Goal: Task Accomplishment & Management: Complete application form

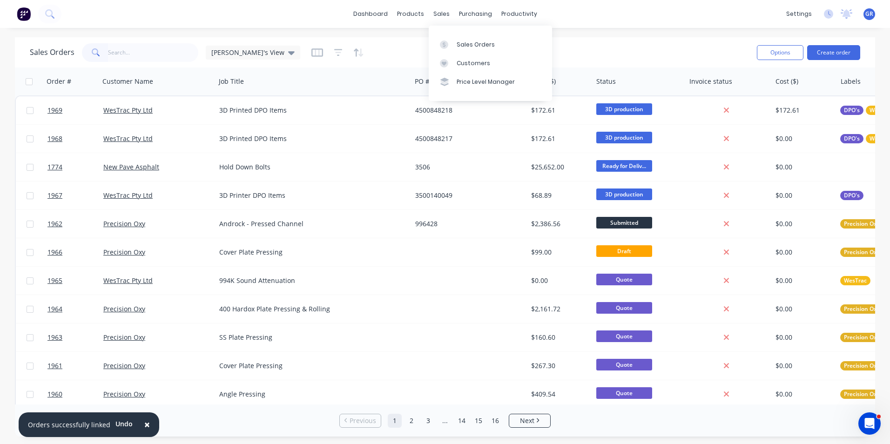
click at [440, 15] on div "sales" at bounding box center [442, 14] width 26 height 14
click at [114, 50] on input "text" at bounding box center [153, 52] width 91 height 19
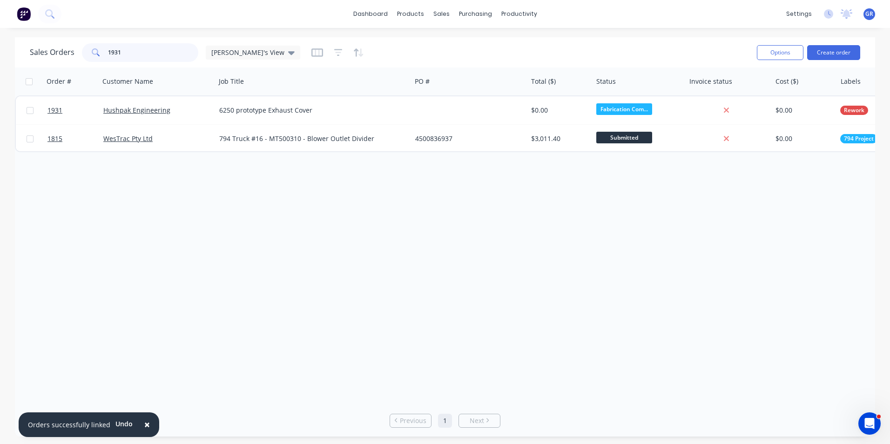
type input "1931"
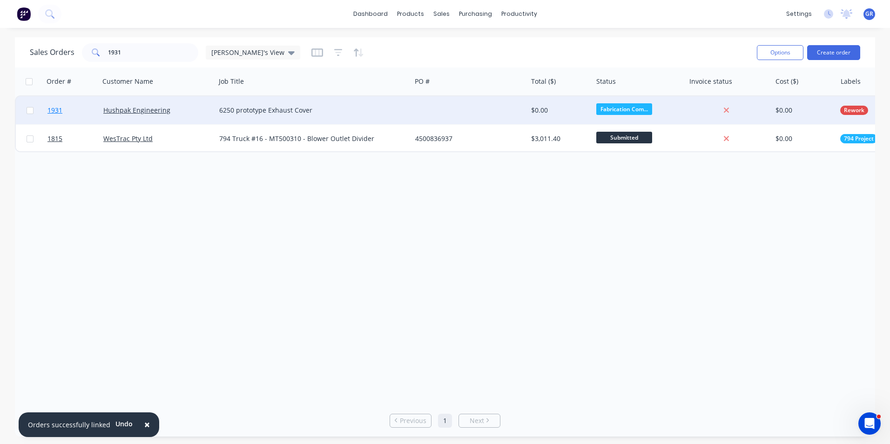
click at [60, 109] on span "1931" at bounding box center [54, 110] width 15 height 9
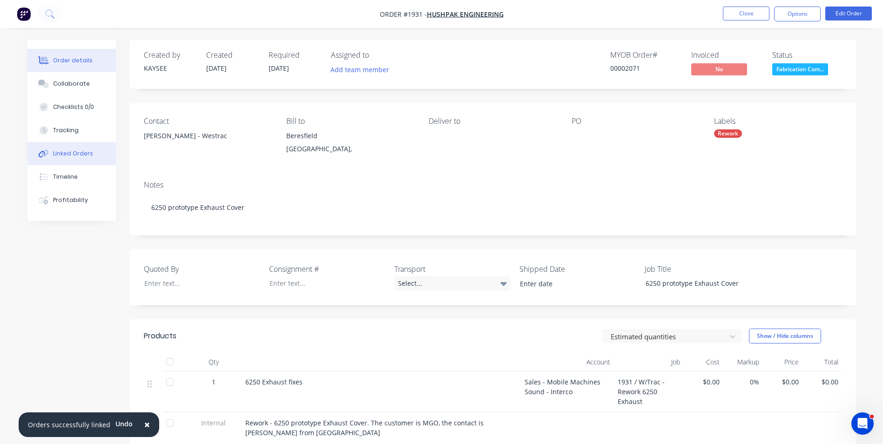
click at [84, 154] on div "Linked Orders" at bounding box center [73, 153] width 40 height 8
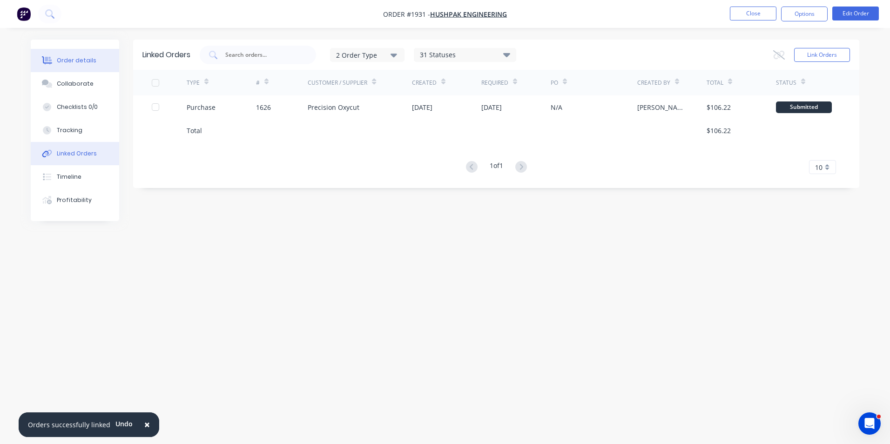
click at [81, 61] on div "Order details" at bounding box center [77, 60] width 40 height 8
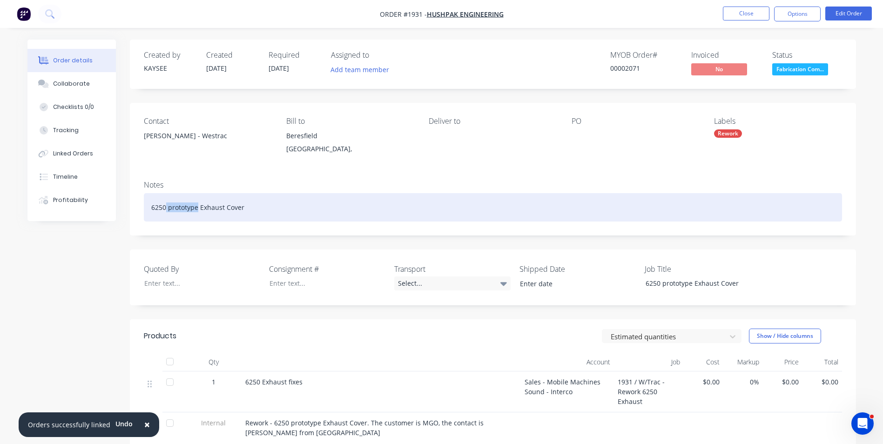
drag, startPoint x: 198, startPoint y: 208, endPoint x: 164, endPoint y: 208, distance: 33.5
click at [164, 208] on div "6250 prototype Exhaust Cover" at bounding box center [493, 207] width 698 height 28
drag, startPoint x: 241, startPoint y: 207, endPoint x: 157, endPoint y: 207, distance: 84.2
click at [139, 206] on div "Notes MD6250 Exhaust Cover - Warranty" at bounding box center [493, 204] width 726 height 62
copy div "MD6250 Exhaust Cover - Warranty"
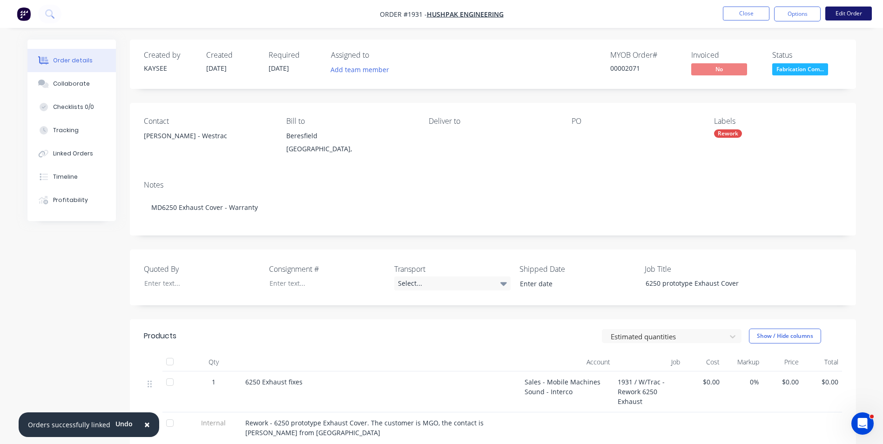
click at [843, 14] on button "Edit Order" at bounding box center [848, 14] width 47 height 14
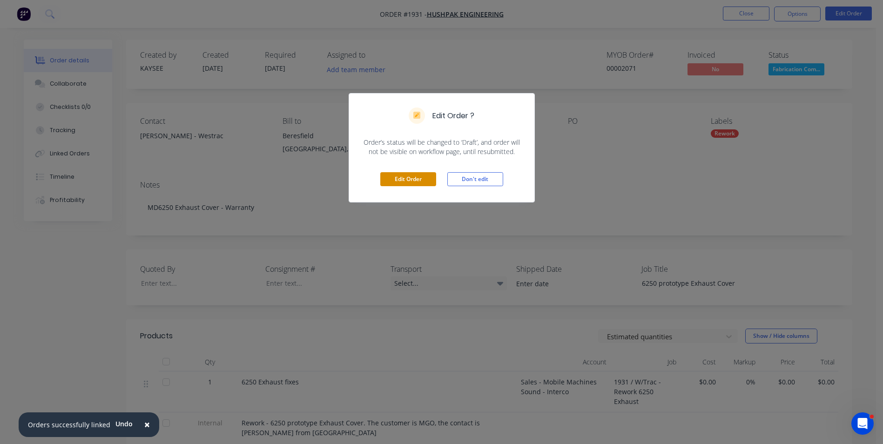
click at [417, 181] on button "Edit Order" at bounding box center [408, 179] width 56 height 14
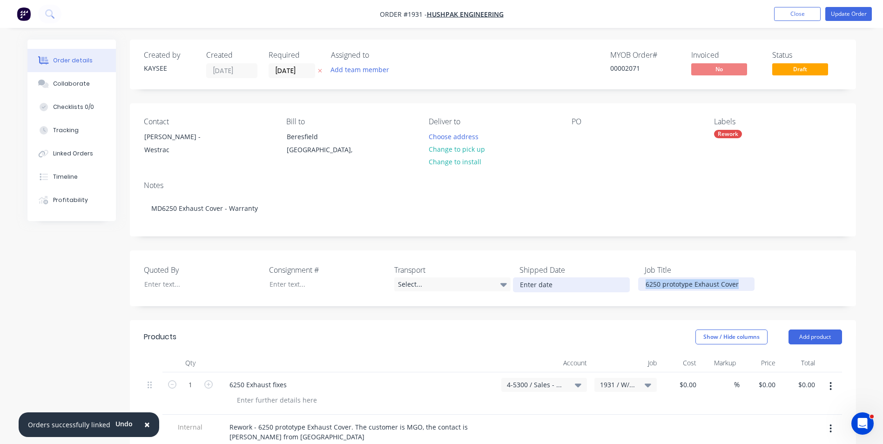
drag, startPoint x: 743, startPoint y: 283, endPoint x: 617, endPoint y: 286, distance: 125.7
click at [621, 284] on div "Quoted By Consignment # Transport Select... Shipped Date Job Title 6250 prototy…" at bounding box center [493, 278] width 726 height 56
paste div
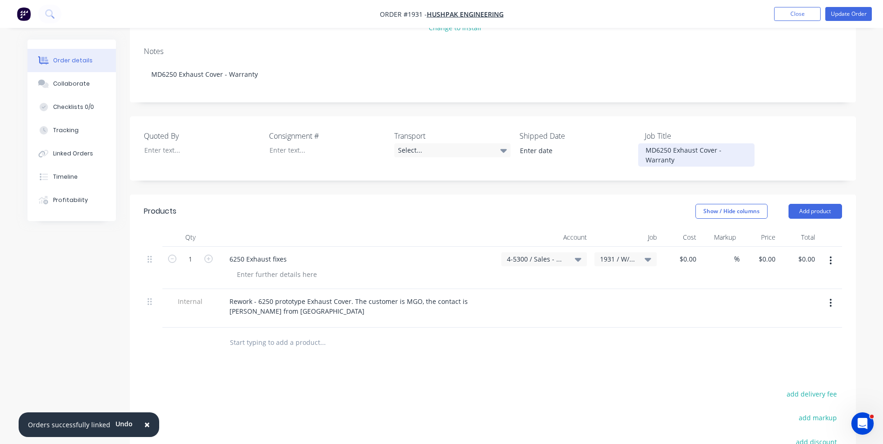
scroll to position [140, 0]
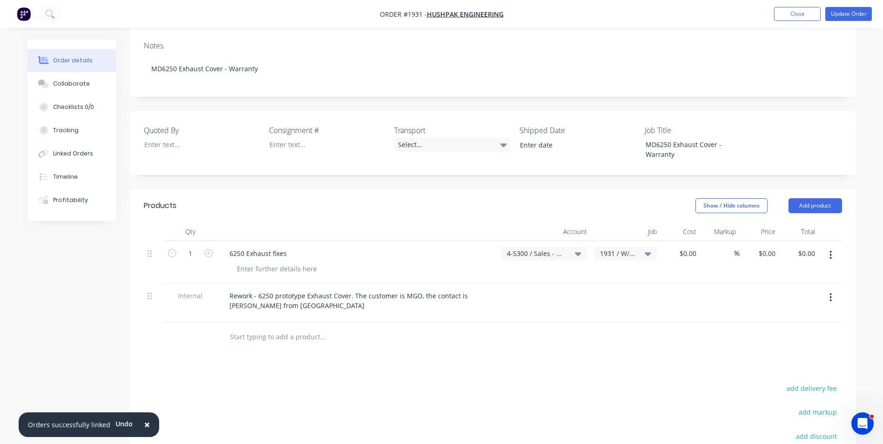
click at [539, 254] on span "4-5300 / Sales - Mobile Machines Sound - Interco" at bounding box center [536, 253] width 59 height 10
click at [510, 281] on input at bounding box center [528, 281] width 95 height 19
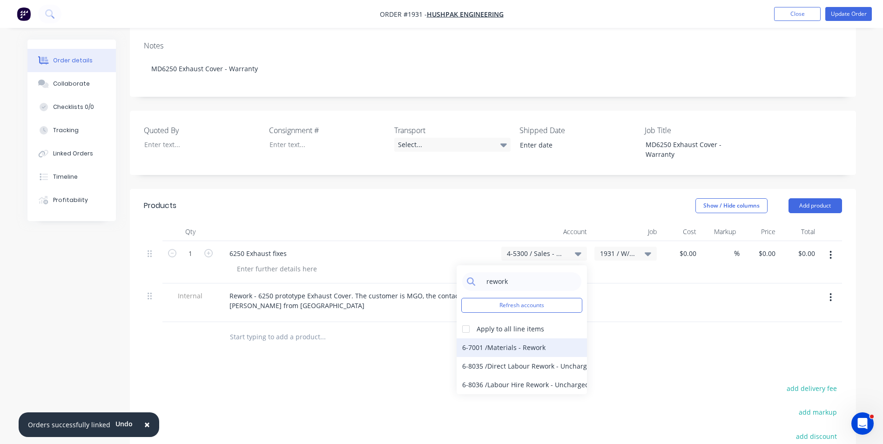
type input "rework"
click at [514, 348] on div "6-7001 / Materials - Rework" at bounding box center [521, 347] width 130 height 19
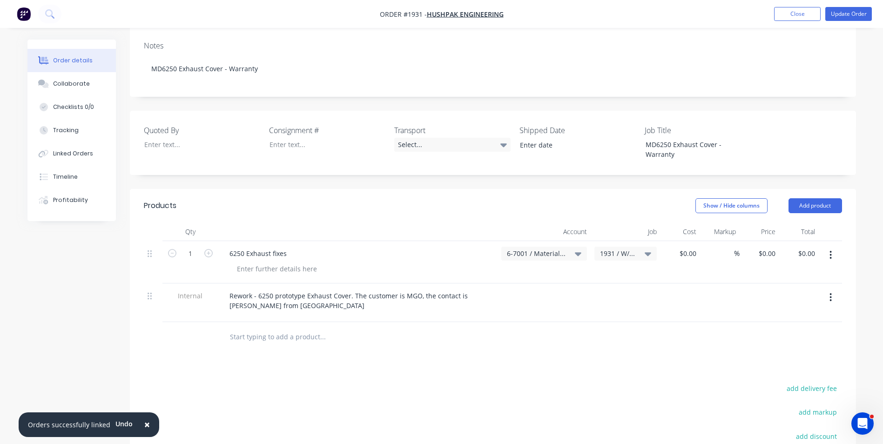
click at [627, 253] on span "1931 / W/Trac - Rework 6250 Exhaust" at bounding box center [617, 253] width 35 height 10
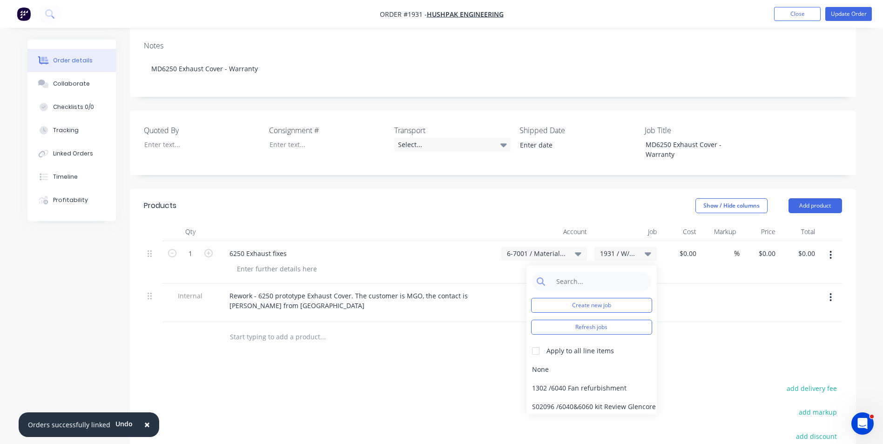
click at [624, 252] on span "1931 / W/Trac - Rework 6250 Exhaust" at bounding box center [617, 253] width 35 height 10
click at [569, 279] on input at bounding box center [598, 281] width 95 height 19
type input "1931"
drag, startPoint x: 572, startPoint y: 281, endPoint x: 548, endPoint y: 282, distance: 24.7
click at [548, 282] on div "1931" at bounding box center [591, 281] width 119 height 19
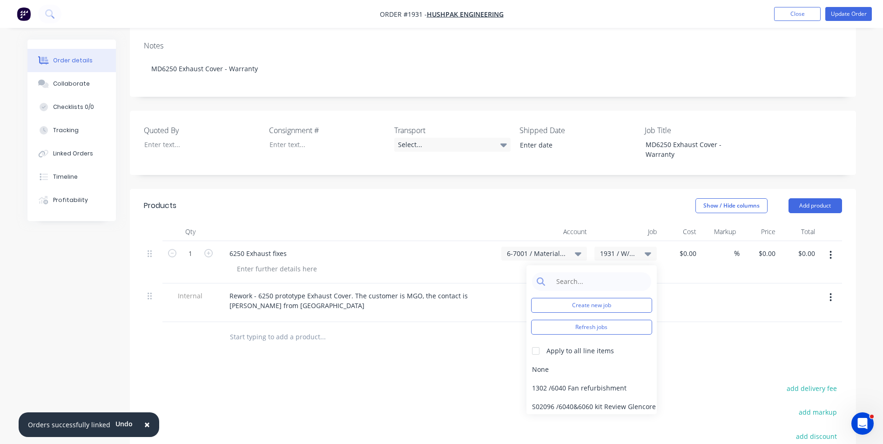
click at [586, 176] on div "Created by KAYSEE Created 29/09/25 Required 29/09/25 Assigned to Add team membe…" at bounding box center [493, 238] width 726 height 676
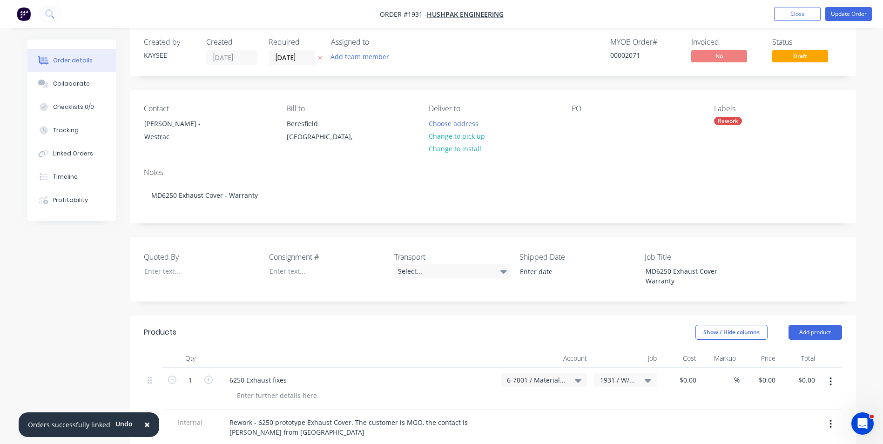
scroll to position [0, 0]
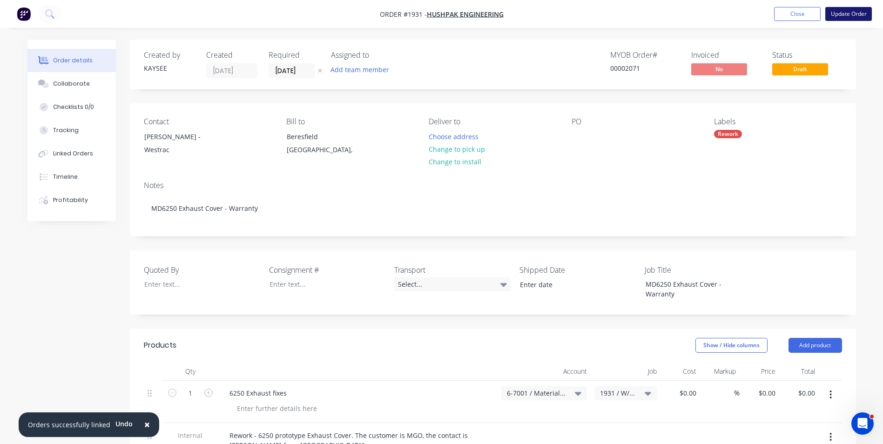
click at [856, 15] on button "Update Order" at bounding box center [848, 14] width 47 height 14
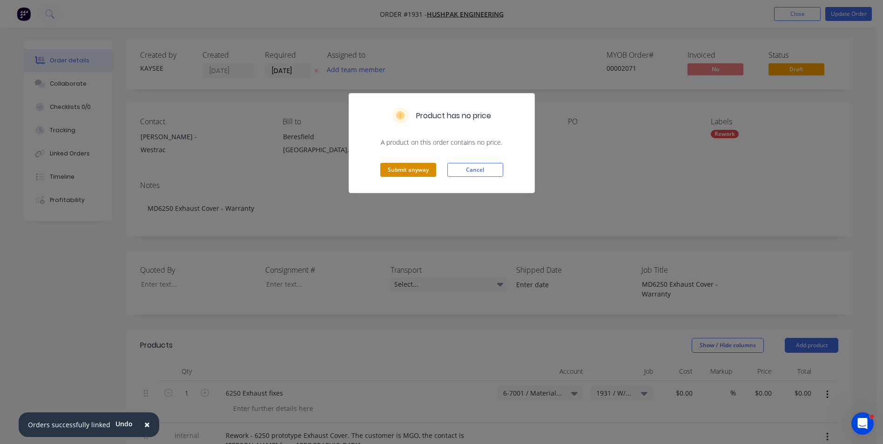
click at [407, 169] on button "Submit anyway" at bounding box center [408, 170] width 56 height 14
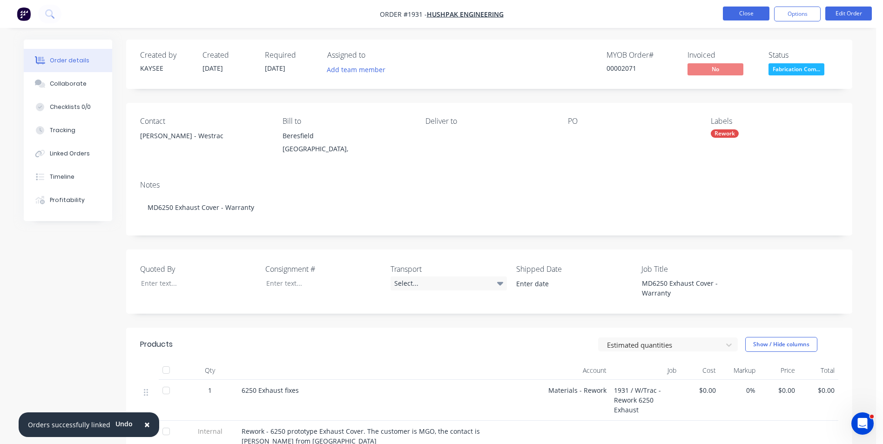
click at [750, 16] on button "Close" at bounding box center [746, 14] width 47 height 14
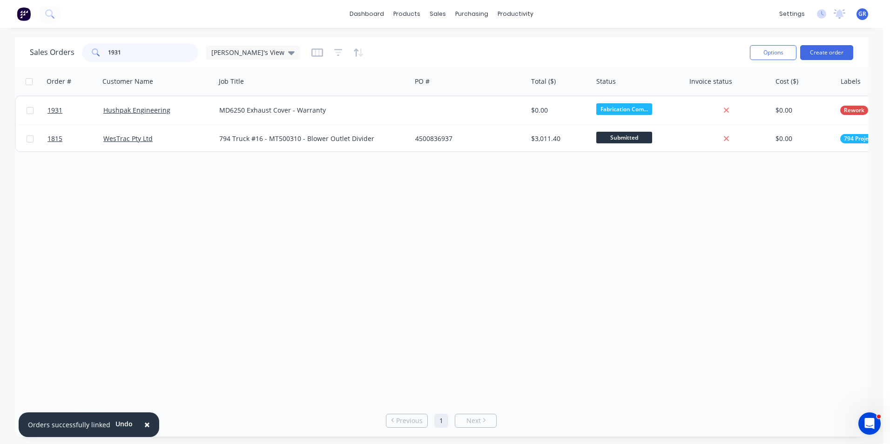
drag, startPoint x: 130, startPoint y: 49, endPoint x: 94, endPoint y: 49, distance: 36.3
click at [94, 49] on div "1931" at bounding box center [140, 52] width 116 height 19
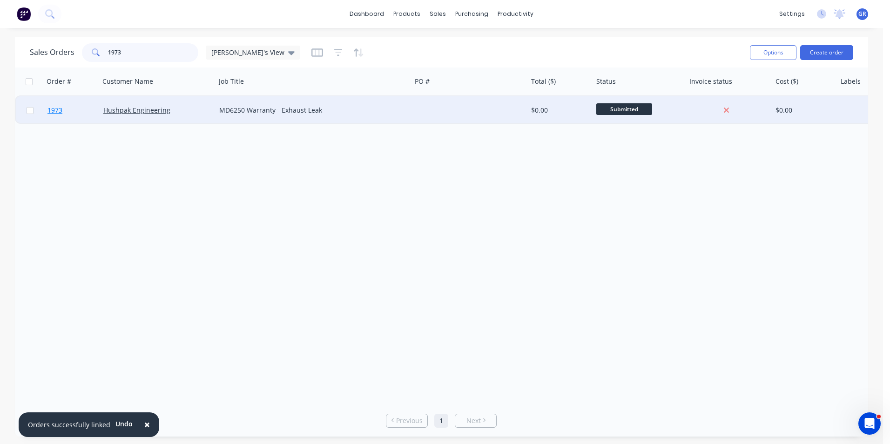
type input "1973"
click at [57, 110] on span "1973" at bounding box center [54, 110] width 15 height 9
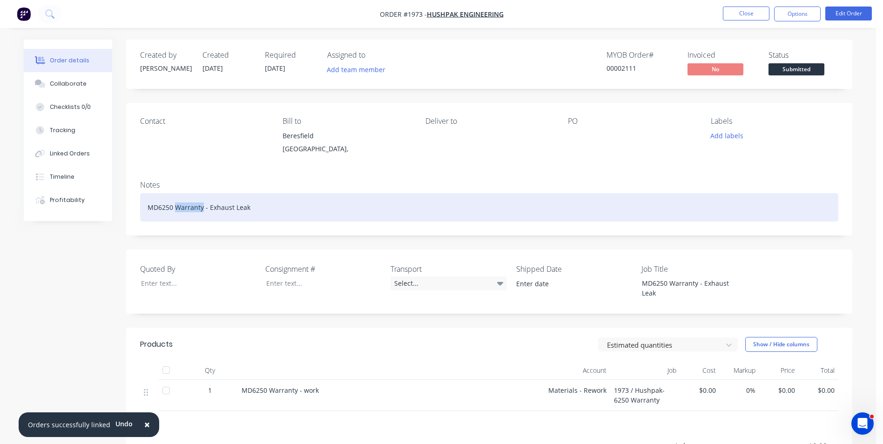
drag, startPoint x: 203, startPoint y: 209, endPoint x: 175, endPoint y: 208, distance: 27.9
click at [175, 208] on div "MD6250 Warranty - Exhaust Leak" at bounding box center [489, 207] width 698 height 28
click at [219, 208] on div "MD6250 - Exhaust Leak" at bounding box center [489, 207] width 698 height 28
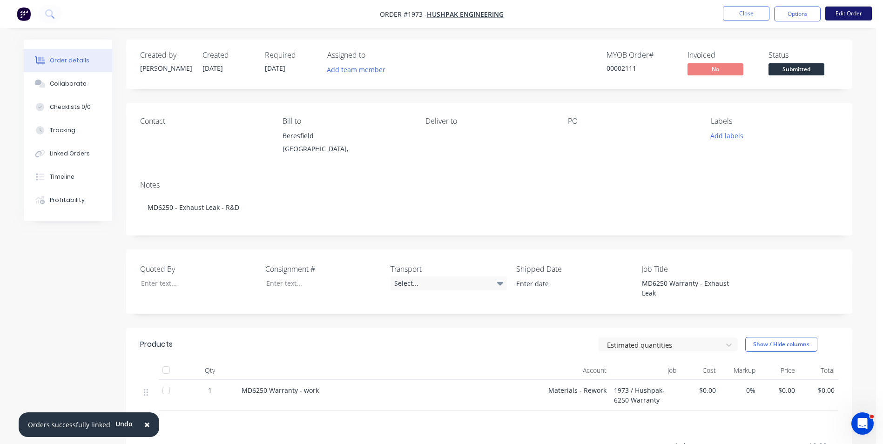
click at [841, 11] on button "Edit Order" at bounding box center [848, 14] width 47 height 14
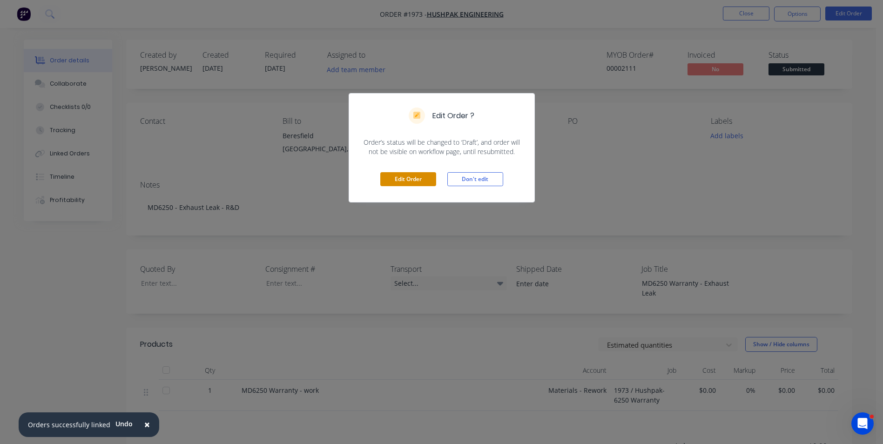
click at [392, 178] on button "Edit Order" at bounding box center [408, 179] width 56 height 14
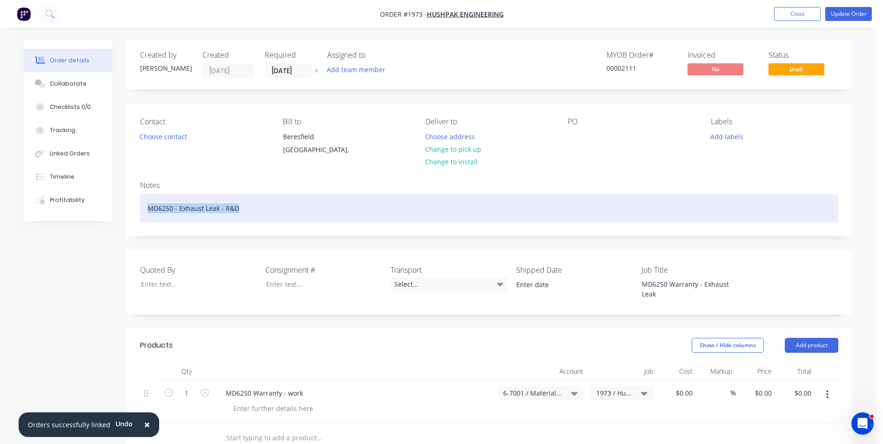
drag, startPoint x: 251, startPoint y: 207, endPoint x: 134, endPoint y: 207, distance: 117.3
click at [134, 207] on div "Notes MD6250 - Exhaust Leak - R&D" at bounding box center [489, 205] width 726 height 62
copy div "MD6250 - Exhaust Leak - R&D"
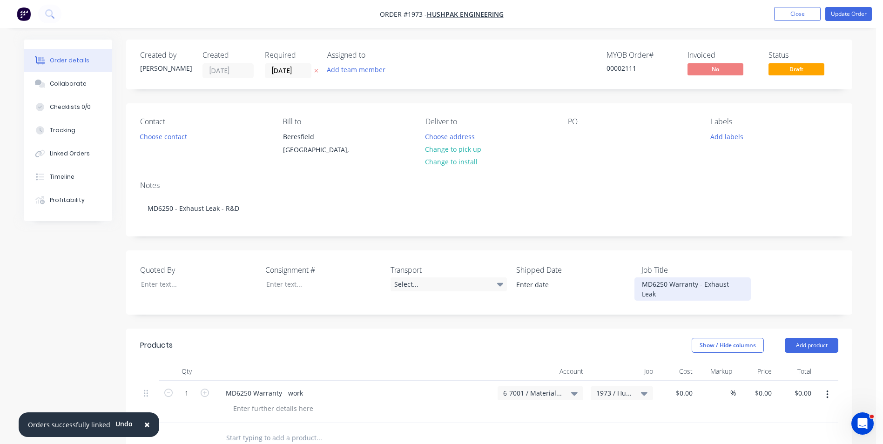
click at [749, 285] on div "MD6250 Warranty - Exhaust Leak" at bounding box center [692, 288] width 116 height 23
drag, startPoint x: 753, startPoint y: 283, endPoint x: 627, endPoint y: 283, distance: 126.1
click at [626, 283] on div "Quoted By Consignment # Transport Select... Shipped Date Job Title MD6250 Warra…" at bounding box center [489, 282] width 726 height 64
drag, startPoint x: 743, startPoint y: 293, endPoint x: 607, endPoint y: 275, distance: 136.6
click at [607, 275] on div "Quoted By Consignment # Transport Select... Shipped Date Job Title M D6250 Warr…" at bounding box center [489, 282] width 726 height 64
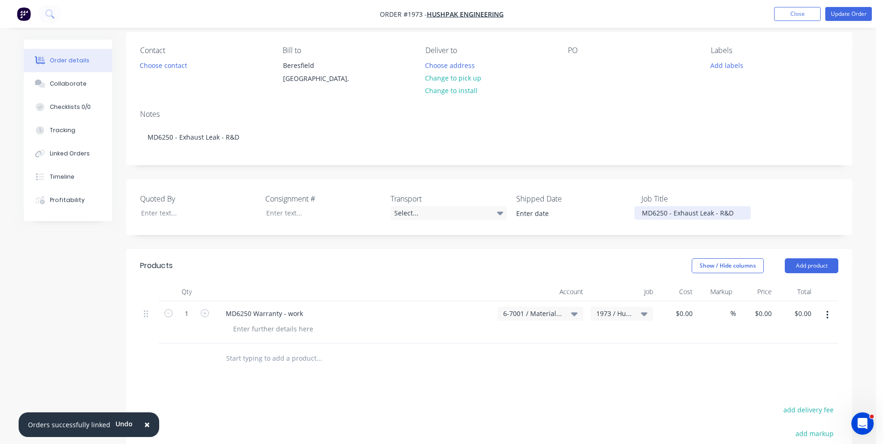
scroll to position [93, 0]
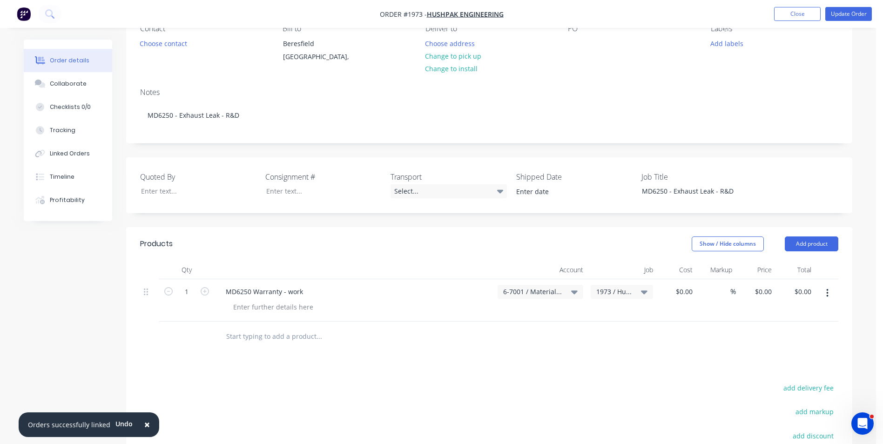
click at [543, 291] on span "6-7001 / Materials - Rework" at bounding box center [532, 292] width 59 height 10
click at [505, 322] on input at bounding box center [524, 319] width 95 height 19
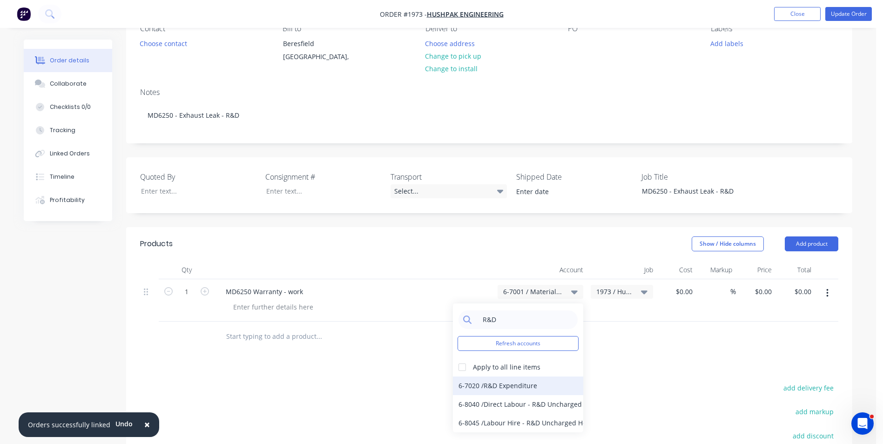
type input "R&D"
click at [510, 384] on div "6-7020 / R&D Expenditure" at bounding box center [518, 385] width 130 height 19
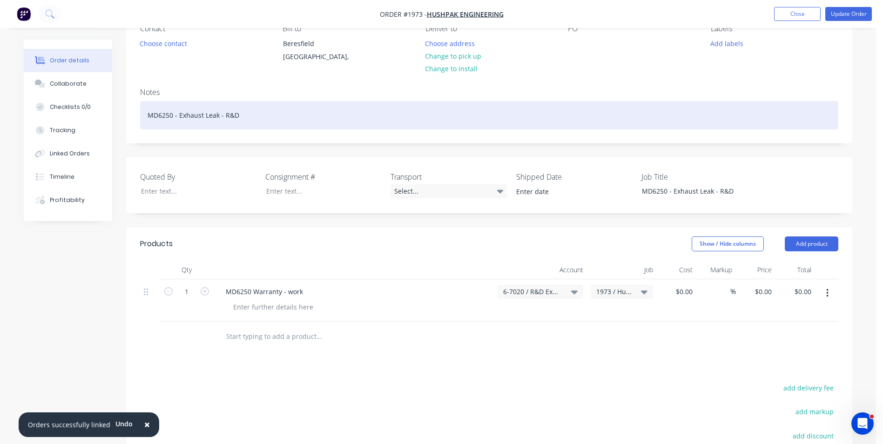
click at [217, 118] on div "MD6250 - Exhaust Leak - R&D" at bounding box center [489, 115] width 698 height 28
drag, startPoint x: 217, startPoint y: 116, endPoint x: 179, endPoint y: 116, distance: 38.2
click at [179, 116] on div "MD6250 - Exhaust Leak - R&D" at bounding box center [489, 115] width 698 height 28
drag, startPoint x: 321, startPoint y: 114, endPoint x: 137, endPoint y: 113, distance: 184.3
click at [137, 113] on div "Notes MD6250 - OEM Turbo Pipe Transition Replacement - R&D" at bounding box center [489, 111] width 726 height 62
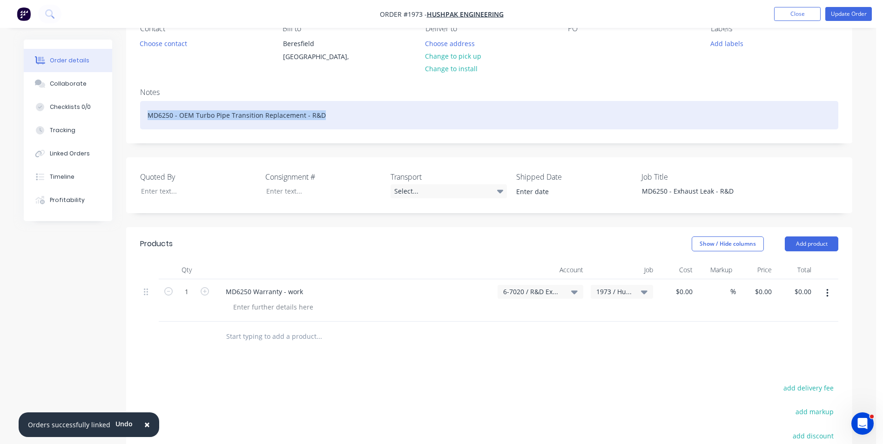
copy div "MD6250 - OEM Turbo Pipe Transition Replacement - R&D"
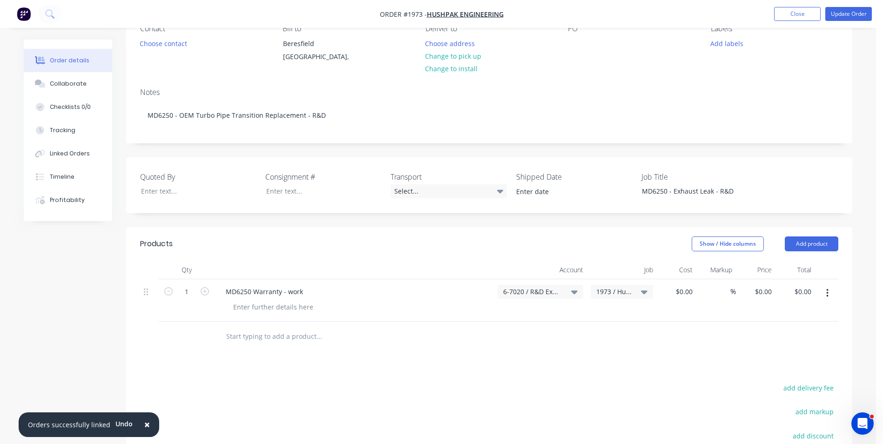
click at [532, 293] on span "6-7020 / R&D Expenditure" at bounding box center [532, 292] width 59 height 10
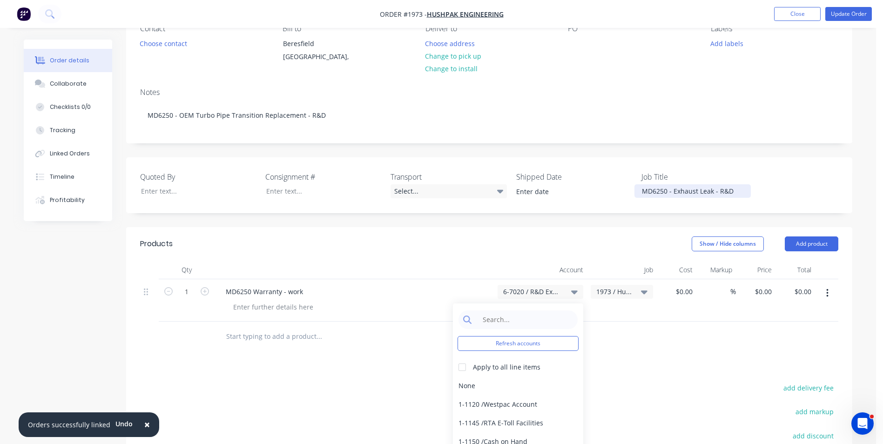
click at [719, 191] on div "MD6250 - Exhaust Leak - R&D" at bounding box center [692, 190] width 116 height 13
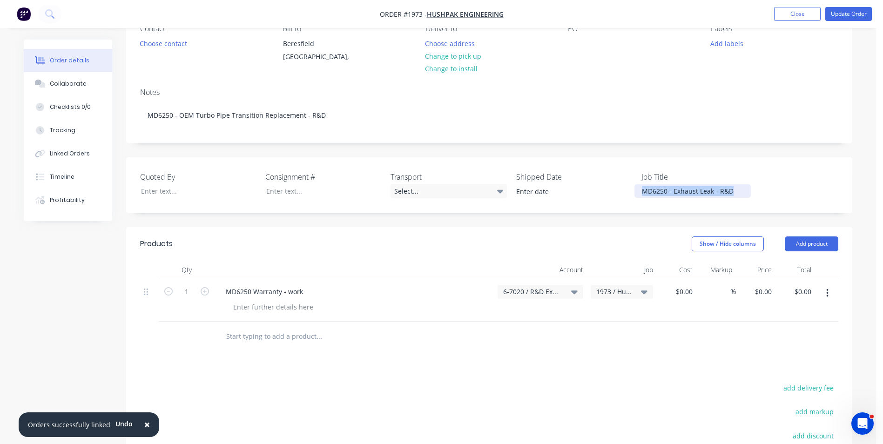
drag, startPoint x: 740, startPoint y: 188, endPoint x: 638, endPoint y: 189, distance: 101.9
click at [638, 189] on div "MD6250 - Exhaust Leak - R&D" at bounding box center [692, 190] width 116 height 13
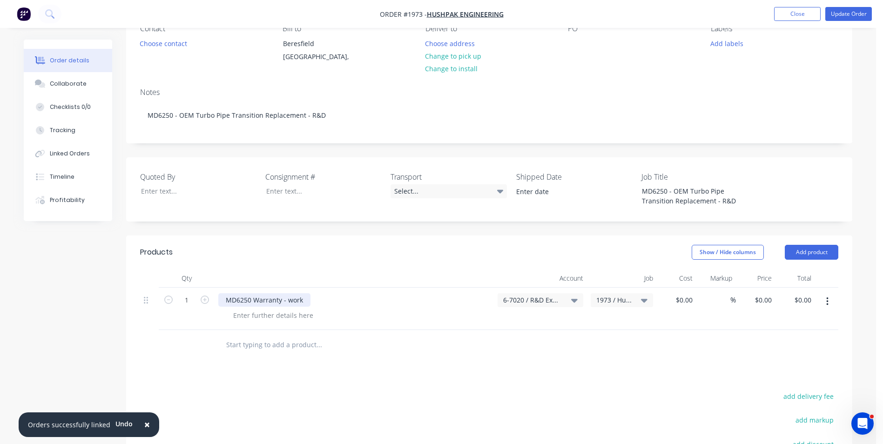
click at [303, 298] on div "MD6250 Warranty - work" at bounding box center [264, 299] width 92 height 13
drag, startPoint x: 308, startPoint y: 298, endPoint x: 219, endPoint y: 299, distance: 88.4
click at [219, 299] on div "MD6250 Warranty - work" at bounding box center [264, 299] width 92 height 13
paste div
click at [794, 129] on div "Notes MD6250 - OEM Turbo Pipe Transition Replacement - R&D" at bounding box center [489, 111] width 726 height 62
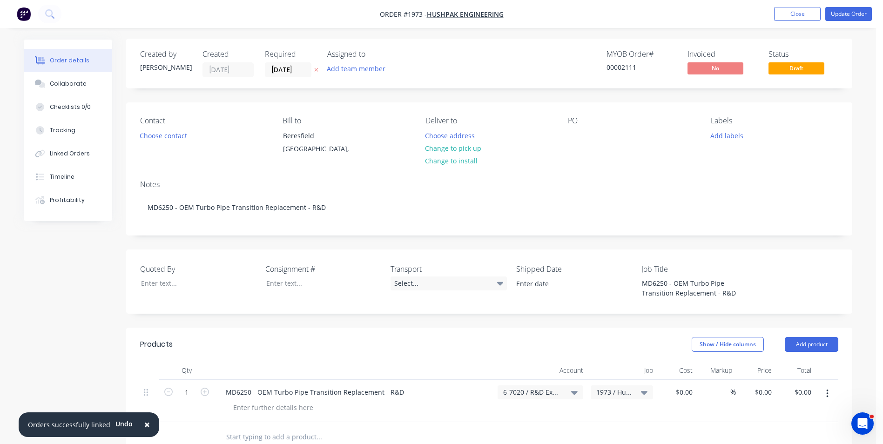
scroll to position [0, 0]
click at [847, 11] on button "Update Order" at bounding box center [848, 14] width 47 height 14
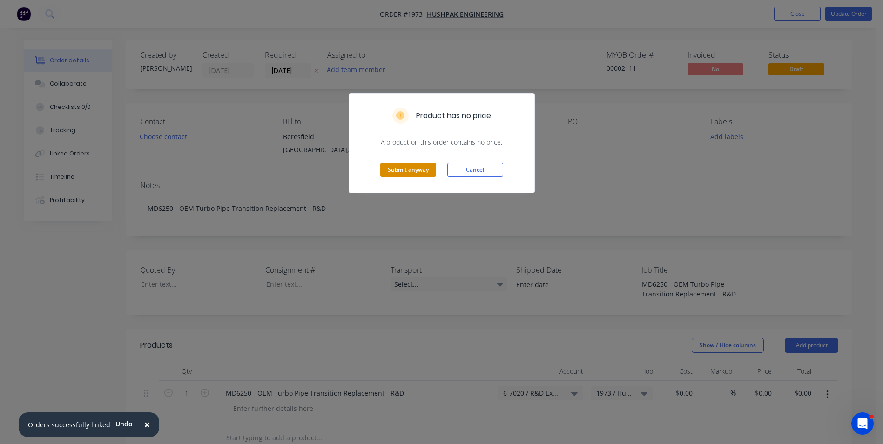
click at [408, 169] on button "Submit anyway" at bounding box center [408, 170] width 56 height 14
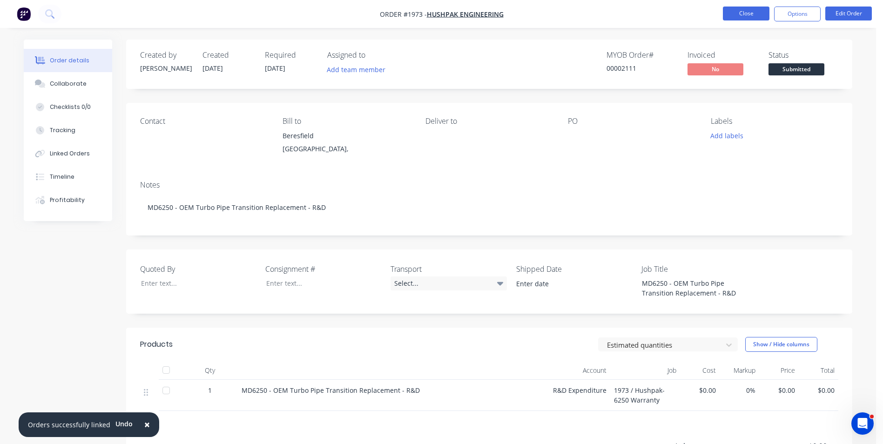
click at [747, 14] on button "Close" at bounding box center [746, 14] width 47 height 14
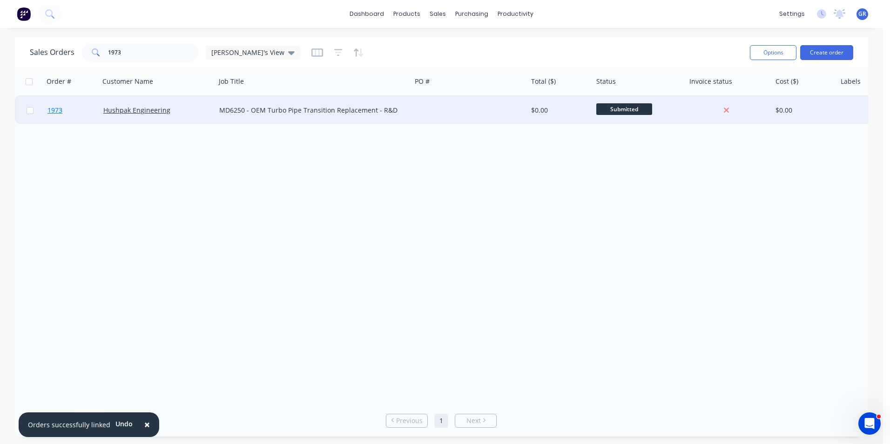
click at [59, 109] on span "1973" at bounding box center [54, 110] width 15 height 9
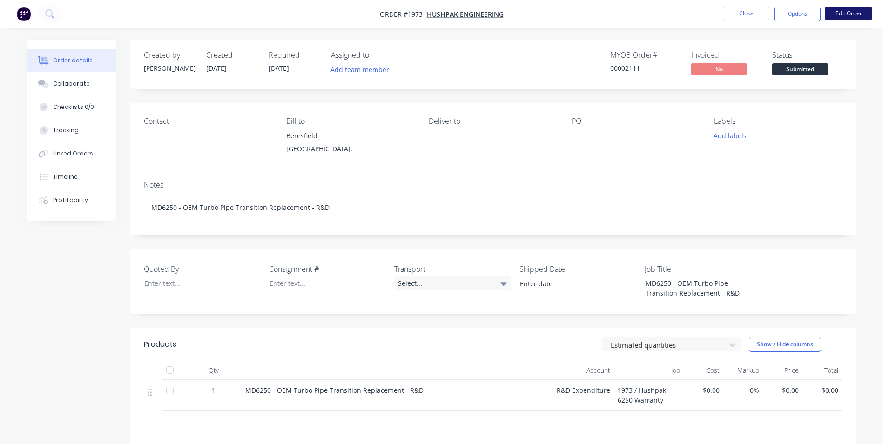
click at [851, 15] on button "Edit Order" at bounding box center [848, 14] width 47 height 14
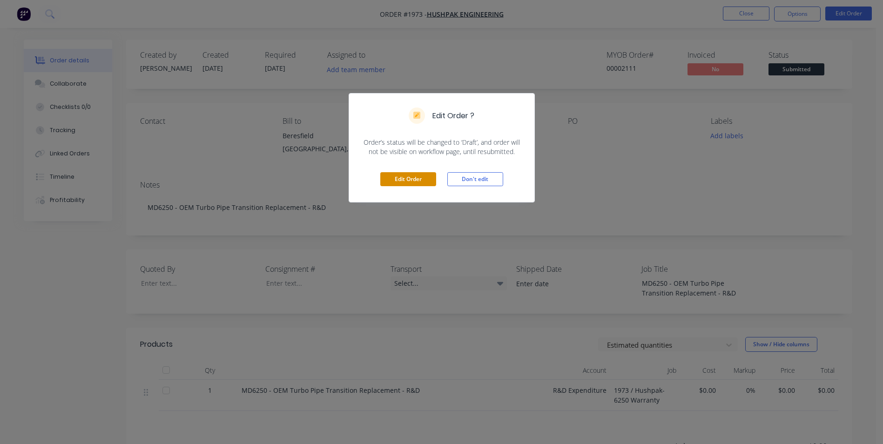
click at [407, 176] on button "Edit Order" at bounding box center [408, 179] width 56 height 14
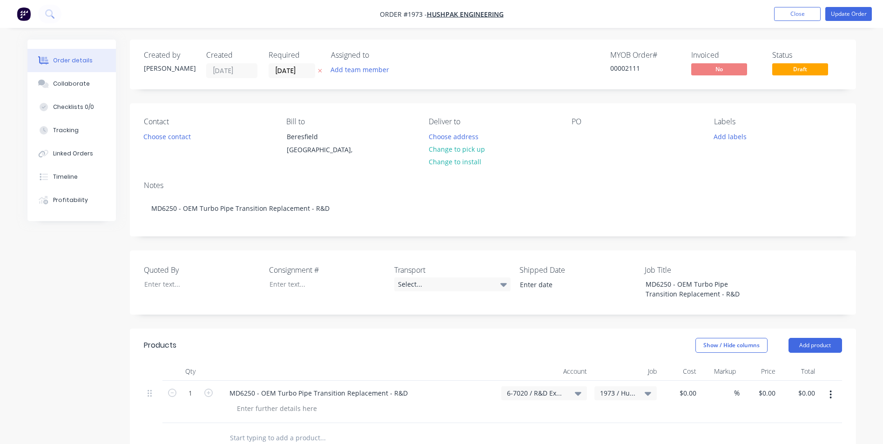
click at [618, 392] on span "1973 / Hushpak-6250 Warranty" at bounding box center [617, 393] width 35 height 10
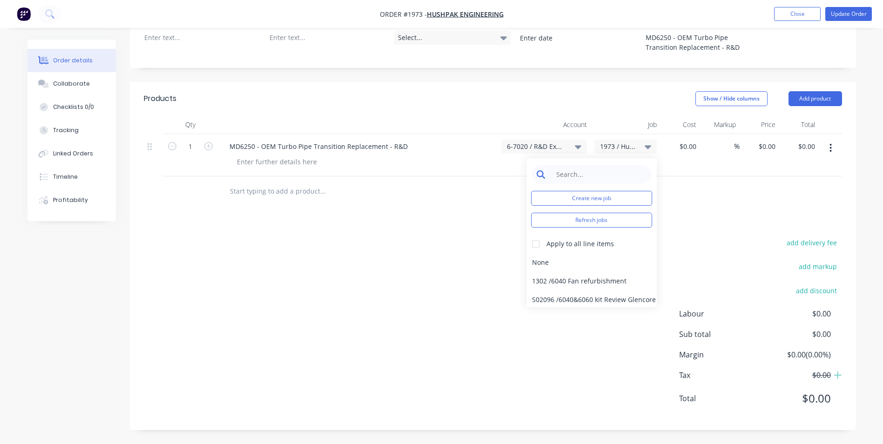
click at [583, 174] on input at bounding box center [598, 174] width 95 height 19
type input "1973"
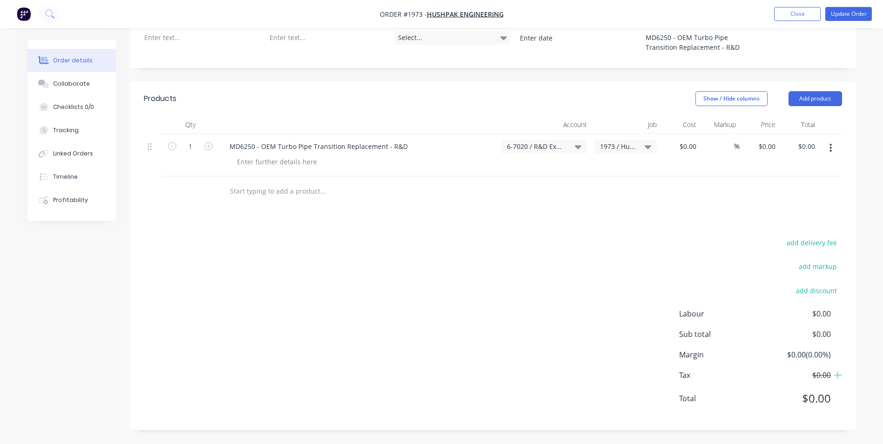
click at [494, 170] on div "MD6250 - OEM Turbo Pipe Transition Replacement - R&D" at bounding box center [357, 155] width 279 height 42
click at [627, 145] on span "1973 / Hushpak-6250 Warranty" at bounding box center [617, 146] width 35 height 10
click at [796, 14] on button "Close" at bounding box center [797, 14] width 47 height 14
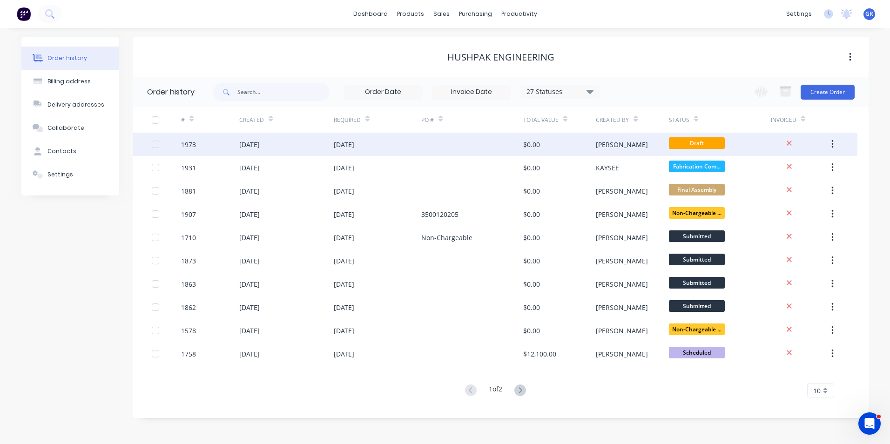
click at [191, 141] on div "1973" at bounding box center [188, 145] width 15 height 10
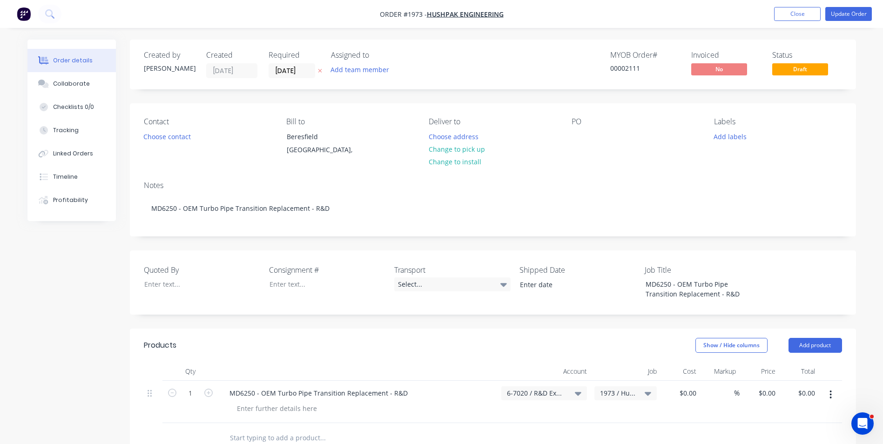
click at [623, 392] on span "1973 / Hushpak-6250 Warranty" at bounding box center [617, 393] width 35 height 10
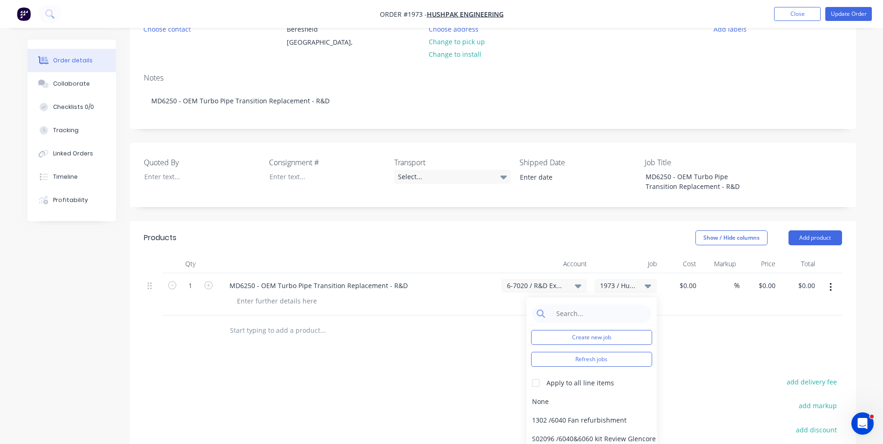
scroll to position [140, 0]
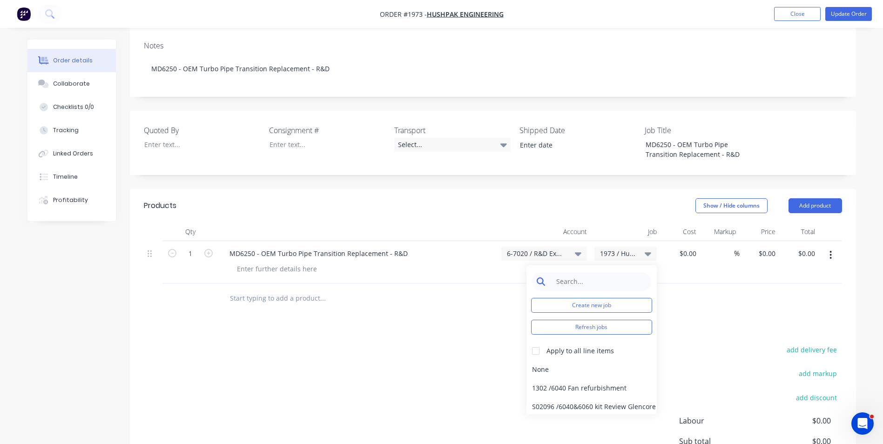
click at [565, 279] on input at bounding box center [598, 281] width 95 height 19
type input "1973"
click at [556, 369] on div "1973 / Hushpak-6250 Warranty" at bounding box center [591, 369] width 130 height 19
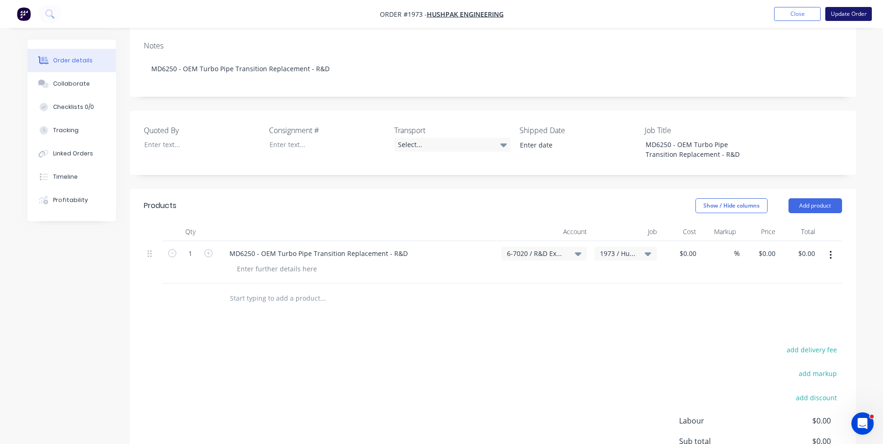
click at [848, 17] on button "Update Order" at bounding box center [848, 14] width 47 height 14
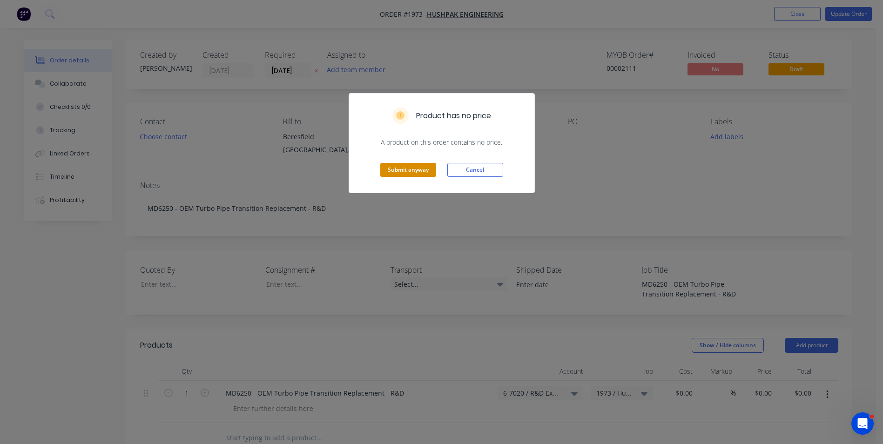
click at [396, 166] on button "Submit anyway" at bounding box center [408, 170] width 56 height 14
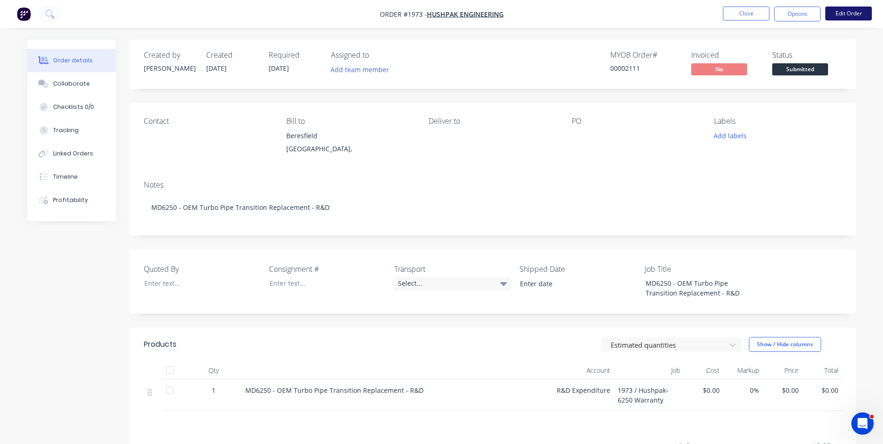
click at [850, 13] on button "Edit Order" at bounding box center [848, 14] width 47 height 14
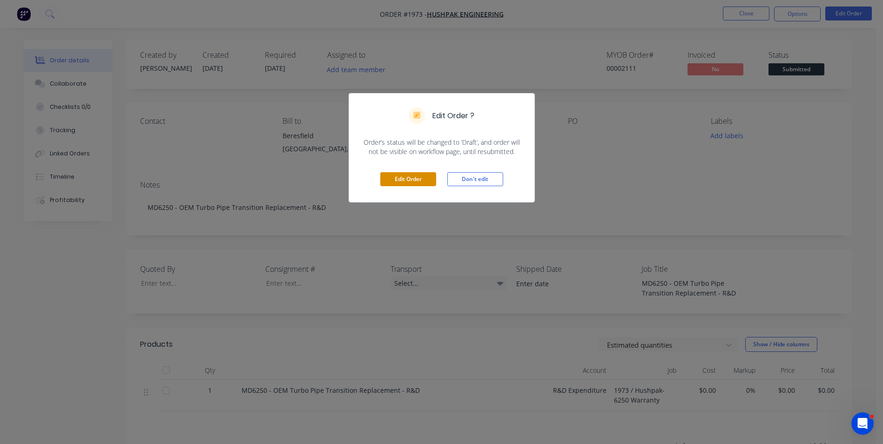
click at [421, 175] on button "Edit Order" at bounding box center [408, 179] width 56 height 14
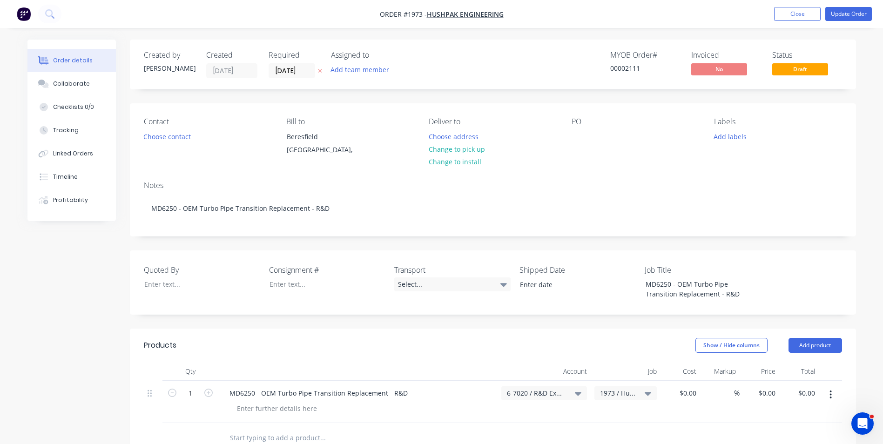
click at [620, 393] on span "1973 / Hushpak-6250 Warranty" at bounding box center [617, 393] width 35 height 10
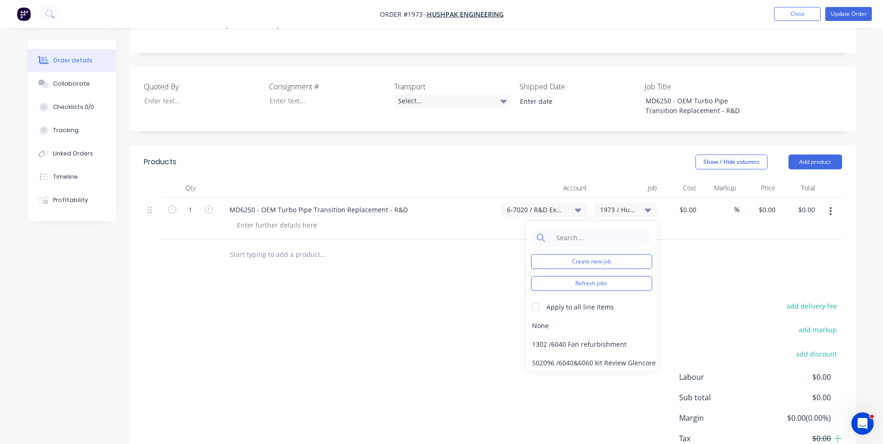
scroll to position [186, 0]
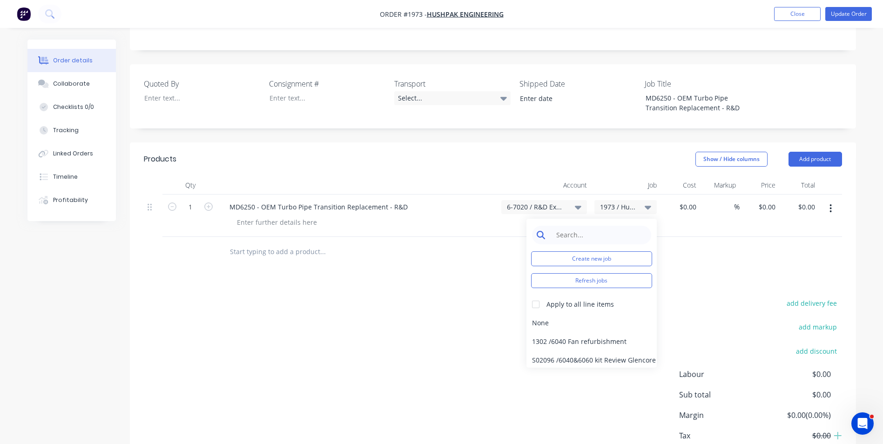
click at [567, 238] on input at bounding box center [598, 235] width 95 height 19
type input "1973"
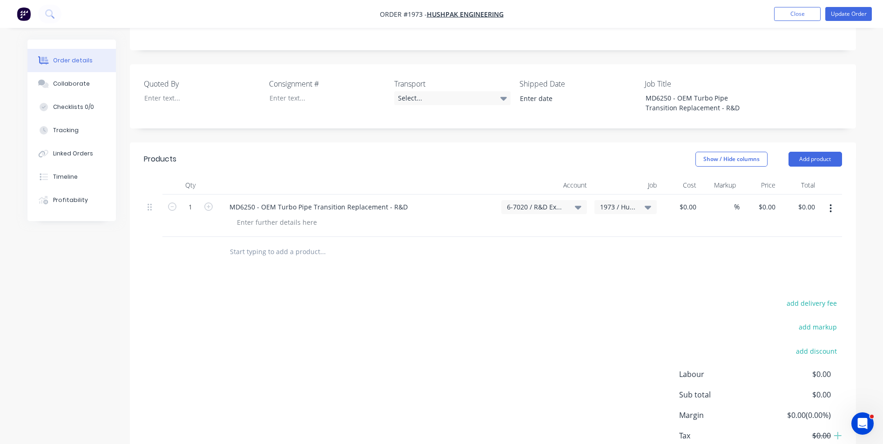
click at [485, 150] on header "Products Show / Hide columns Add product" at bounding box center [493, 159] width 726 height 34
click at [854, 15] on button "Update Order" at bounding box center [848, 14] width 47 height 14
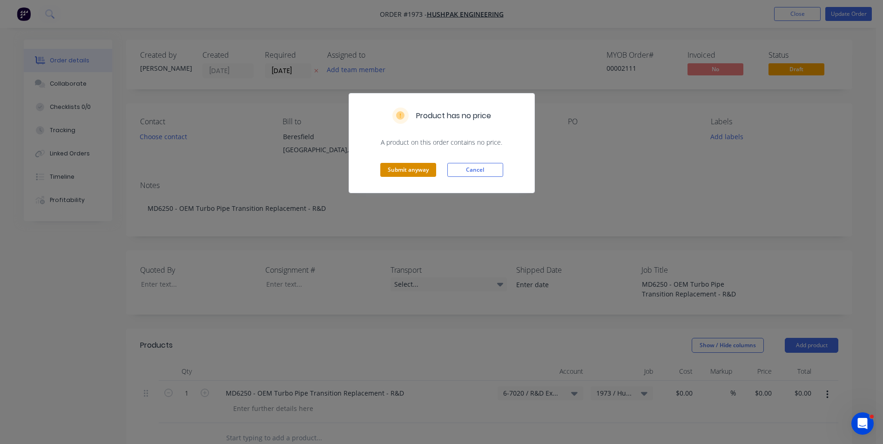
click at [418, 169] on button "Submit anyway" at bounding box center [408, 170] width 56 height 14
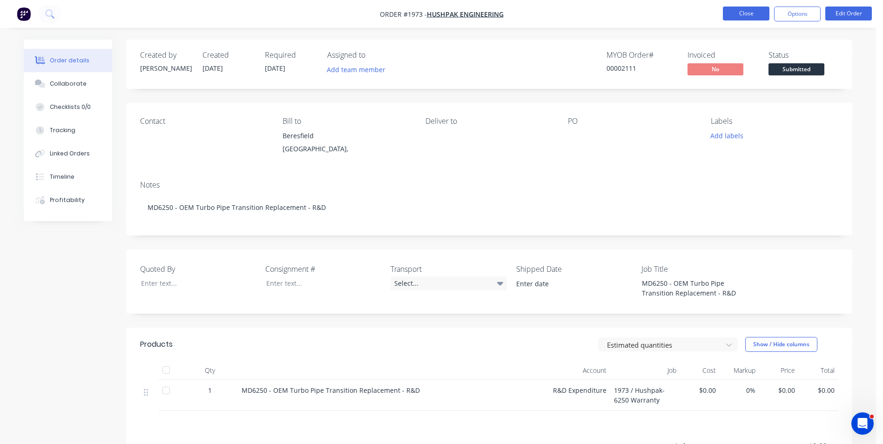
click at [751, 13] on button "Close" at bounding box center [746, 14] width 47 height 14
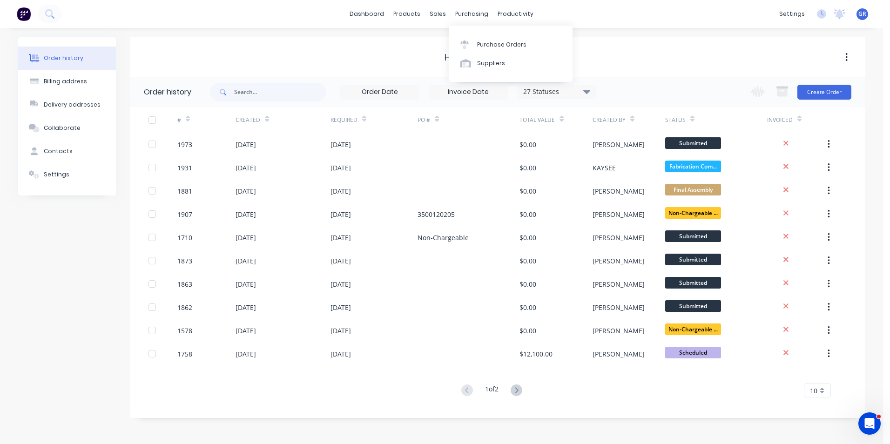
drag, startPoint x: 469, startPoint y: 14, endPoint x: 489, endPoint y: 28, distance: 24.4
click at [469, 13] on div "purchasing" at bounding box center [471, 14] width 42 height 14
click at [496, 40] on link "Purchase Orders" at bounding box center [510, 44] width 123 height 19
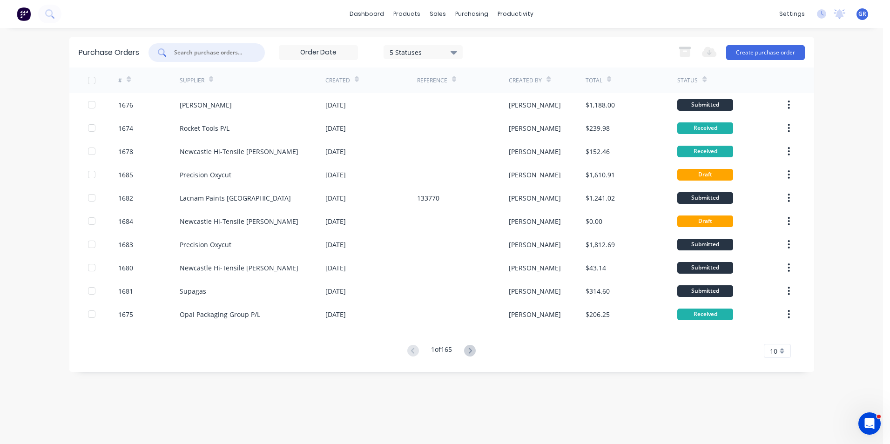
click at [195, 48] on input "text" at bounding box center [211, 52] width 77 height 9
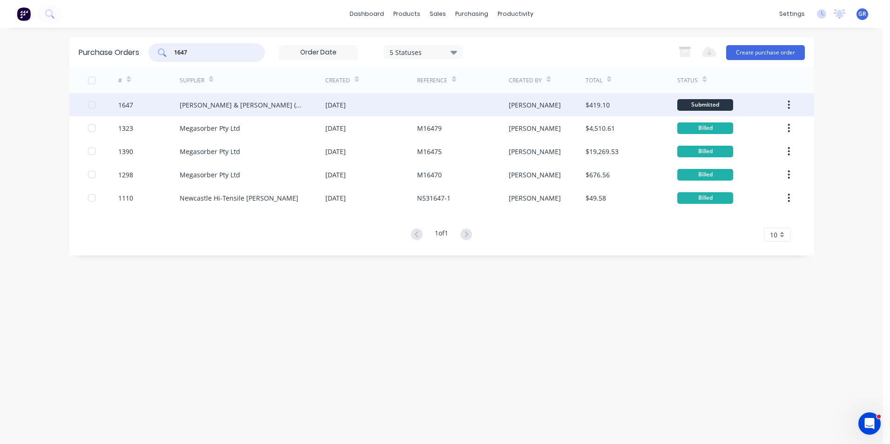
type input "1647"
click at [125, 103] on div "1647" at bounding box center [125, 105] width 15 height 10
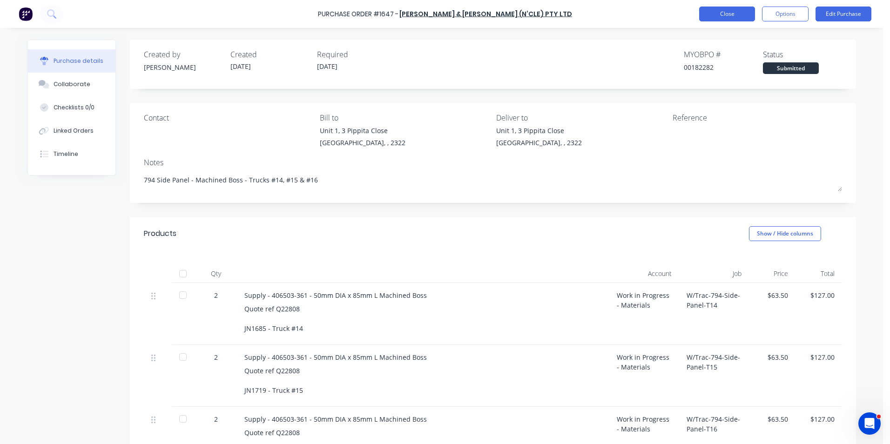
click at [737, 12] on button "Close" at bounding box center [727, 14] width 56 height 15
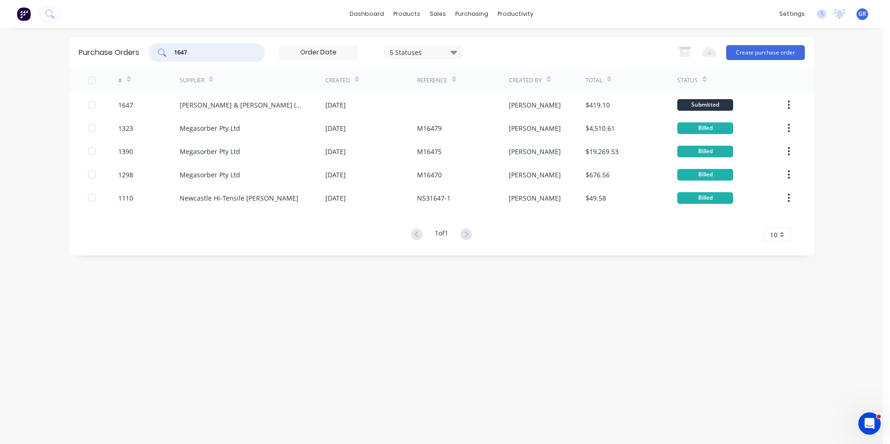
drag, startPoint x: 200, startPoint y: 52, endPoint x: 161, endPoint y: 51, distance: 39.1
click at [161, 51] on div "1647" at bounding box center [206, 52] width 116 height 19
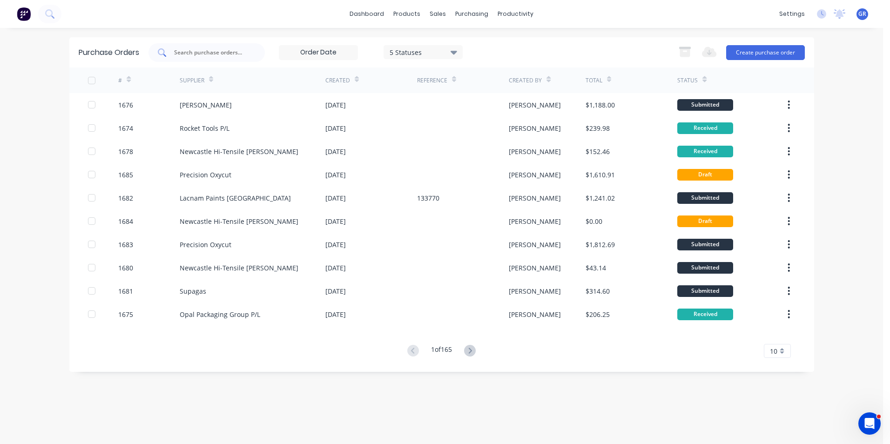
click at [209, 53] on input "text" at bounding box center [211, 52] width 77 height 9
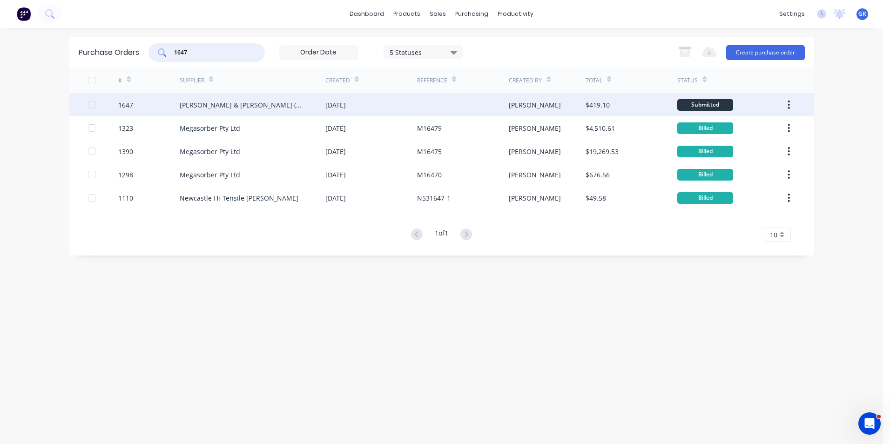
type input "1647"
click at [128, 104] on div "1647" at bounding box center [125, 105] width 15 height 10
type textarea "x"
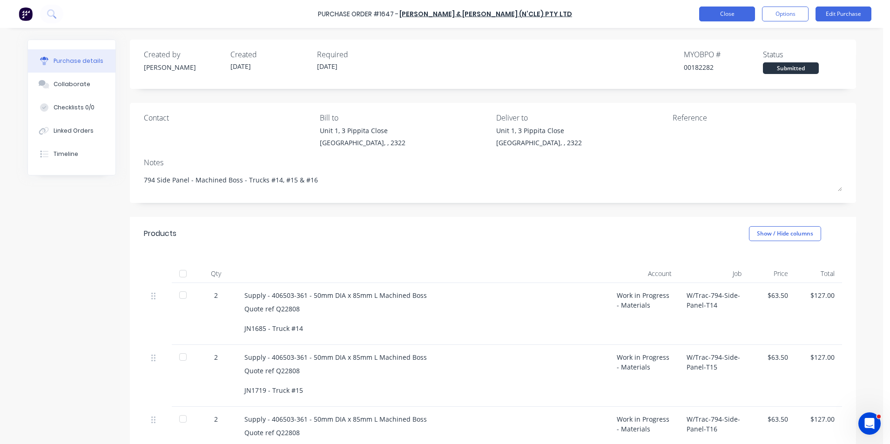
click at [734, 18] on button "Close" at bounding box center [727, 14] width 56 height 15
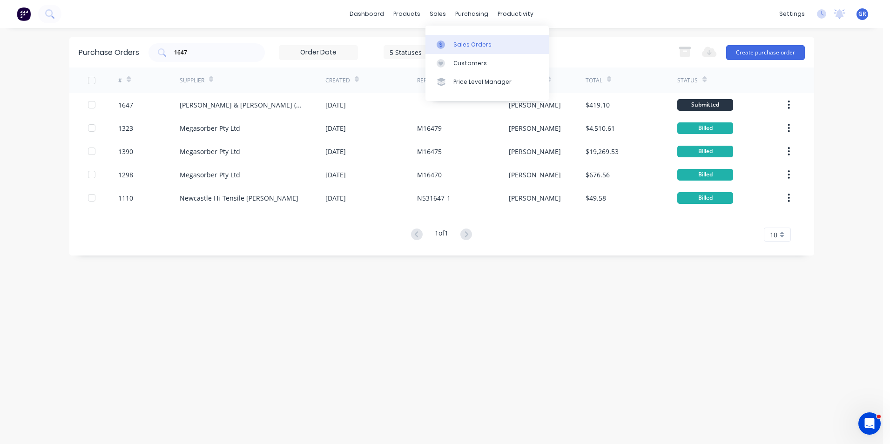
click at [469, 45] on div "Sales Orders" at bounding box center [472, 44] width 38 height 8
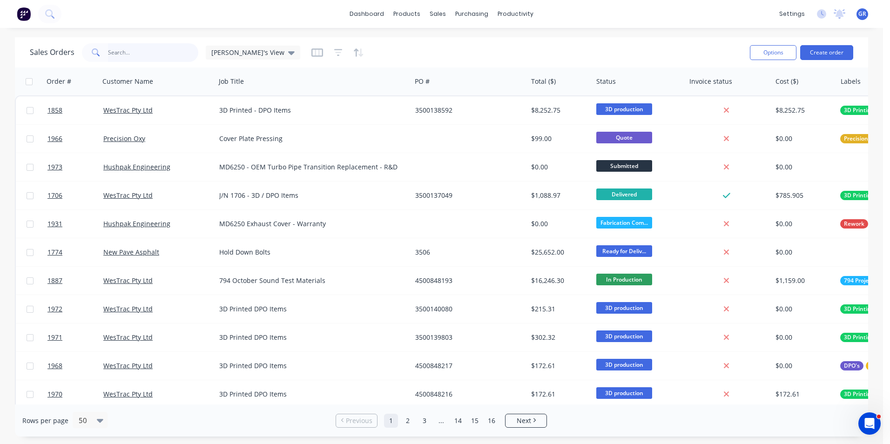
click at [127, 52] on input "text" at bounding box center [153, 52] width 91 height 19
click at [477, 43] on div "Sales Orders" at bounding box center [472, 44] width 38 height 8
click at [830, 51] on button "Create order" at bounding box center [826, 52] width 53 height 15
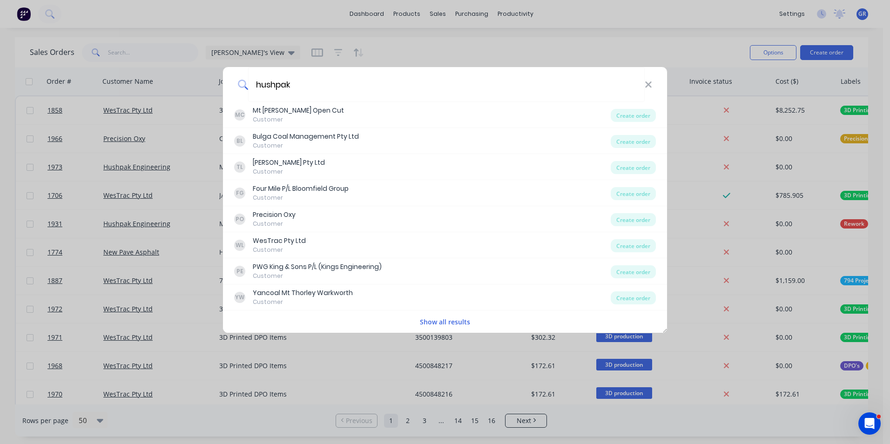
type input "hushpak"
click at [437, 321] on button "Show all results" at bounding box center [445, 321] width 56 height 11
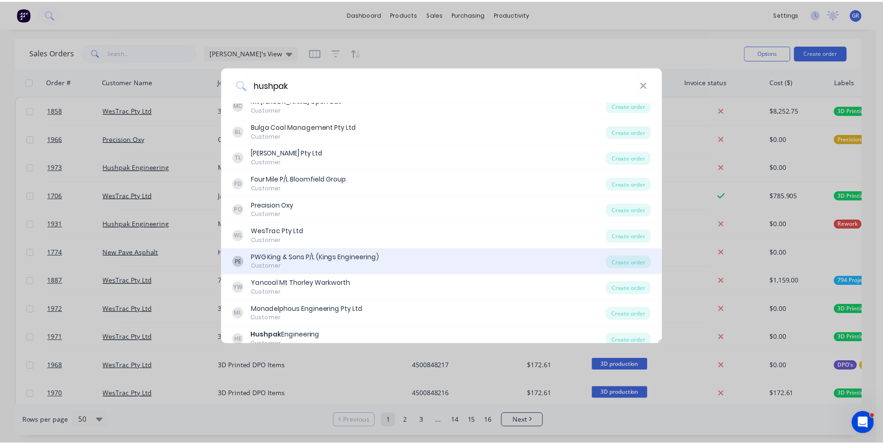
scroll to position [19, 0]
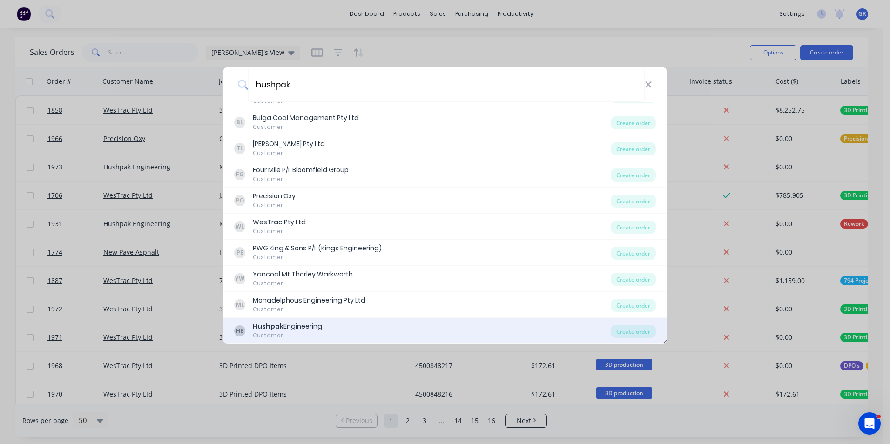
click at [304, 325] on div "Hushpak Engineering" at bounding box center [287, 327] width 69 height 10
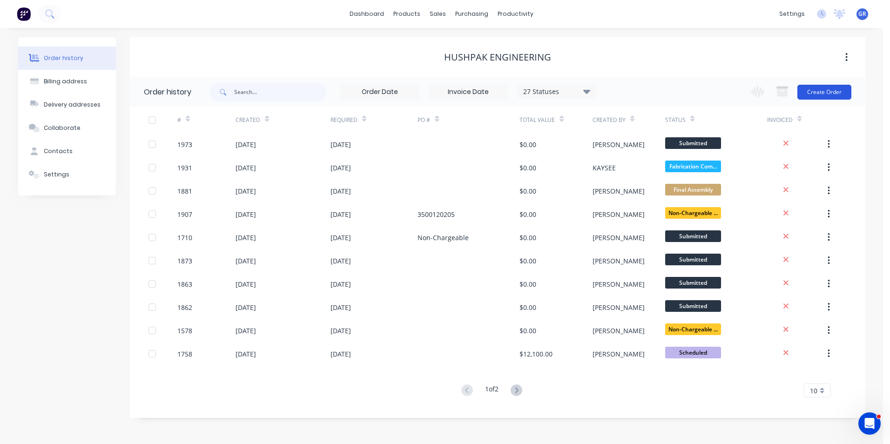
click at [831, 89] on button "Create Order" at bounding box center [824, 92] width 54 height 15
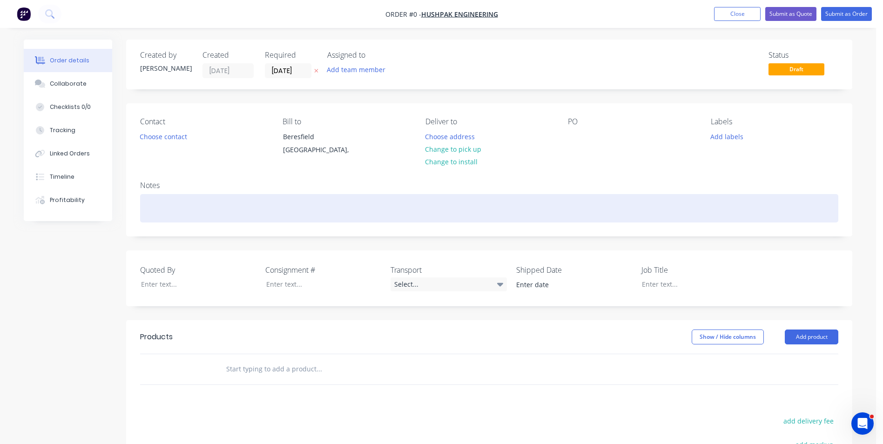
click at [159, 205] on div at bounding box center [489, 208] width 698 height 28
paste div
click at [141, 205] on div "794 Truck #13 - MT500306 - Blower Louvre Attenuator" at bounding box center [489, 208] width 698 height 28
click at [313, 208] on div "794 Truck #13 - MT500306 - Blower Louvre Attenuator" at bounding box center [489, 208] width 698 height 28
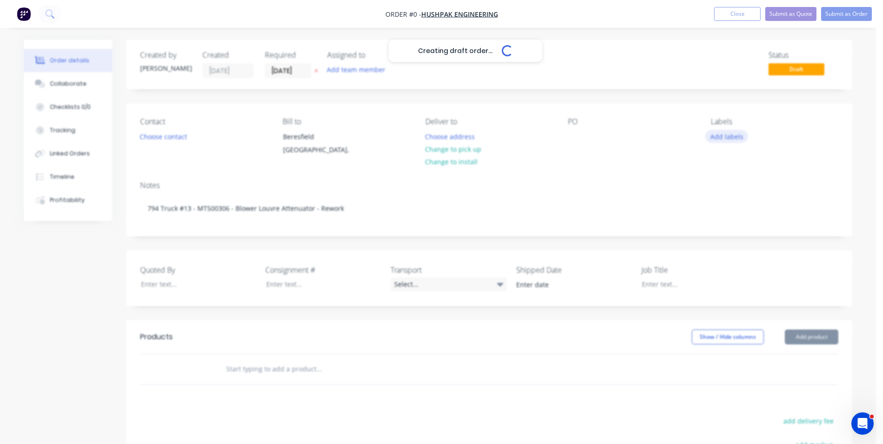
click at [737, 134] on div "Creating draft order... Loading... Order details Collaborate Checklists 0/0 Tra…" at bounding box center [437, 331] width 847 height 583
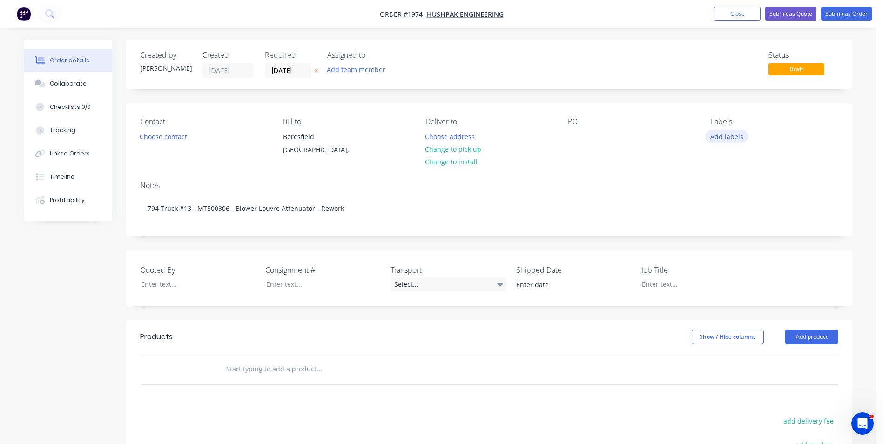
click at [730, 135] on button "Add labels" at bounding box center [726, 136] width 43 height 13
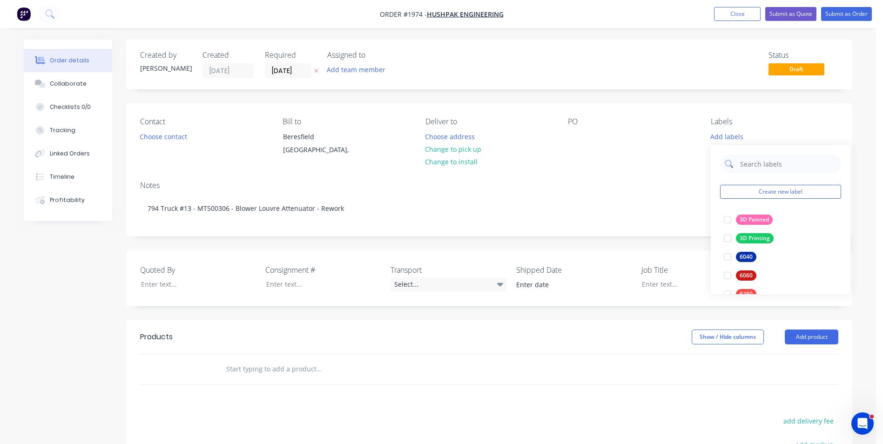
click at [746, 161] on input "text" at bounding box center [787, 163] width 97 height 19
type input "rew"
click at [738, 220] on div "Rework" at bounding box center [750, 219] width 28 height 10
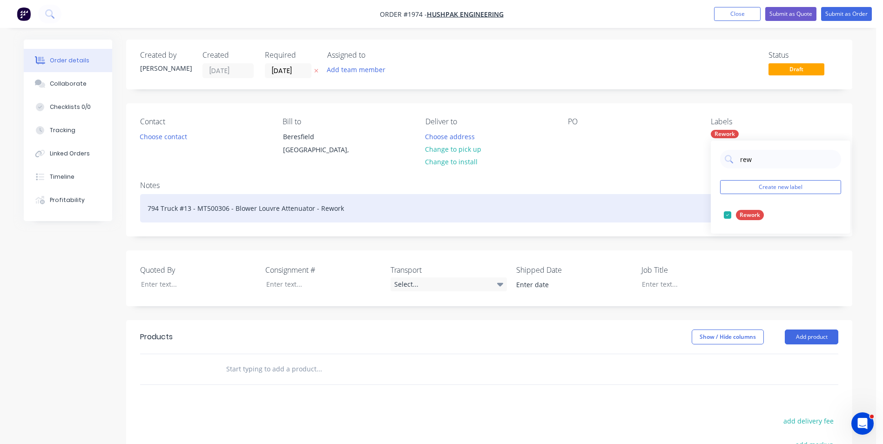
click at [652, 213] on div "794 Truck #13 - MT500306 - Blower Louvre Attenuator - Rework" at bounding box center [489, 208] width 698 height 28
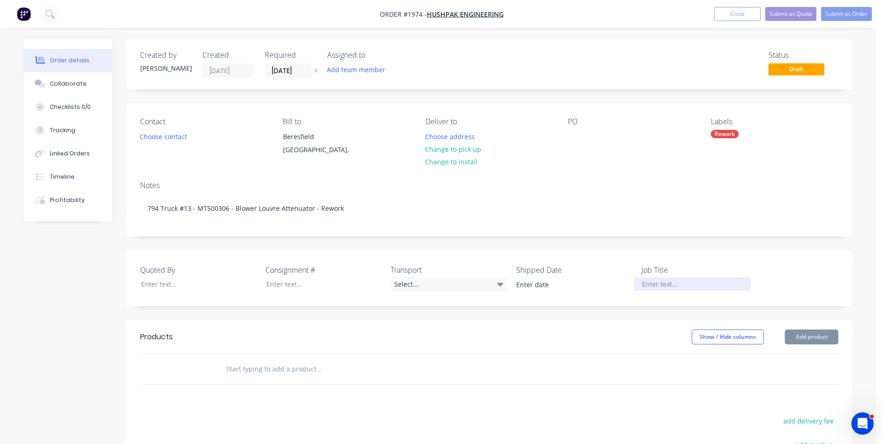
click at [657, 284] on div at bounding box center [692, 283] width 116 height 13
paste div
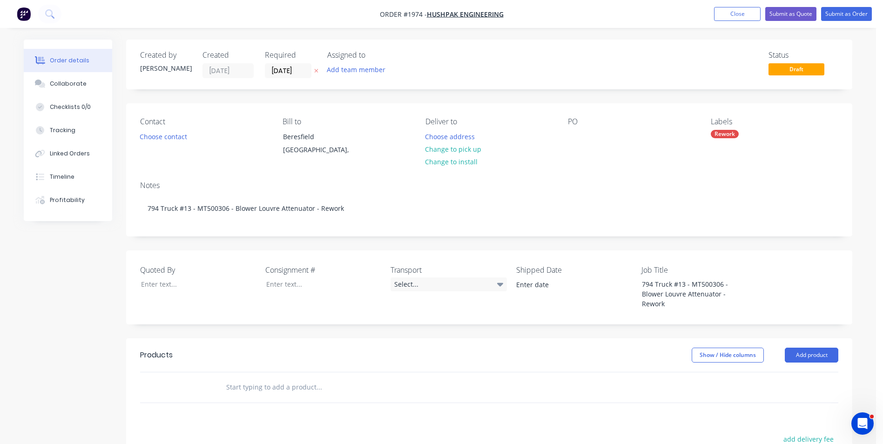
click at [239, 389] on input "text" at bounding box center [319, 387] width 186 height 19
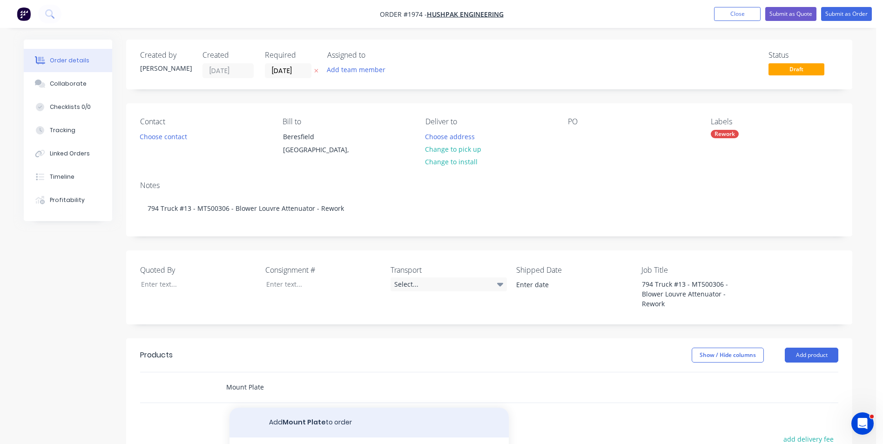
type input "Mount Plate"
click at [302, 422] on button "Add Mount Plate to order" at bounding box center [368, 423] width 279 height 30
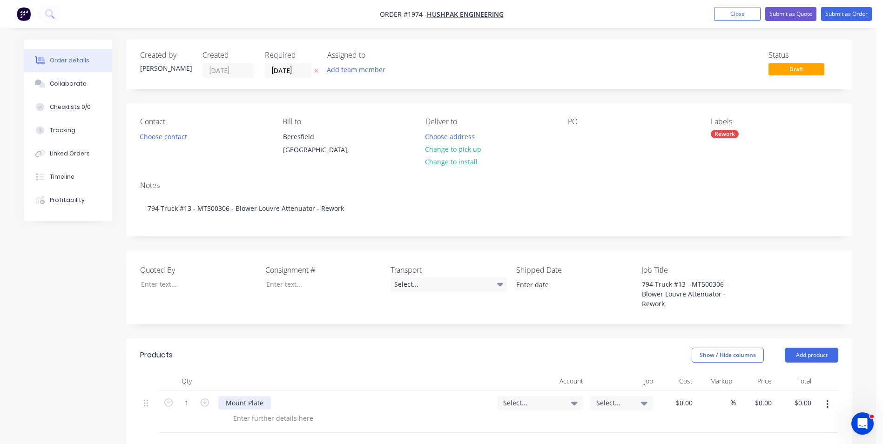
click at [271, 402] on div "Mount Plate" at bounding box center [244, 402] width 53 height 13
click at [227, 405] on div "Mount Plate" at bounding box center [244, 402] width 53 height 13
click at [513, 402] on span "Select..." at bounding box center [532, 403] width 59 height 10
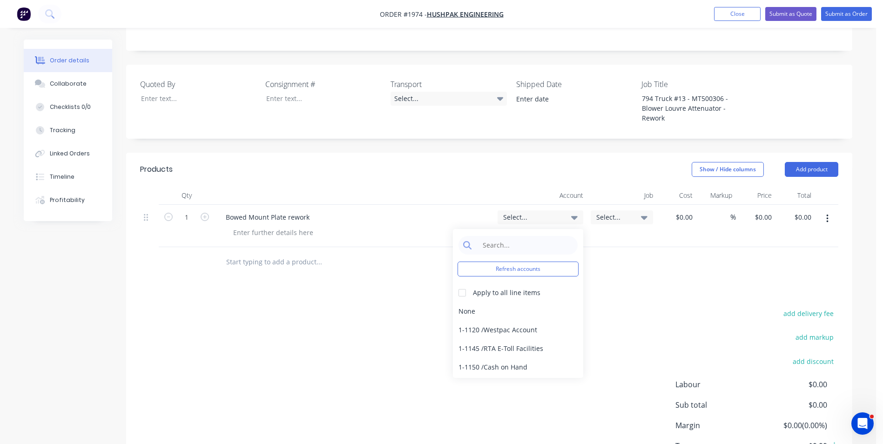
scroll to position [186, 0]
click at [503, 246] on input at bounding box center [524, 244] width 95 height 19
type input "rework"
click at [493, 310] on div "6-7001 / Materials - Rework" at bounding box center [518, 311] width 130 height 19
click at [610, 214] on span "Select..." at bounding box center [613, 217] width 35 height 10
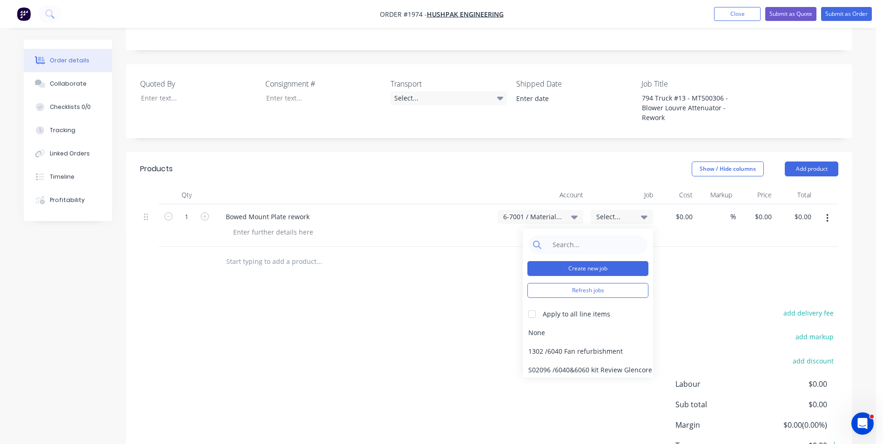
click at [585, 268] on button "Create new job" at bounding box center [587, 268] width 121 height 15
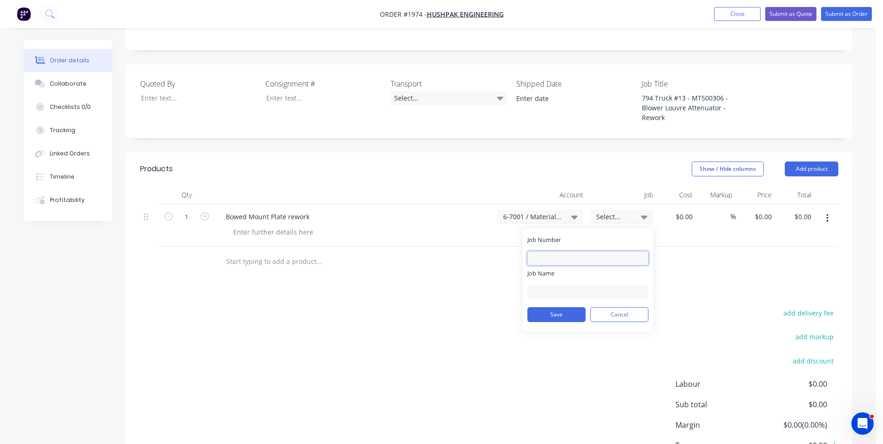
click at [547, 253] on input "Job Number" at bounding box center [587, 258] width 121 height 14
type input "1974"
click at [536, 286] on input "Job Name" at bounding box center [587, 292] width 121 height 14
type input "Hushpak-T13 Blower-Rework"
click at [565, 313] on button "Save" at bounding box center [556, 314] width 58 height 15
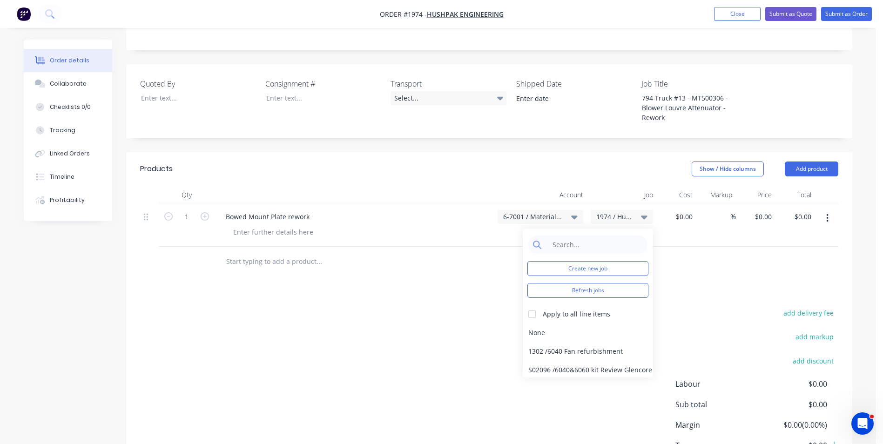
click at [446, 163] on div "Show / Hide columns Add product" at bounding box center [563, 168] width 550 height 15
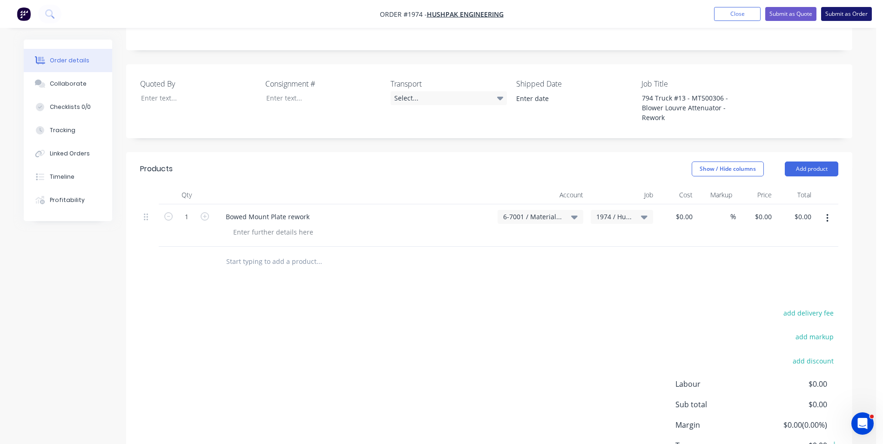
click at [851, 14] on button "Submit as Order" at bounding box center [846, 14] width 51 height 14
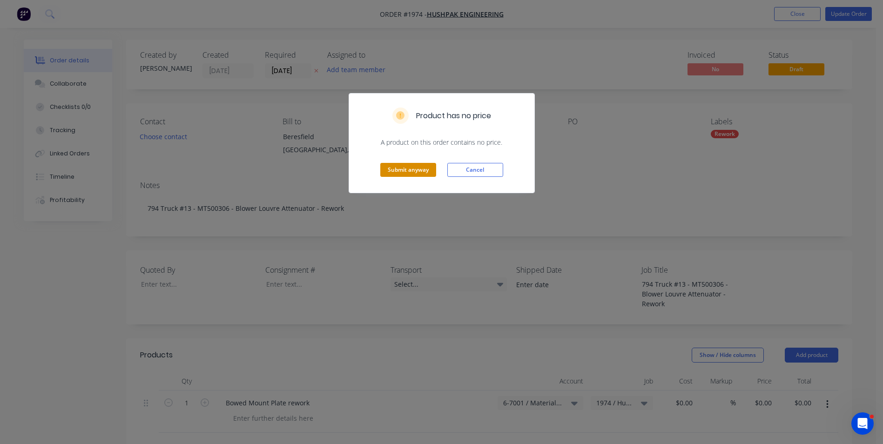
click at [418, 171] on button "Submit anyway" at bounding box center [408, 170] width 56 height 14
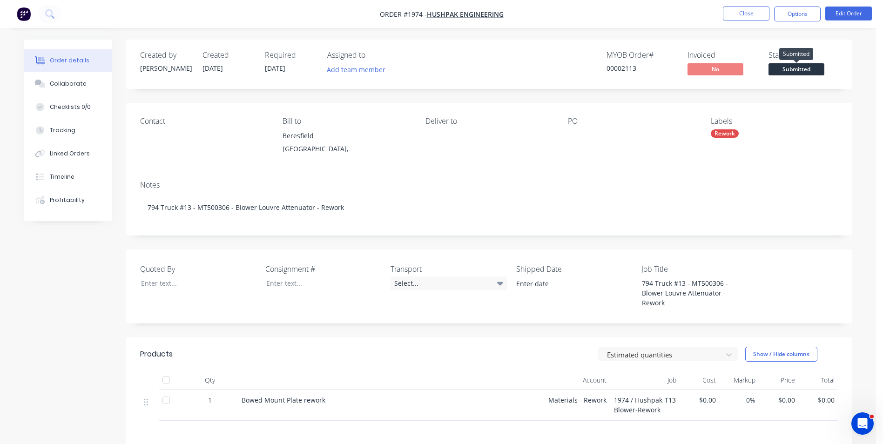
click at [799, 70] on span "Submitted" at bounding box center [796, 69] width 56 height 12
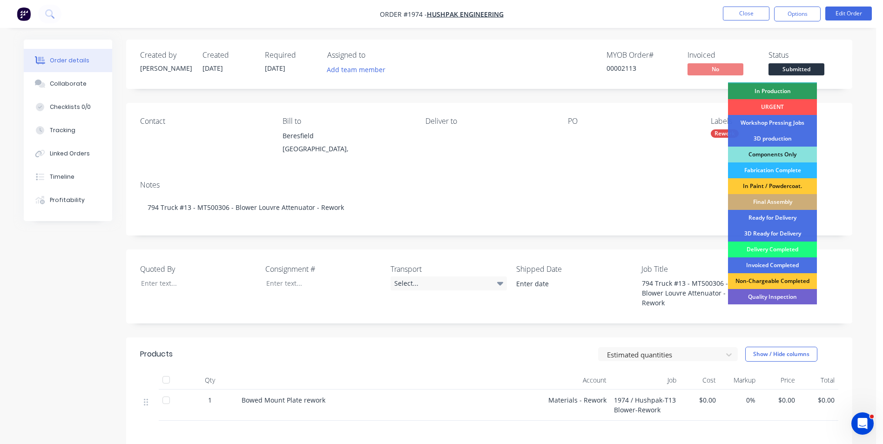
scroll to position [93, 0]
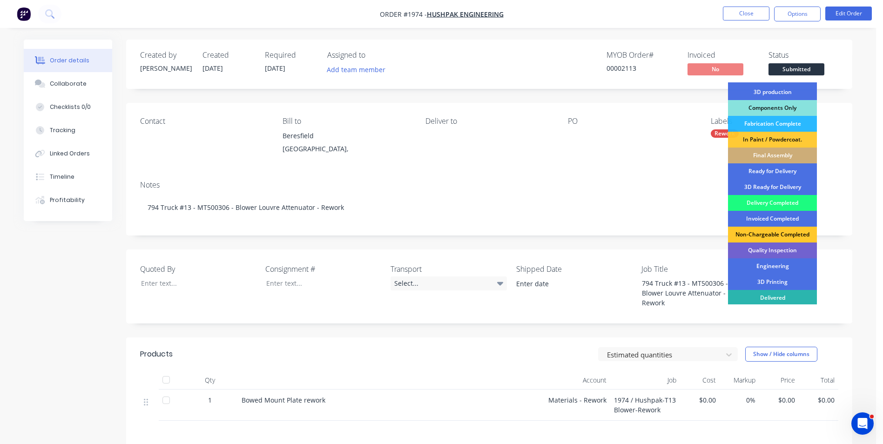
click at [780, 232] on div "Non-Chargeable Completed" at bounding box center [772, 235] width 89 height 16
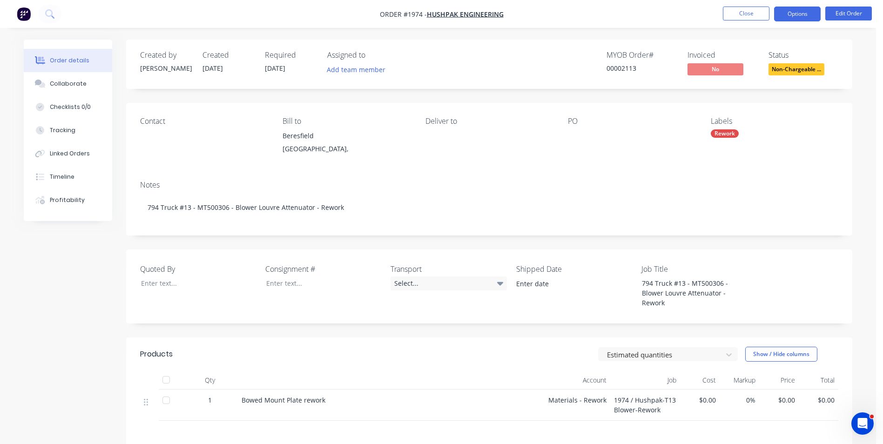
click at [784, 13] on button "Options" at bounding box center [797, 14] width 47 height 15
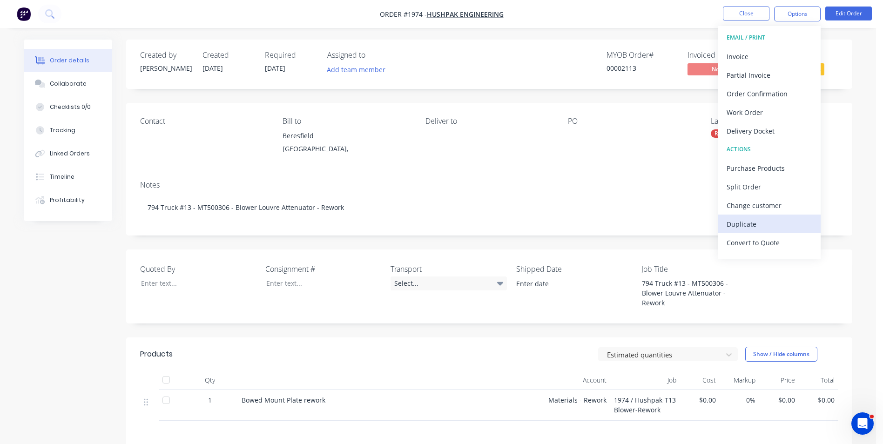
click at [739, 223] on div "Duplicate" at bounding box center [769, 223] width 86 height 13
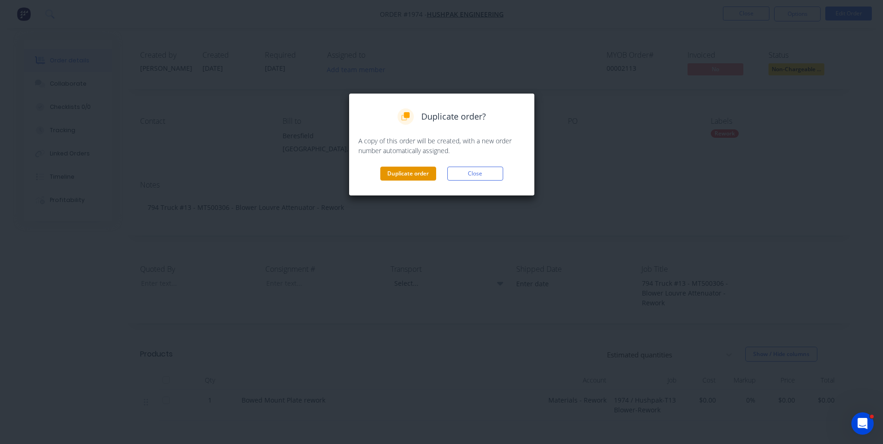
click at [419, 171] on button "Duplicate order" at bounding box center [408, 174] width 56 height 14
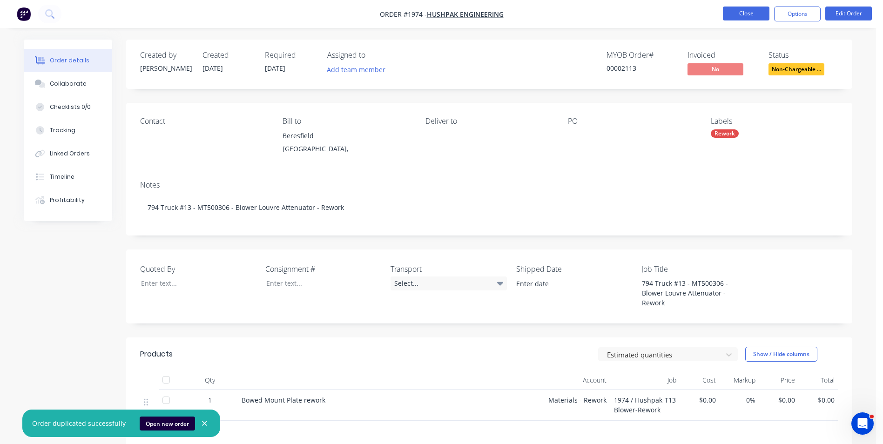
click at [742, 13] on button "Close" at bounding box center [746, 14] width 47 height 14
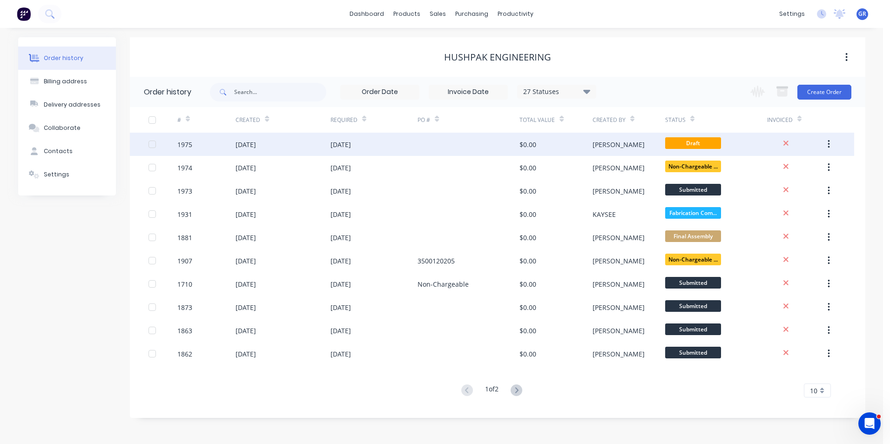
click at [186, 143] on div "1975" at bounding box center [184, 145] width 15 height 10
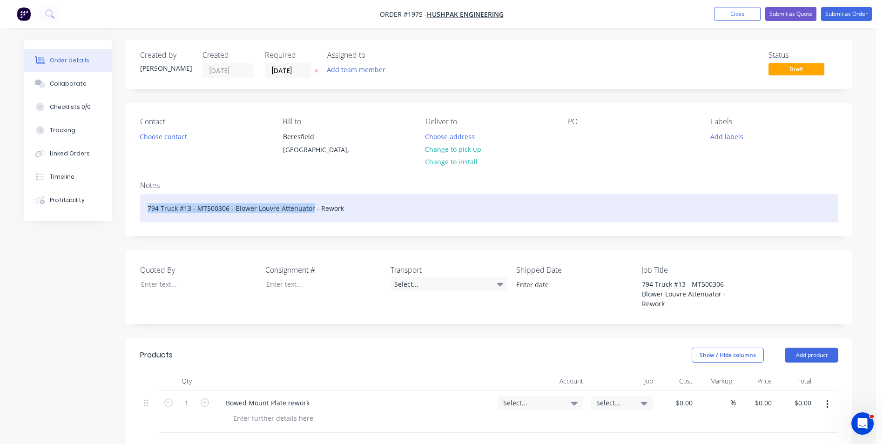
drag, startPoint x: 310, startPoint y: 208, endPoint x: 125, endPoint y: 208, distance: 185.2
click at [125, 208] on div "Order details Collaborate Checklists 0/0 Tracking Linked Orders Timeline Profit…" at bounding box center [437, 370] width 847 height 661
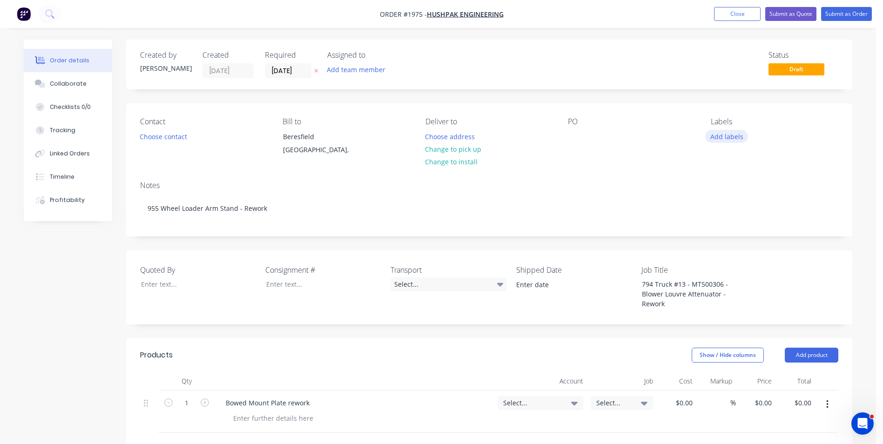
click at [731, 135] on button "Add labels" at bounding box center [726, 136] width 43 height 13
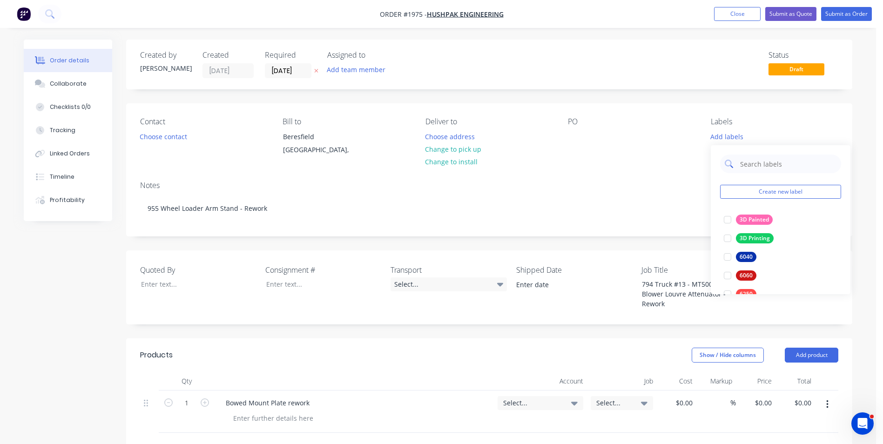
click at [751, 158] on input "text" at bounding box center [787, 163] width 97 height 19
type input "rew"
click at [727, 218] on div at bounding box center [727, 219] width 19 height 19
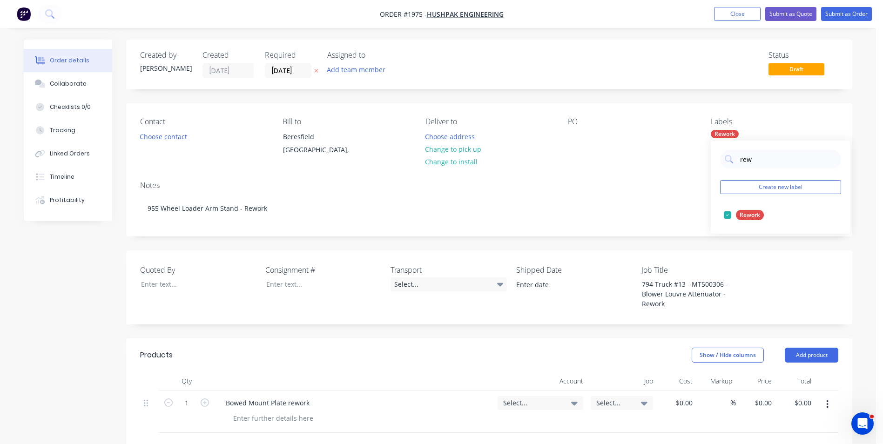
click at [550, 181] on div "Notes" at bounding box center [489, 185] width 698 height 9
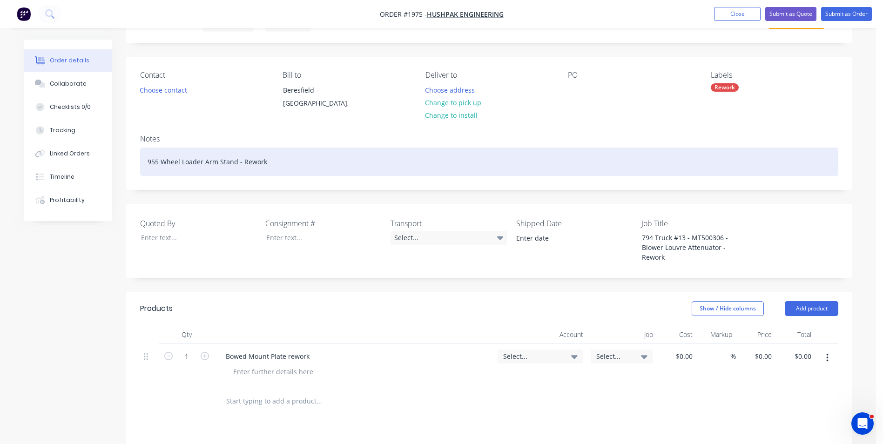
scroll to position [93, 0]
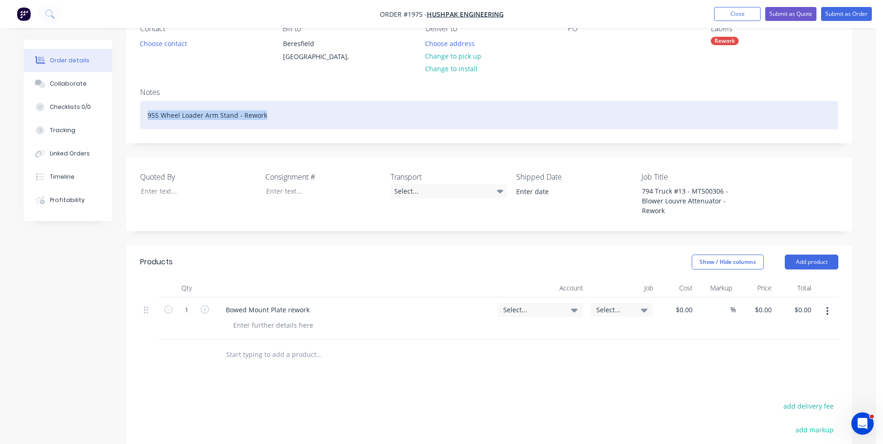
drag, startPoint x: 281, startPoint y: 121, endPoint x: 158, endPoint y: 120, distance: 122.8
click at [138, 117] on div "Notes 955 Wheel Loader Arm Stand - Rework" at bounding box center [489, 111] width 726 height 62
copy div "955 Wheel Loader Arm Stand - Rework"
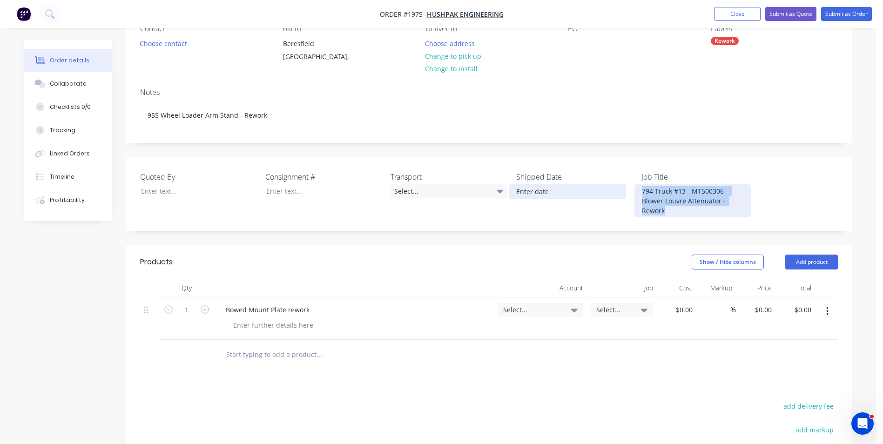
drag, startPoint x: 670, startPoint y: 212, endPoint x: 621, endPoint y: 188, distance: 53.9
click at [621, 188] on div "Quoted By Consignment # Transport Select... Shipped Date Job Title 794 Truck #1…" at bounding box center [489, 194] width 726 height 74
paste div
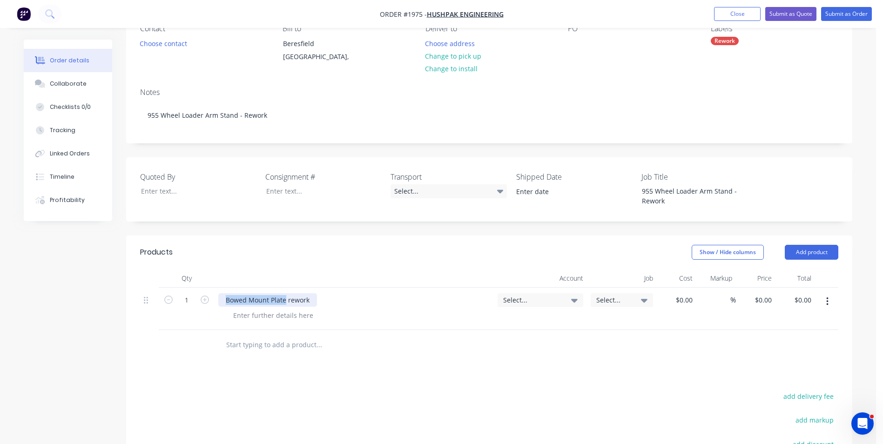
drag, startPoint x: 285, startPoint y: 302, endPoint x: 221, endPoint y: 300, distance: 64.2
click at [221, 300] on div "Bowed Mount Plate rework" at bounding box center [267, 299] width 99 height 13
click at [519, 300] on span "Select..." at bounding box center [532, 300] width 59 height 10
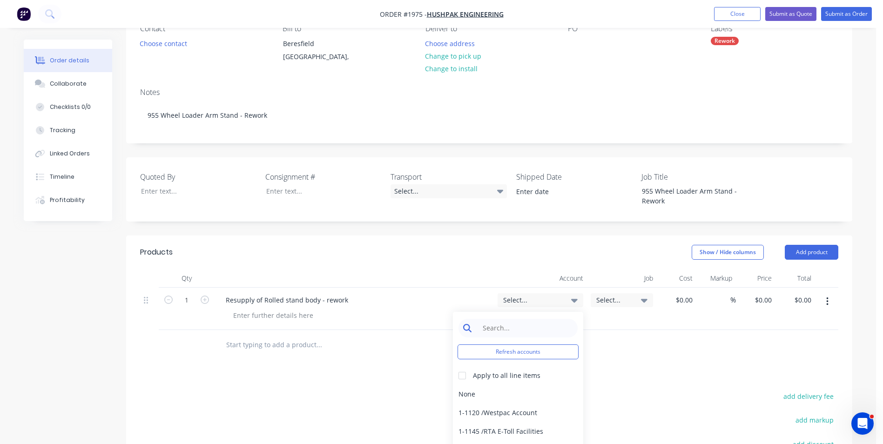
click at [489, 325] on input at bounding box center [524, 328] width 95 height 19
type input "rework"
click at [523, 394] on div "6-7001 / Materials - Rework" at bounding box center [518, 394] width 130 height 19
click at [609, 300] on span "Select..." at bounding box center [613, 300] width 35 height 10
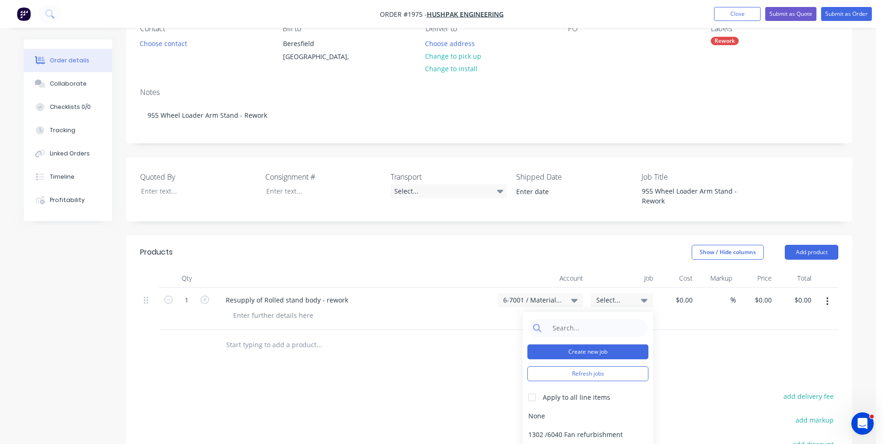
click at [584, 347] on button "Create new job" at bounding box center [587, 351] width 121 height 15
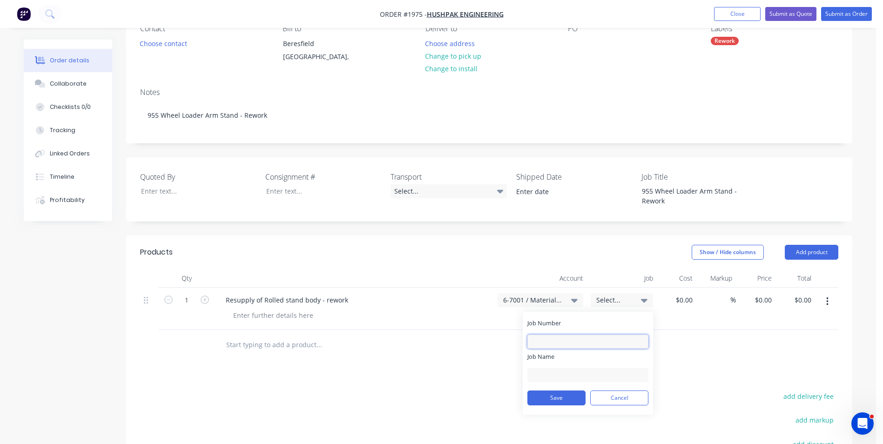
click at [551, 335] on input "Job Number" at bounding box center [587, 342] width 121 height 14
type input "1975"
click at [541, 370] on input "Job Name" at bounding box center [587, 375] width 121 height 14
drag, startPoint x: 595, startPoint y: 375, endPoint x: 563, endPoint y: 375, distance: 32.1
click at [563, 375] on input "Hushpak-T13 Blower-Rework" at bounding box center [587, 375] width 121 height 14
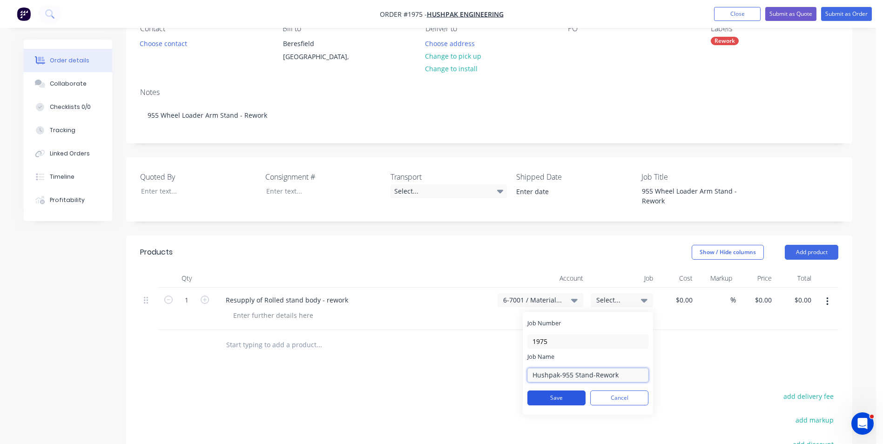
type input "Hushpak-955 Stand-Rework"
click at [550, 395] on button "Save" at bounding box center [556, 397] width 58 height 15
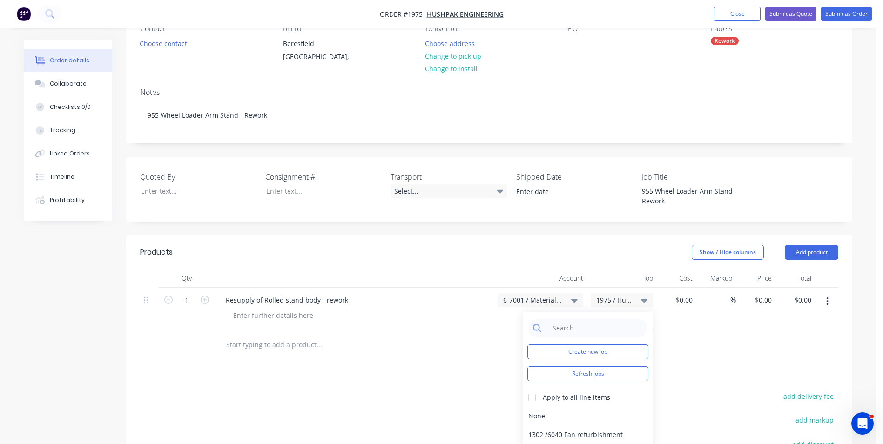
click at [424, 240] on header "Products Show / Hide columns Add product" at bounding box center [489, 252] width 726 height 34
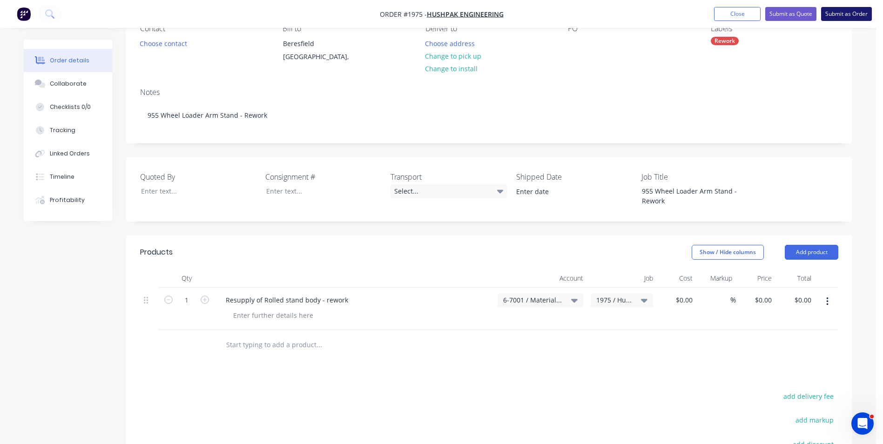
click at [845, 15] on button "Submit as Order" at bounding box center [846, 14] width 51 height 14
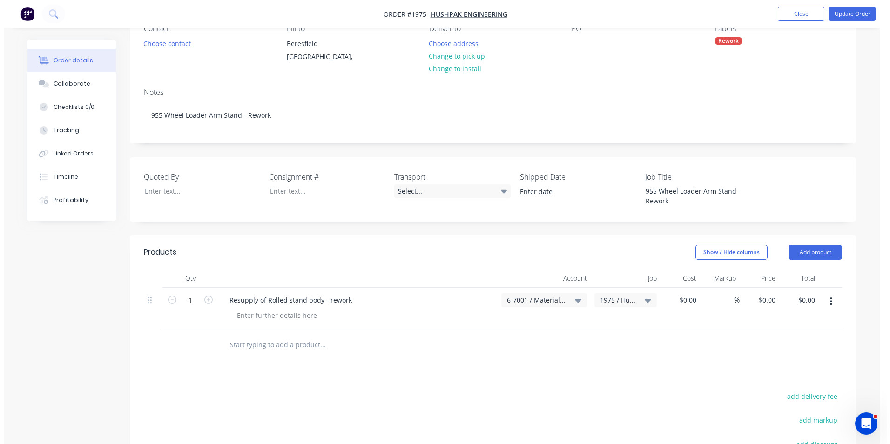
scroll to position [0, 0]
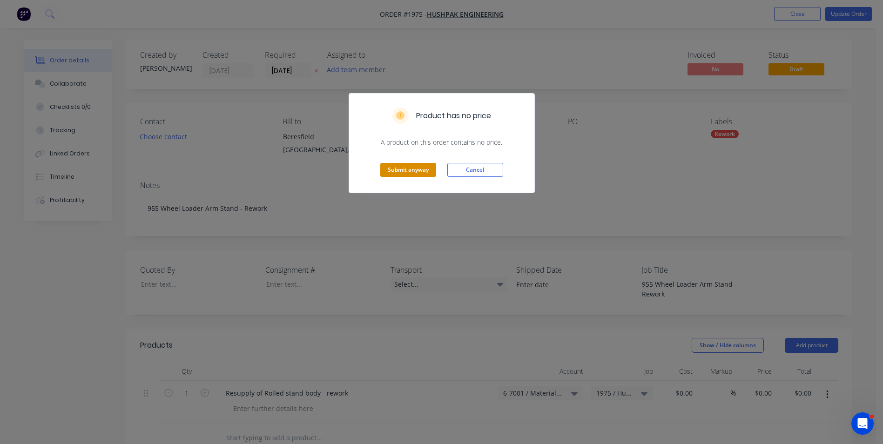
click at [419, 172] on button "Submit anyway" at bounding box center [408, 170] width 56 height 14
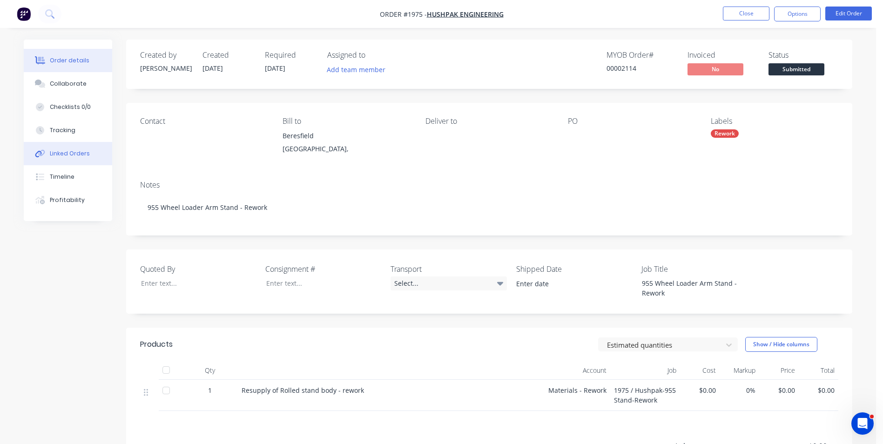
click at [69, 152] on div "Linked Orders" at bounding box center [70, 153] width 40 height 8
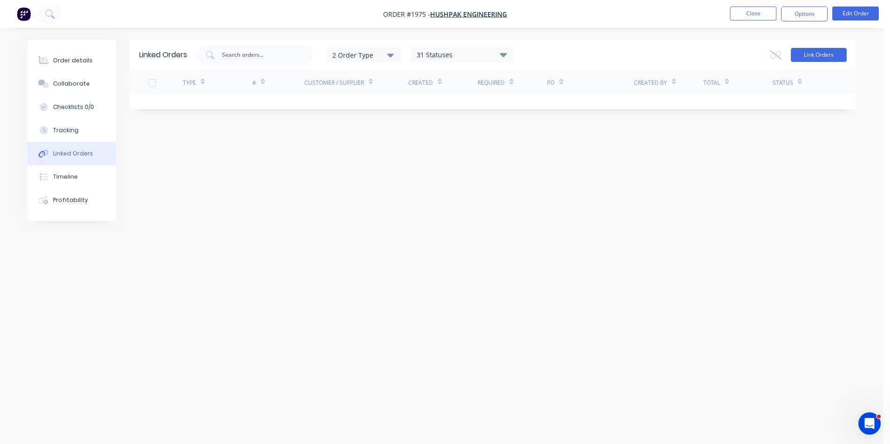
click at [823, 58] on button "Link Orders" at bounding box center [819, 55] width 56 height 14
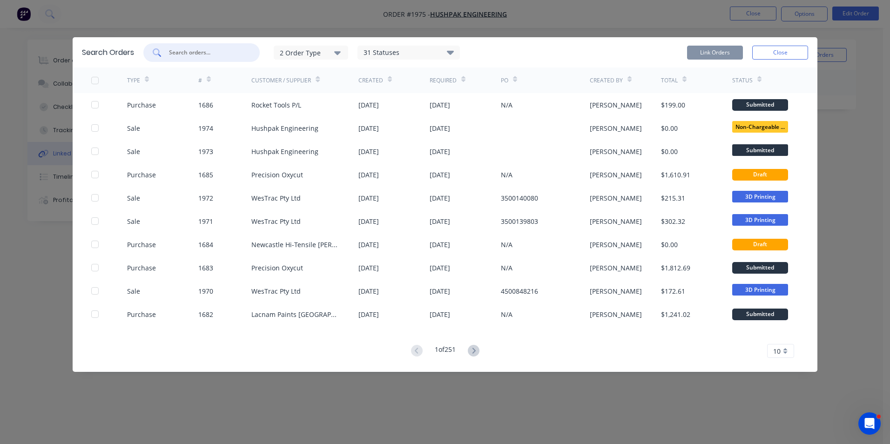
click at [178, 52] on input "text" at bounding box center [206, 52] width 77 height 9
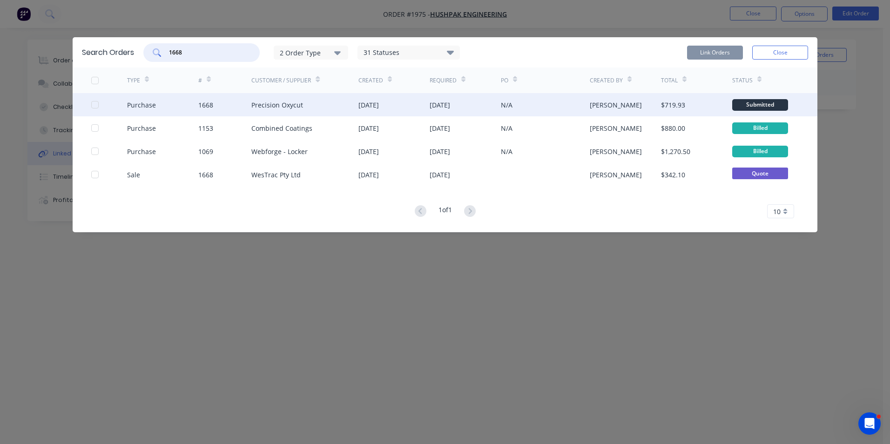
click at [94, 103] on div at bounding box center [95, 104] width 19 height 19
type input "1668"
click at [708, 52] on button "Link Orders" at bounding box center [715, 53] width 56 height 14
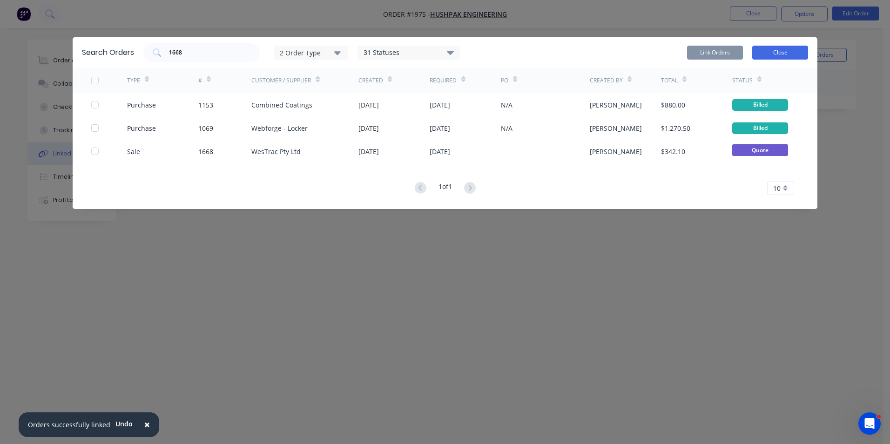
click at [789, 52] on button "Close" at bounding box center [780, 53] width 56 height 14
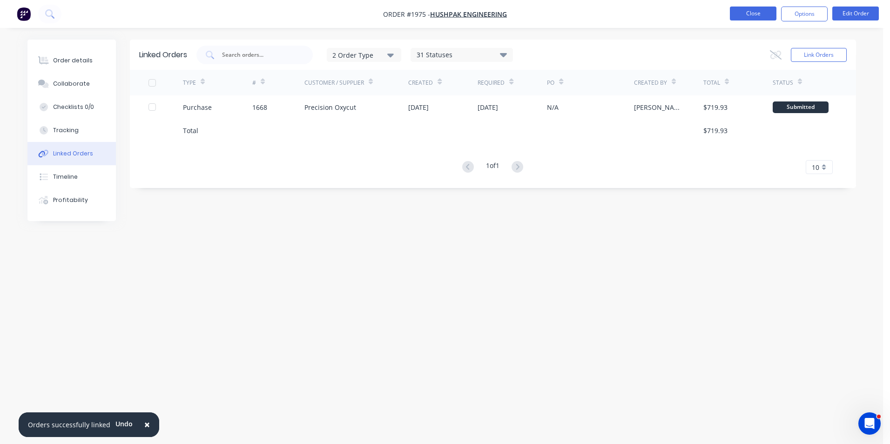
click at [751, 14] on button "Close" at bounding box center [753, 14] width 47 height 14
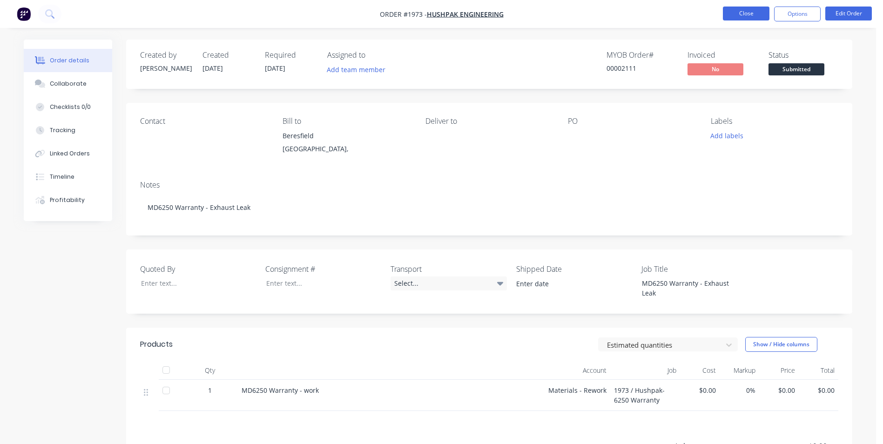
click at [750, 13] on button "Close" at bounding box center [746, 14] width 47 height 14
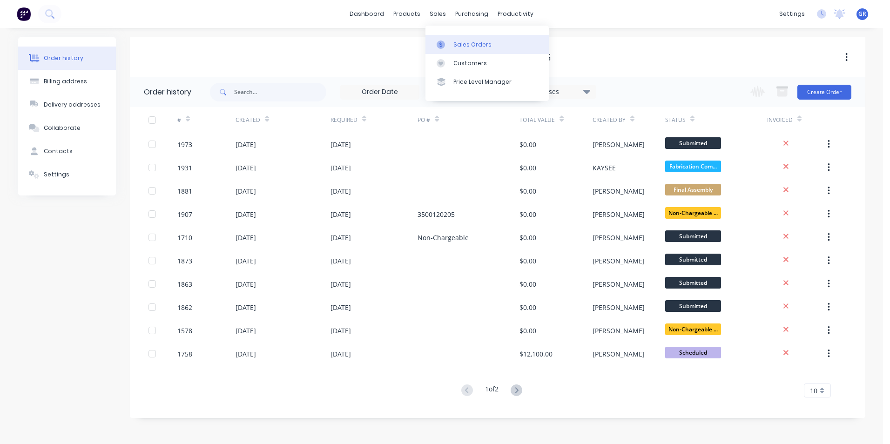
click at [470, 40] on link "Sales Orders" at bounding box center [486, 44] width 123 height 19
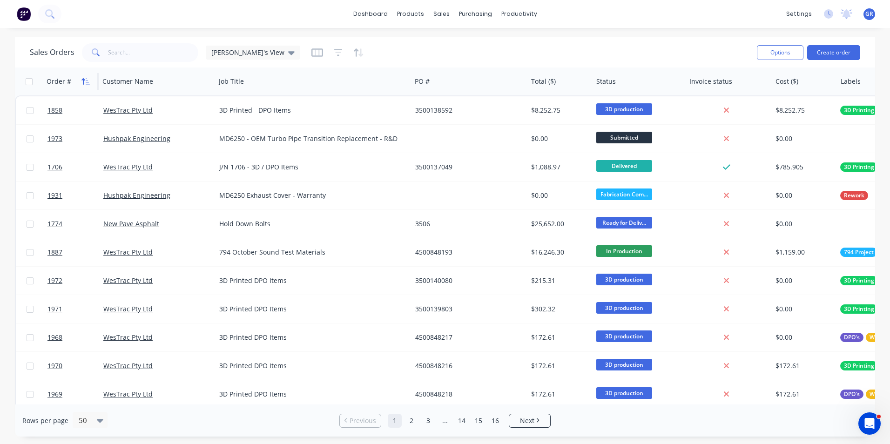
click at [84, 80] on icon "button" at bounding box center [82, 81] width 3 height 7
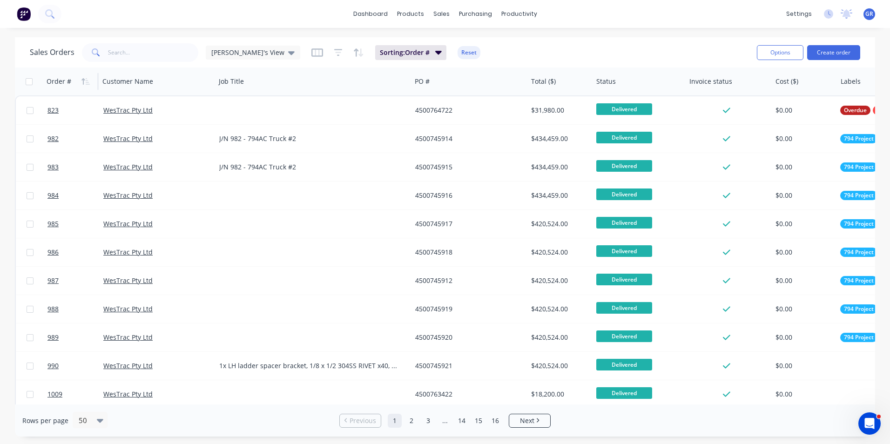
click at [84, 80] on icon "button" at bounding box center [82, 81] width 3 height 7
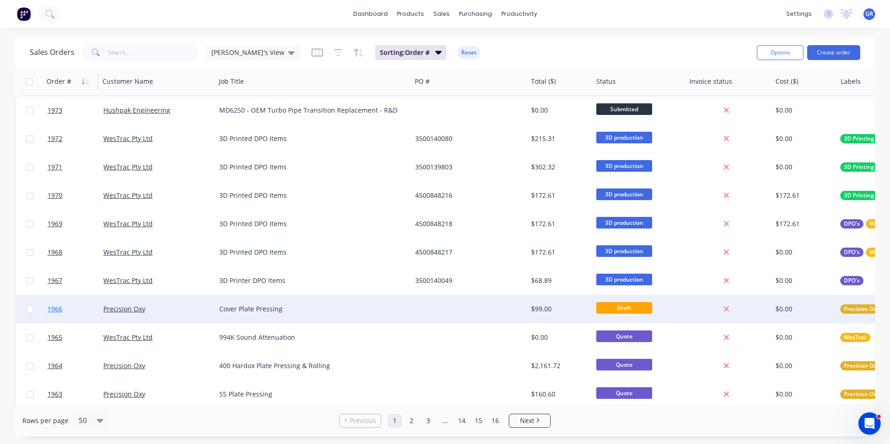
click at [56, 308] on span "1966" at bounding box center [54, 308] width 15 height 9
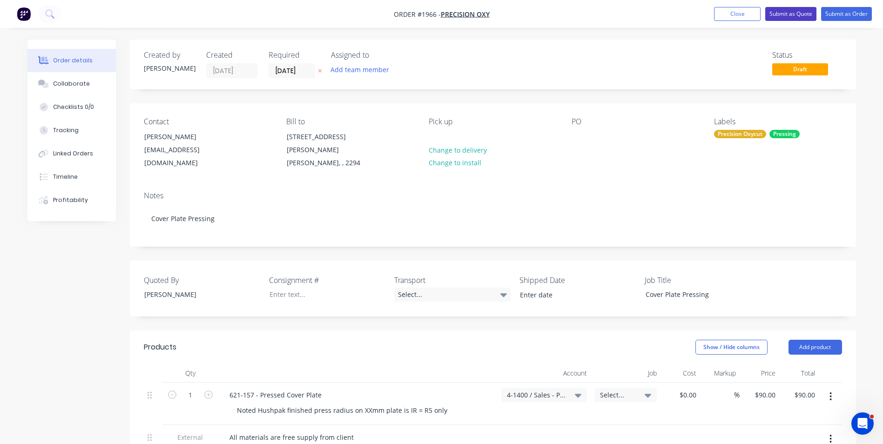
click at [791, 12] on button "Submit as Quote" at bounding box center [790, 14] width 51 height 14
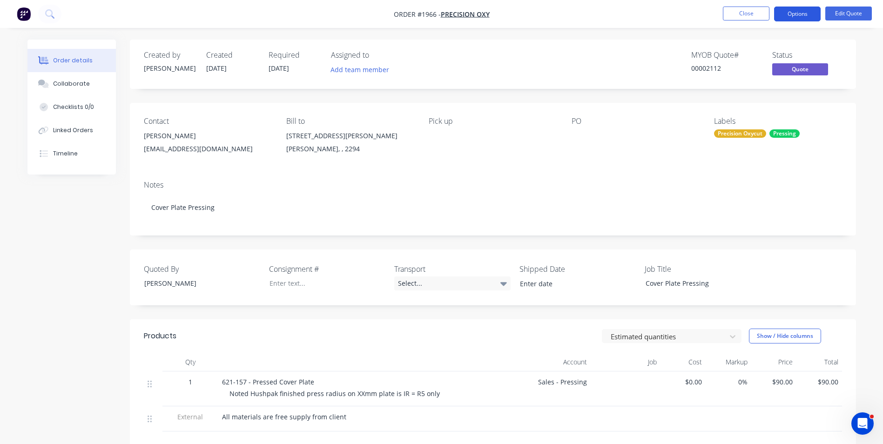
click at [802, 13] on button "Options" at bounding box center [797, 14] width 47 height 15
click at [848, 14] on button "Edit Quote" at bounding box center [848, 14] width 47 height 14
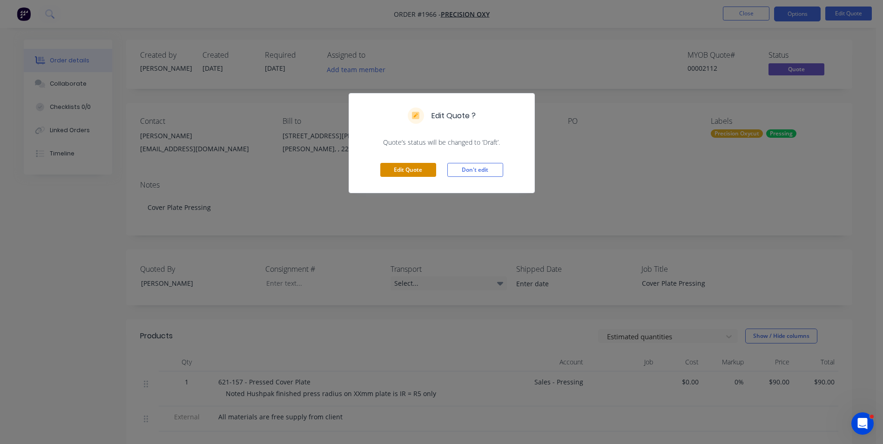
click at [418, 172] on button "Edit Quote" at bounding box center [408, 170] width 56 height 14
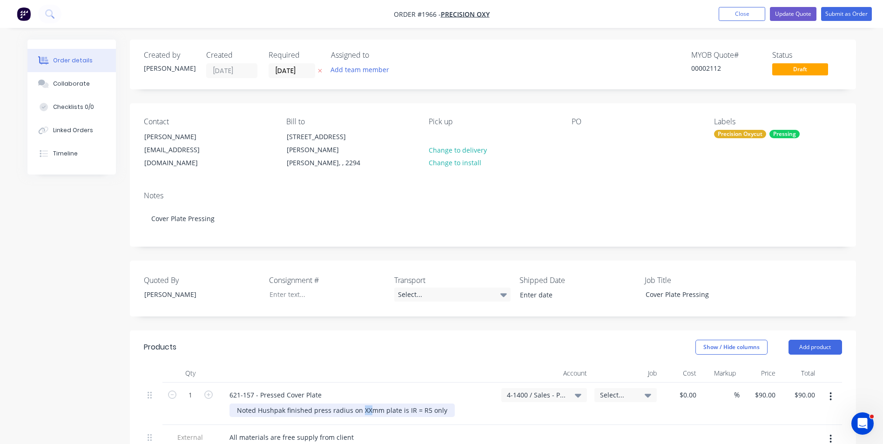
drag, startPoint x: 368, startPoint y: 401, endPoint x: 361, endPoint y: 402, distance: 6.7
click at [361, 403] on div "Noted Hushpak finished press radius on XXmm plate is IR = R5 only" at bounding box center [341, 409] width 225 height 13
click at [285, 388] on div "621-157 - Pressed Cover Plate" at bounding box center [275, 394] width 107 height 13
click at [792, 13] on button "Update Quote" at bounding box center [793, 14] width 47 height 14
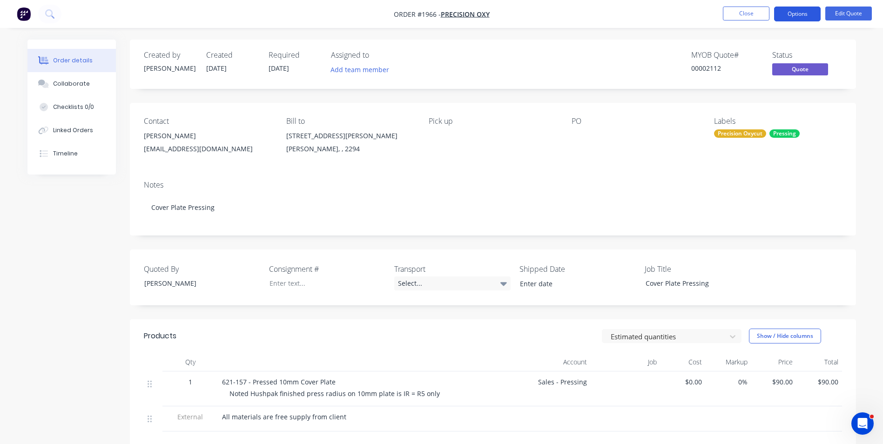
click at [798, 12] on button "Options" at bounding box center [797, 14] width 47 height 15
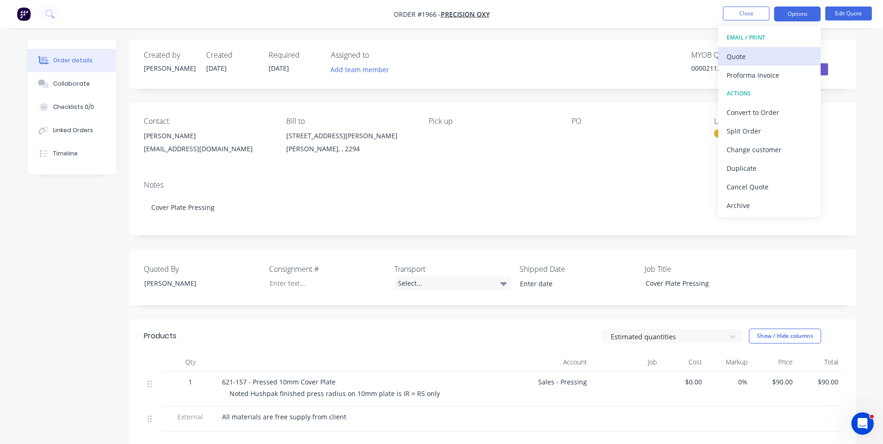
click at [744, 54] on div "Quote" at bounding box center [769, 56] width 86 height 13
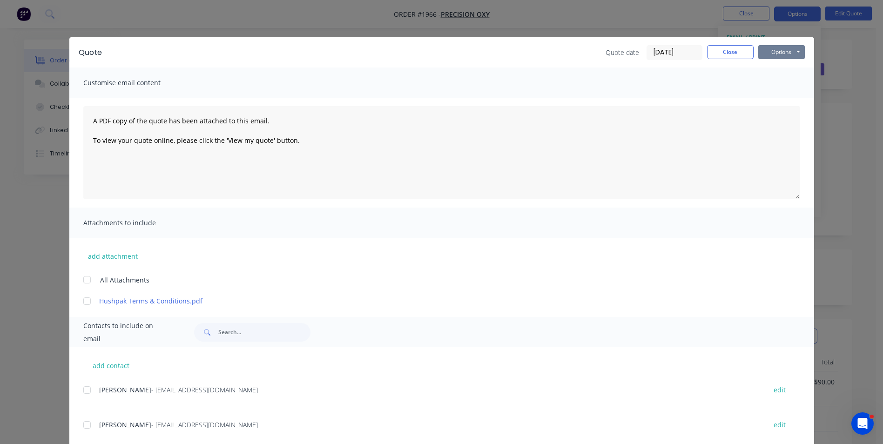
click at [784, 50] on button "Options" at bounding box center [781, 52] width 47 height 14
click at [780, 84] on button "Print" at bounding box center [788, 83] width 60 height 15
click at [743, 56] on button "Close" at bounding box center [730, 52] width 47 height 14
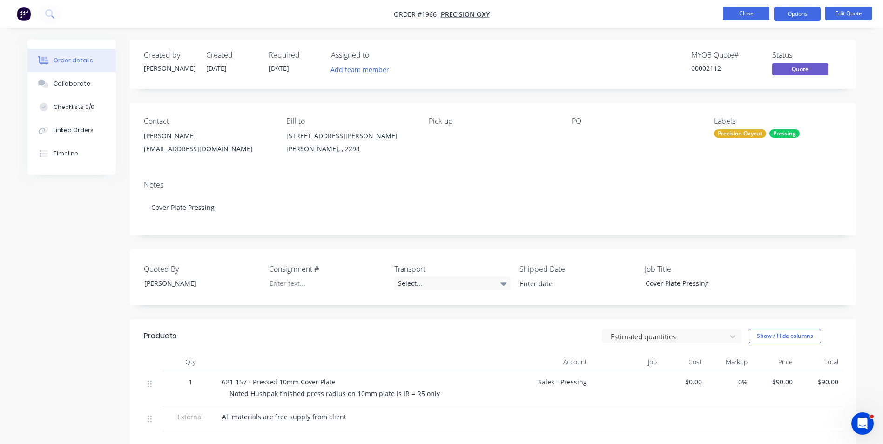
click at [753, 14] on button "Close" at bounding box center [746, 14] width 47 height 14
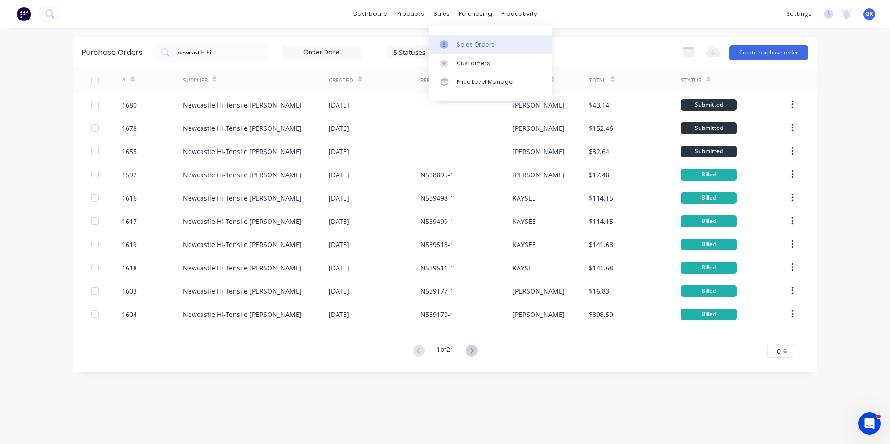
click at [471, 44] on div "Sales Orders" at bounding box center [475, 44] width 38 height 8
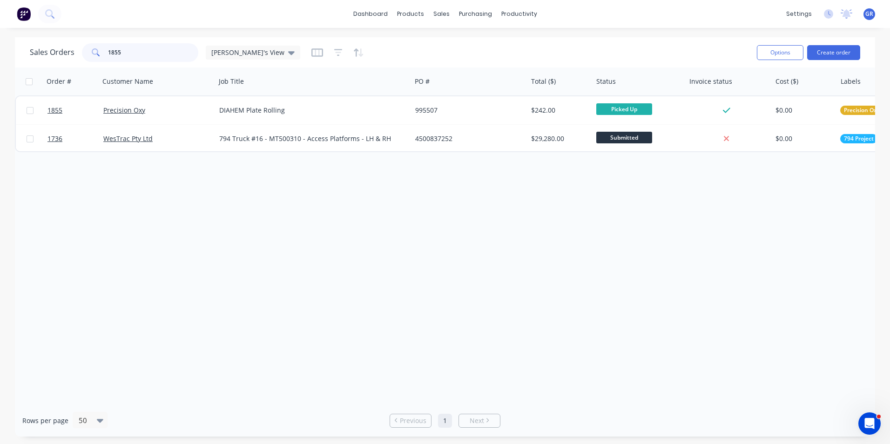
drag, startPoint x: 134, startPoint y: 51, endPoint x: 82, endPoint y: 51, distance: 51.6
click at [82, 51] on div "1855" at bounding box center [140, 52] width 116 height 19
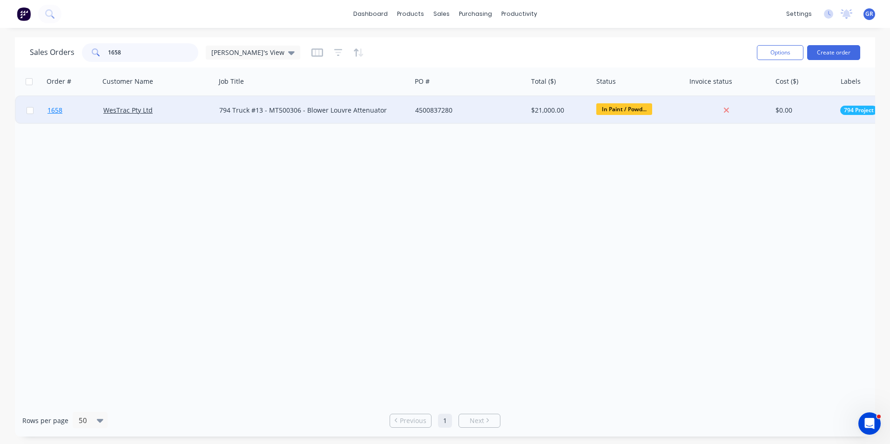
type input "1658"
click at [54, 112] on span "1658" at bounding box center [54, 110] width 15 height 9
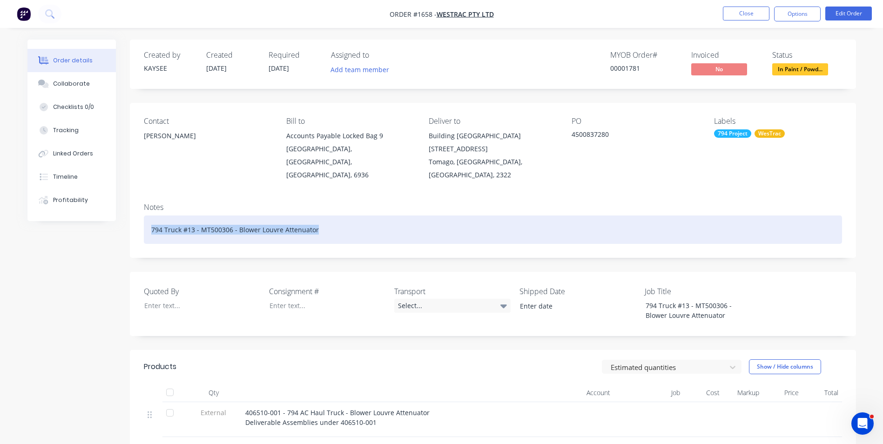
drag, startPoint x: 321, startPoint y: 214, endPoint x: 128, endPoint y: 216, distance: 192.6
click at [128, 216] on div "Order details Collaborate Checklists 0/0 Tracking Linked Orders Timeline Profit…" at bounding box center [441, 384] width 847 height 688
copy div "794 Truck #13 - MT500306 - Blower Louvre Attenuator"
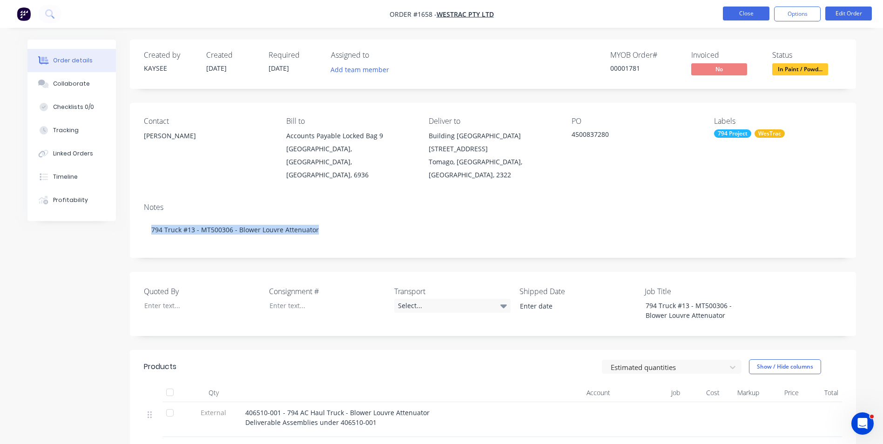
click at [740, 14] on button "Close" at bounding box center [746, 14] width 47 height 14
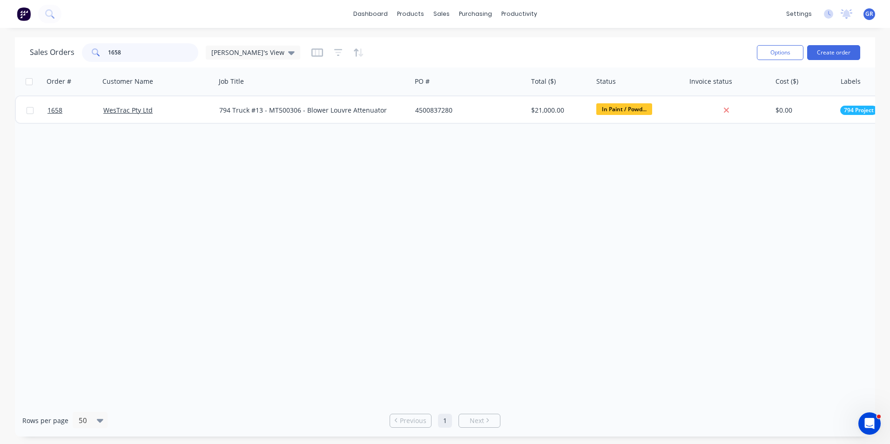
drag, startPoint x: 137, startPoint y: 51, endPoint x: 92, endPoint y: 53, distance: 45.2
click at [93, 52] on div "1658" at bounding box center [140, 52] width 116 height 19
type input "1847"
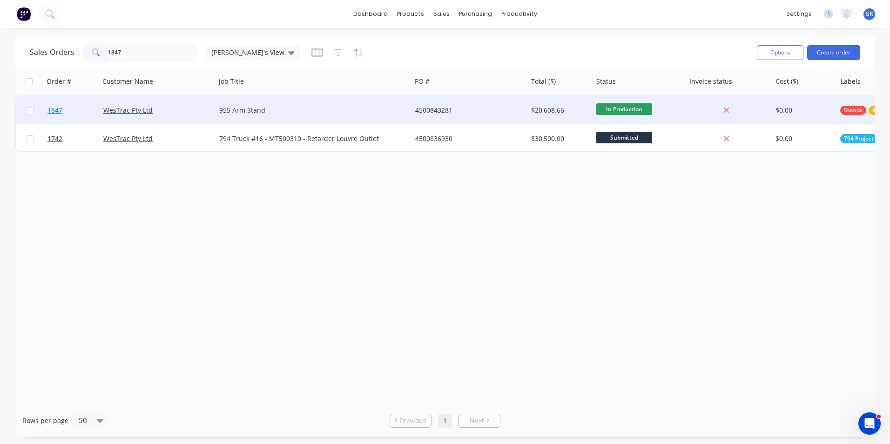
click at [55, 110] on span "1847" at bounding box center [54, 110] width 15 height 9
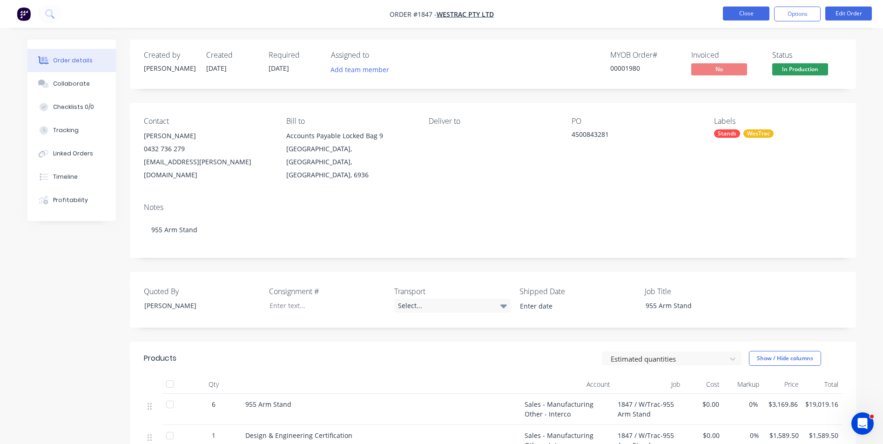
click at [751, 7] on button "Close" at bounding box center [746, 14] width 47 height 14
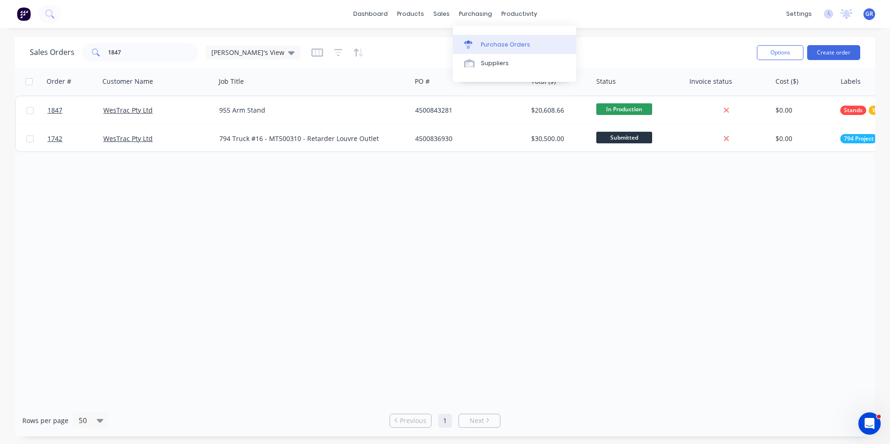
click at [489, 41] on div "Purchase Orders" at bounding box center [505, 44] width 49 height 8
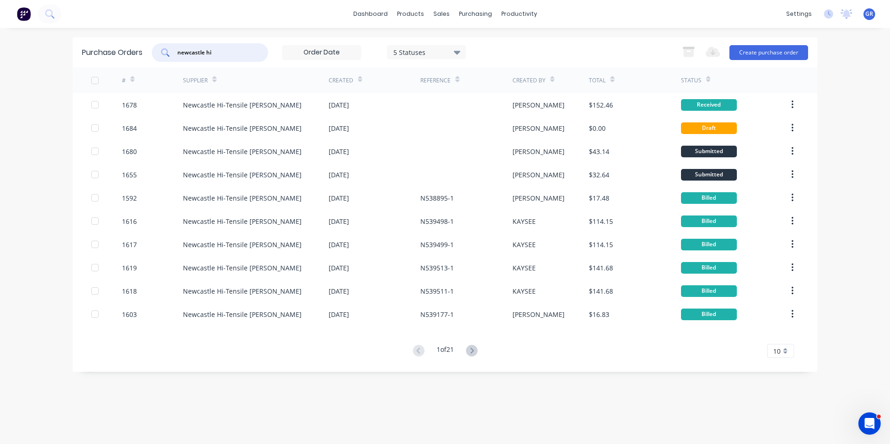
drag, startPoint x: 216, startPoint y: 51, endPoint x: 151, endPoint y: 53, distance: 64.7
click at [151, 53] on div "Purchase Orders newcastle hi 5 Statuses 5 Statuses Export to Excel (XLSX) Creat…" at bounding box center [445, 52] width 744 height 30
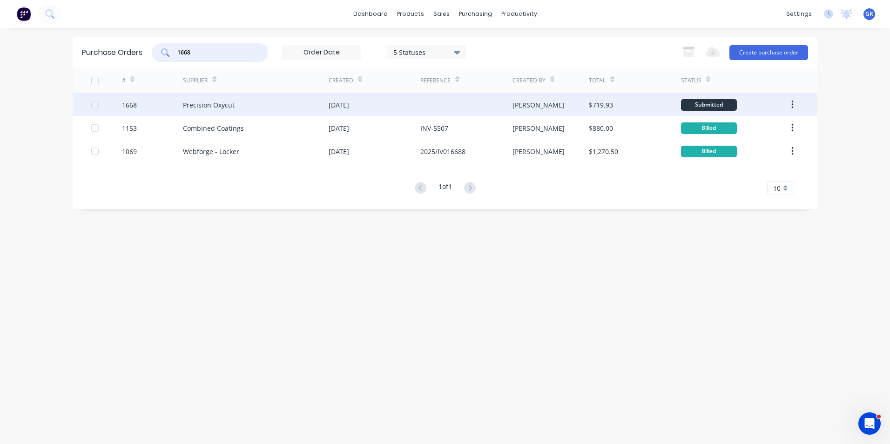
type input "1668"
click at [126, 102] on div "1668" at bounding box center [129, 105] width 15 height 10
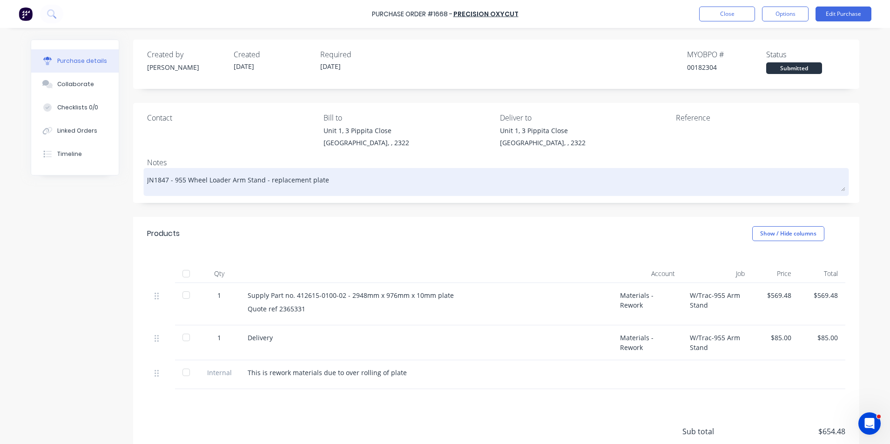
click at [165, 181] on textarea "JN1847 - 955 Wheel Loader Arm Stand - replacement plate" at bounding box center [496, 180] width 698 height 21
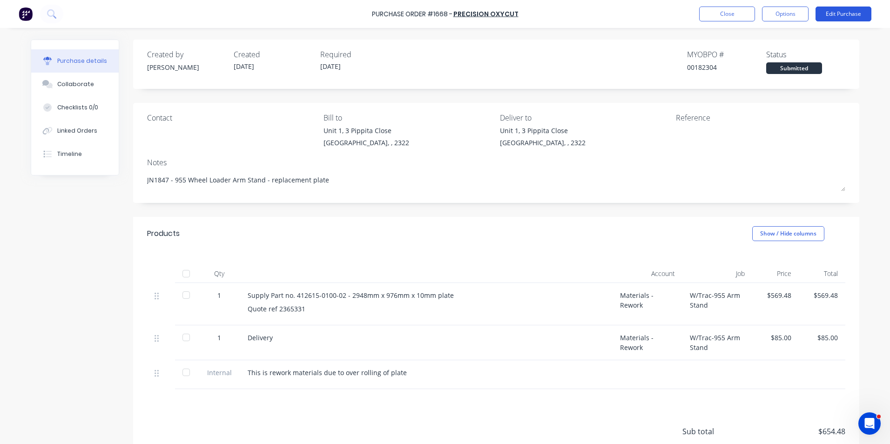
click at [848, 11] on button "Edit Purchase" at bounding box center [843, 14] width 56 height 15
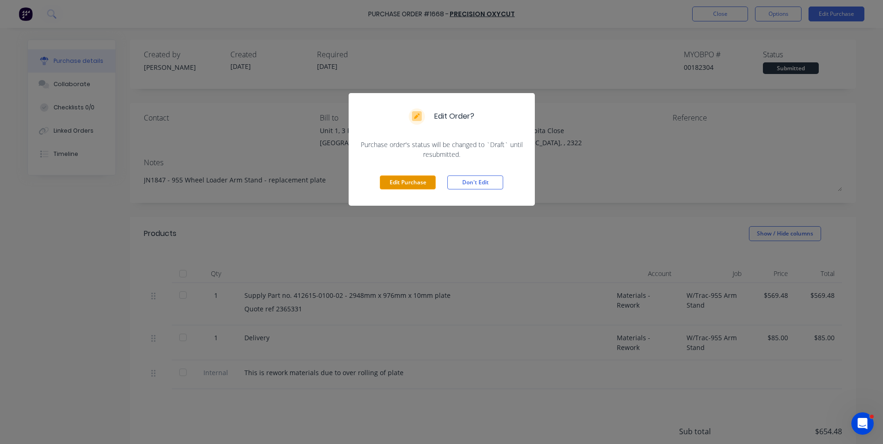
click at [406, 184] on button "Edit Purchase" at bounding box center [408, 182] width 56 height 14
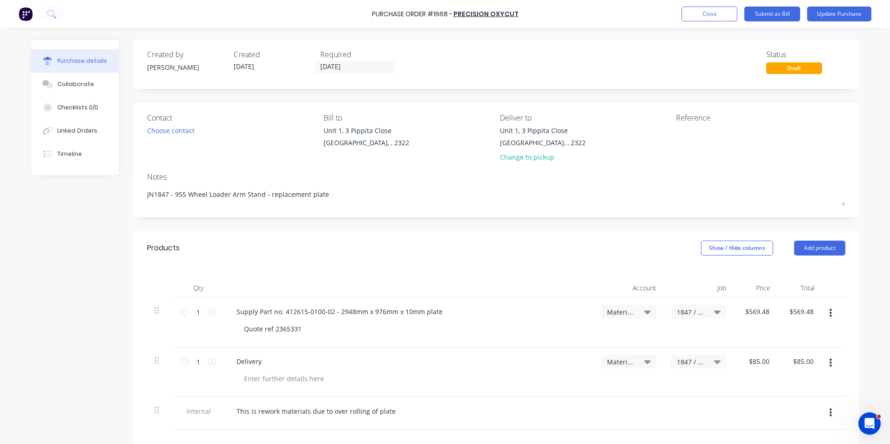
click at [687, 311] on span "1847 / W/Trac-955 Arm Stand" at bounding box center [691, 312] width 28 height 10
type textarea "x"
click at [643, 340] on input at bounding box center [667, 339] width 95 height 19
type input "1975"
click at [548, 282] on div at bounding box center [407, 288] width 372 height 19
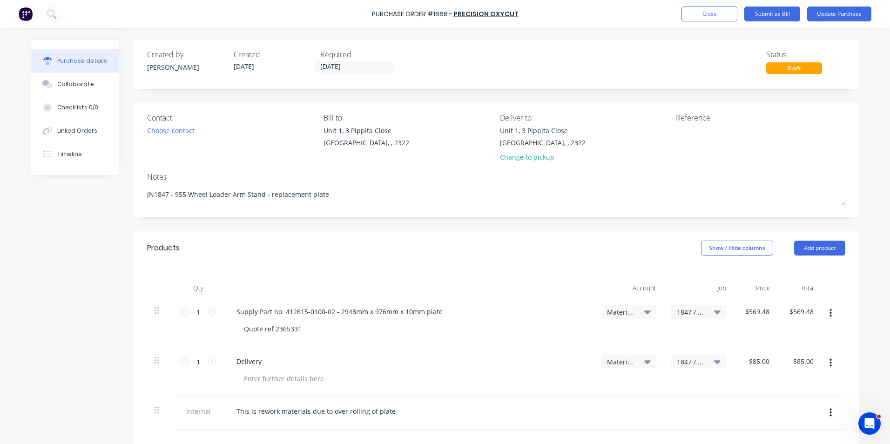
click at [588, 221] on div "Created by Greg Created 08/10/25 Required 13/10/25 Status Draft Contact Choose …" at bounding box center [496, 328] width 726 height 577
click at [828, 12] on button "Update Purchase" at bounding box center [839, 14] width 64 height 15
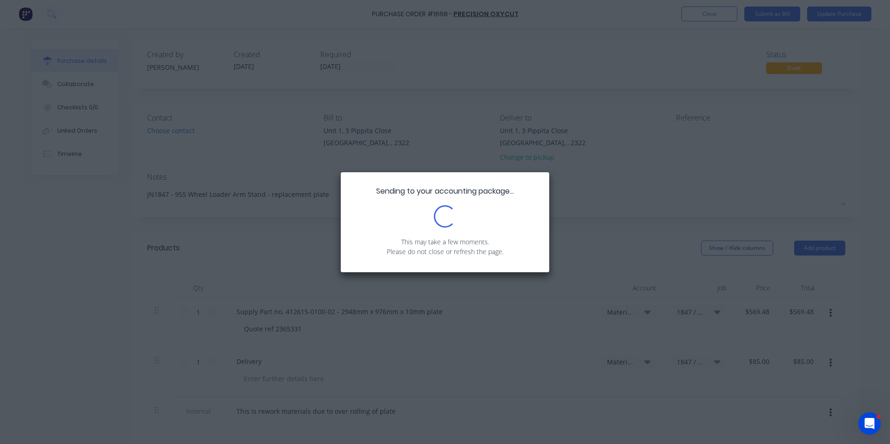
type textarea "x"
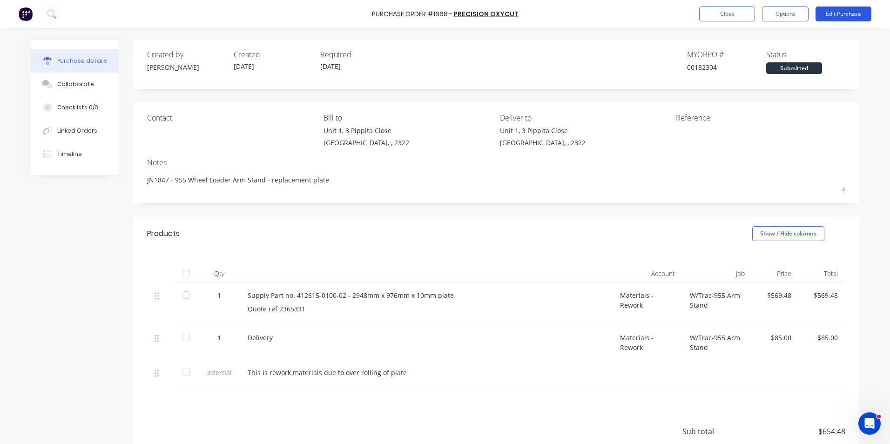
click at [847, 13] on button "Edit Purchase" at bounding box center [843, 14] width 56 height 15
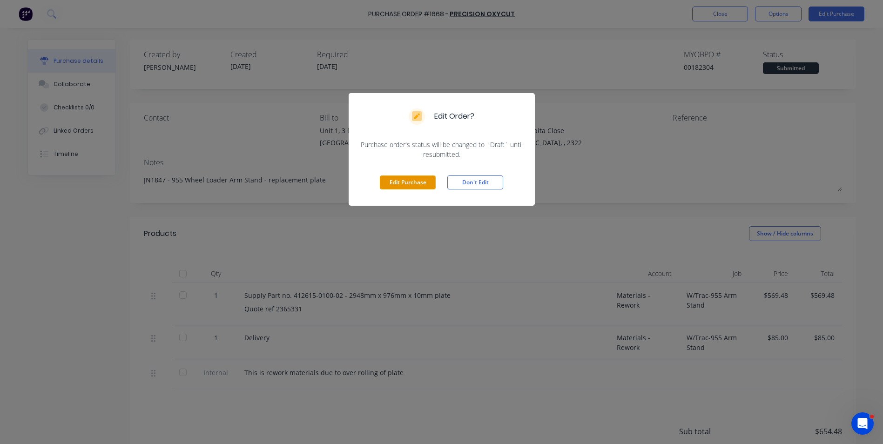
click at [409, 180] on button "Edit Purchase" at bounding box center [408, 182] width 56 height 14
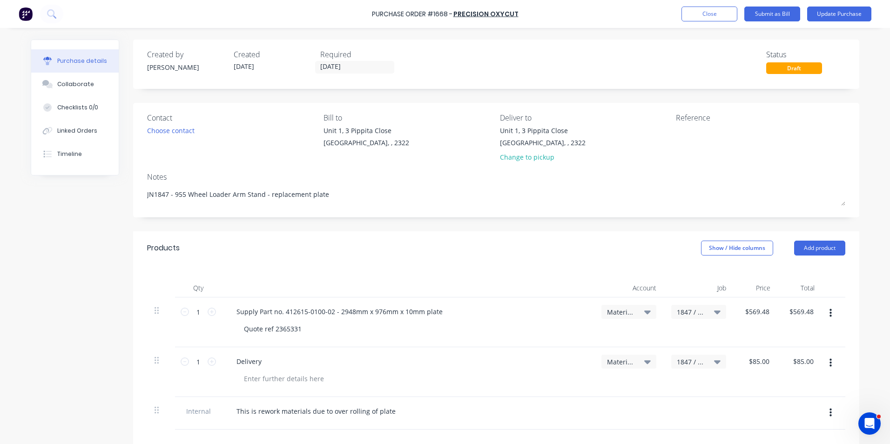
click at [685, 308] on span "1847 / W/Trac-955 Arm Stand" at bounding box center [691, 312] width 28 height 10
type textarea "x"
click at [634, 337] on input at bounding box center [667, 339] width 95 height 19
type input "1975"
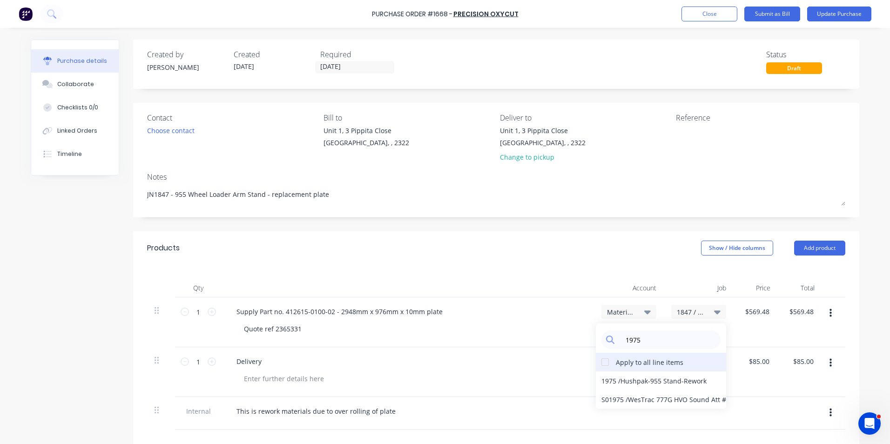
click at [603, 359] on div at bounding box center [605, 362] width 19 height 19
click at [603, 380] on div "1975 / Hushpak-955 Stand-Rework" at bounding box center [661, 380] width 130 height 19
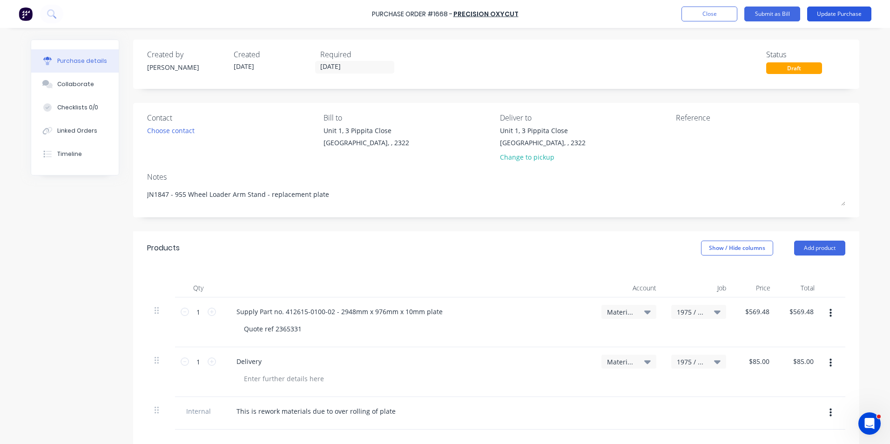
click at [841, 14] on button "Update Purchase" at bounding box center [839, 14] width 64 height 15
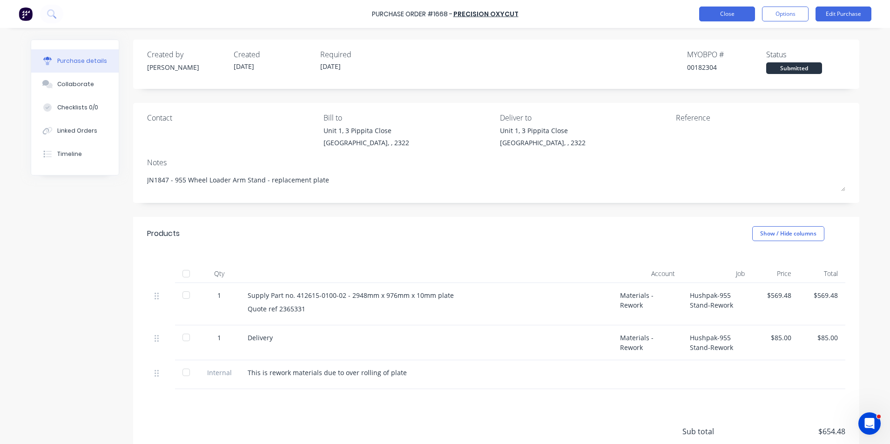
click at [725, 11] on button "Close" at bounding box center [727, 14] width 56 height 15
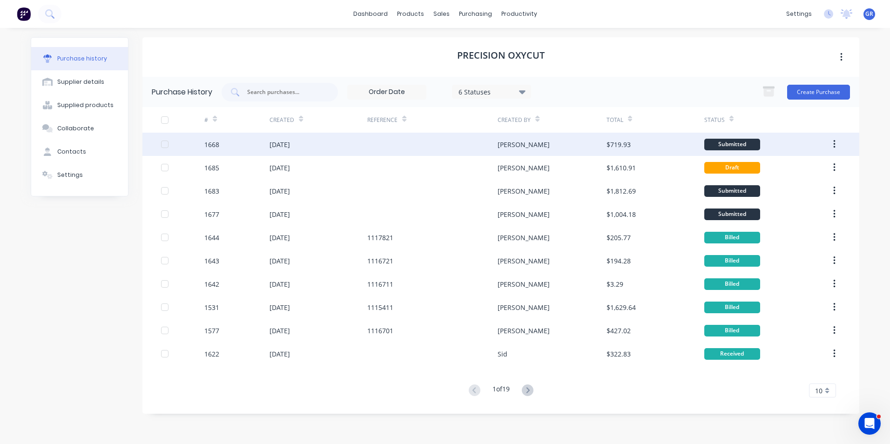
click at [210, 145] on div "1668" at bounding box center [211, 145] width 15 height 10
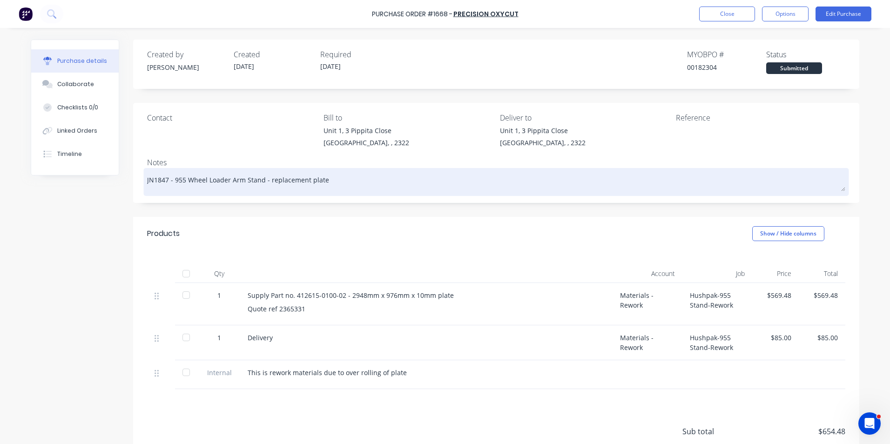
click at [321, 180] on textarea "JN1847 - 955 Wheel Loader Arm Stand - replacement plate" at bounding box center [496, 180] width 698 height 21
type textarea "x"
type textarea "JN1847 - 955 Wheel Loader Arm Stand - replacement plate"
type textarea "x"
type textarea "JN1847 - 955 Wheel Loader Arm Stand - replacement plate -"
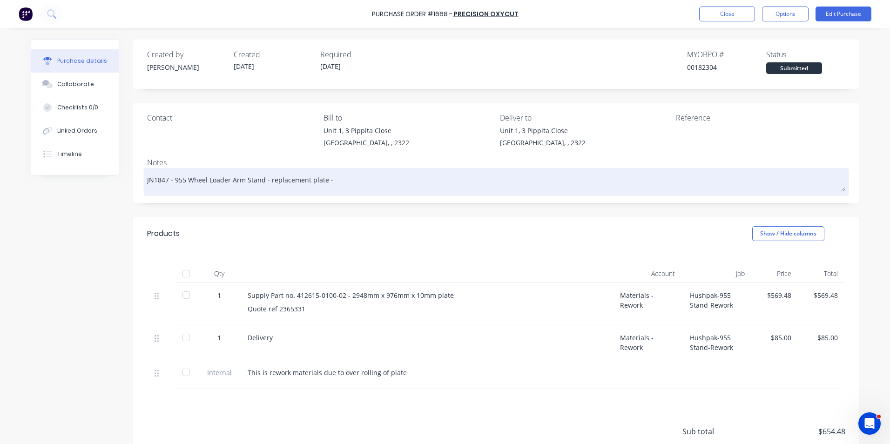
type textarea "x"
type textarea "JN1847 - 955 Wheel Loader Arm Stand - replacement plate -"
type textarea "x"
type textarea "JN1847 - 955 Wheel Loader Arm Stand - replacement plate - r"
type textarea "x"
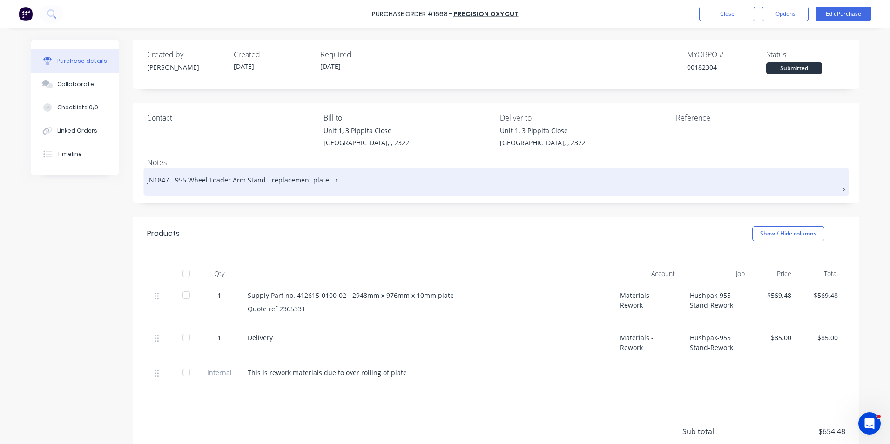
type textarea "JN1847 - 955 Wheel Loader Arm Stand - replacement plate - re"
type textarea "x"
type textarea "JN1847 - 955 Wheel Loader Arm Stand - replacement plate - rew"
type textarea "x"
type textarea "JN1847 - 955 Wheel Loader Arm Stand - replacement plate - rewo"
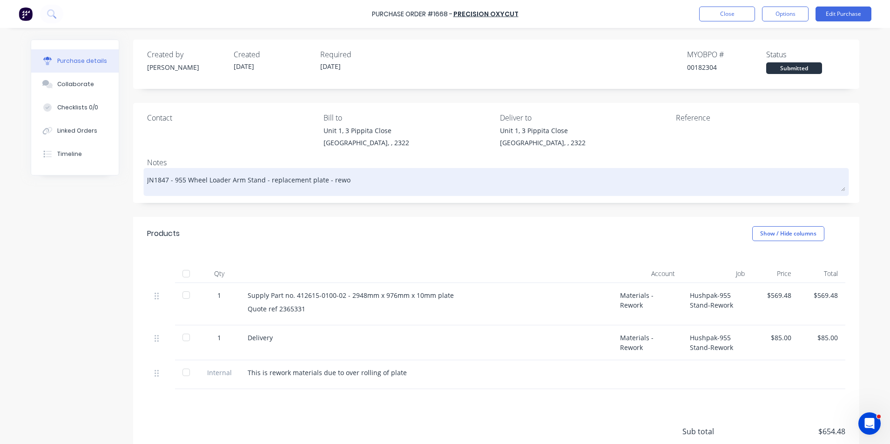
type textarea "x"
type textarea "JN1847 - 955 Wheel Loader Arm Stand - replacement plate - rewor"
type textarea "x"
type textarea "JN1847 - 955 Wheel Loader Arm Stand - replacement plate - rework"
type textarea "x"
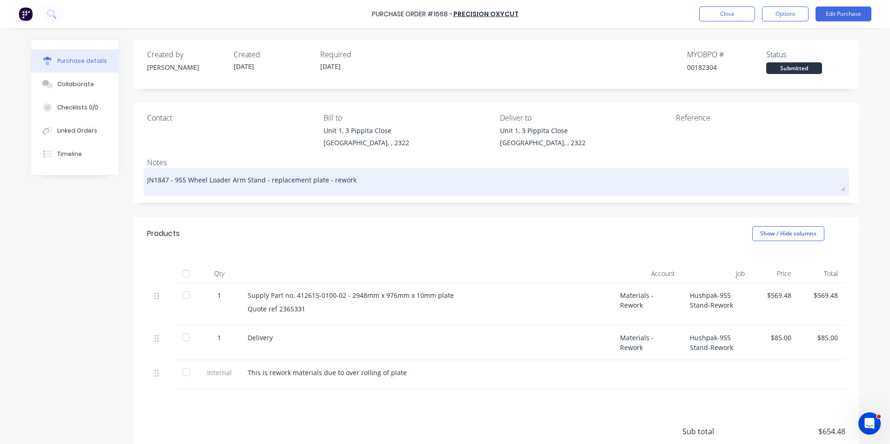
type textarea "JN1847 - 955 Wheel Loader Arm Stand - replacement plate - rework"
type textarea "x"
type textarea "JN1847 - 955 Wheel Loader Arm Stand - replacement plate - rework J"
type textarea "x"
type textarea "JN1847 - 955 Wheel Loader Arm Stand - replacement plate - rework JN"
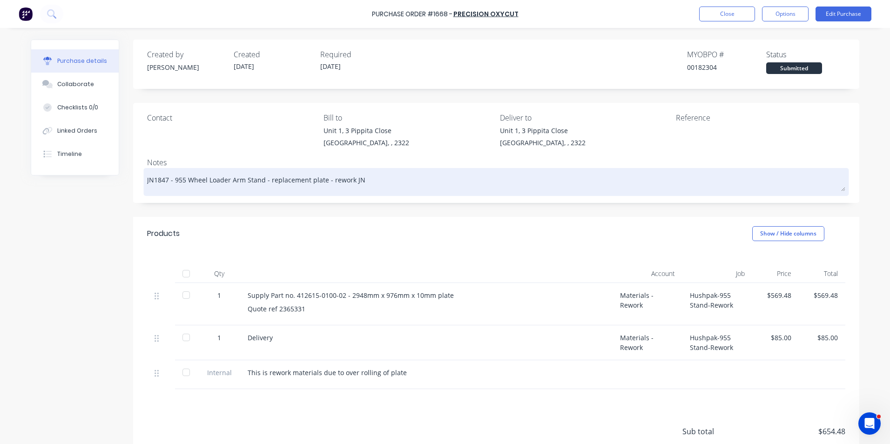
type textarea "x"
type textarea "JN1847 - 955 Wheel Loader Arm Stand - replacement plate - rework JN1"
type textarea "x"
type textarea "JN1847 - 955 Wheel Loader Arm Stand - replacement plate - rework JN19"
type textarea "x"
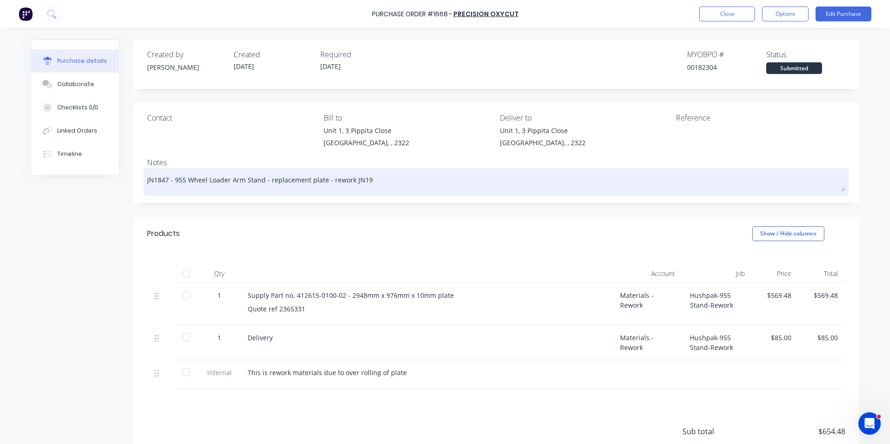
type textarea "JN1847 - 955 Wheel Loader Arm Stand - replacement plate - rework JN197"
type textarea "x"
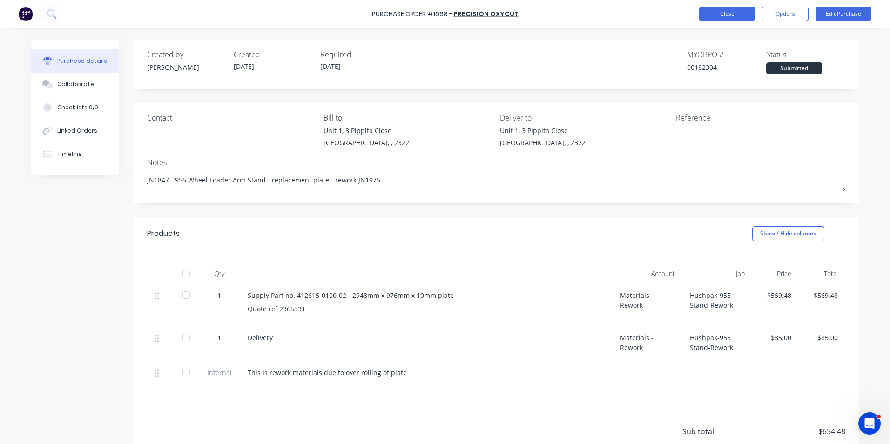
type textarea "JN1847 - 955 Wheel Loader Arm Stand - replacement plate - rework JN1975"
type textarea "x"
type textarea "JN1847 - 955 Wheel Loader Arm Stand - replacement plate - rework JN1975"
click at [724, 14] on button "Close" at bounding box center [727, 14] width 56 height 15
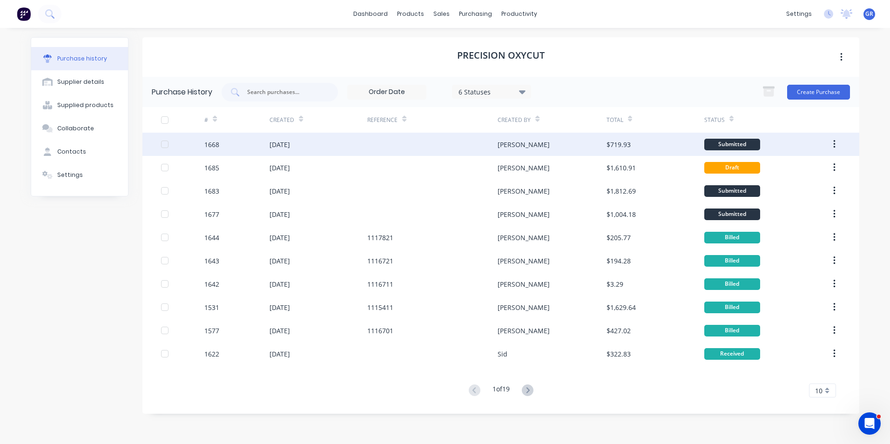
click at [210, 145] on div "1668" at bounding box center [211, 145] width 15 height 10
type textarea "x"
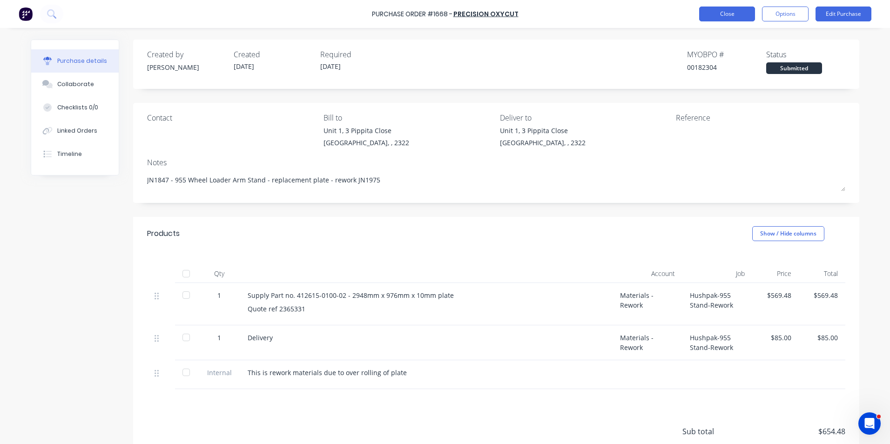
click at [740, 13] on button "Close" at bounding box center [727, 14] width 56 height 15
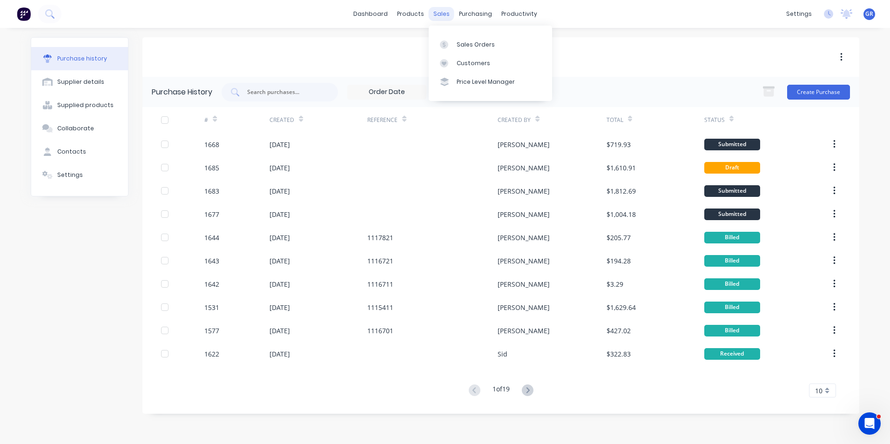
click at [439, 17] on div "sales" at bounding box center [442, 14] width 26 height 14
click at [455, 39] on link "Sales Orders" at bounding box center [490, 44] width 123 height 19
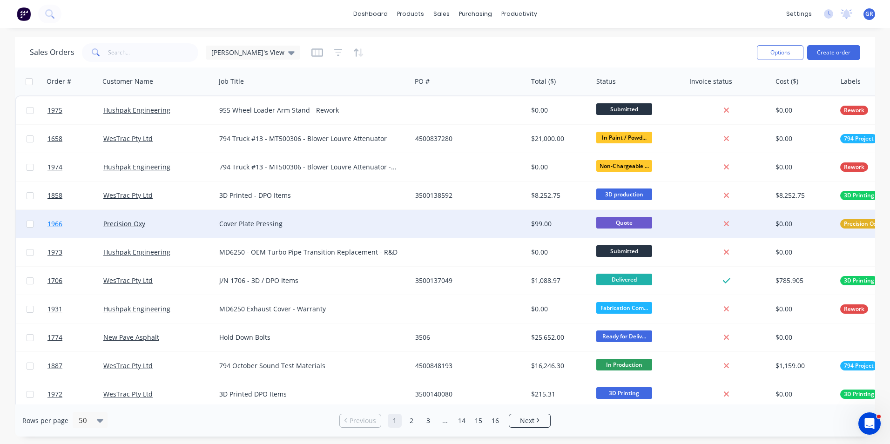
click at [54, 225] on span "1966" at bounding box center [54, 223] width 15 height 9
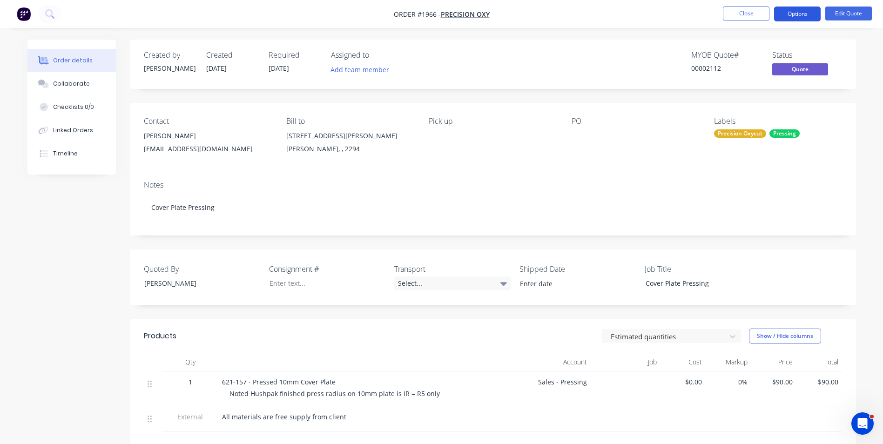
click at [795, 13] on button "Options" at bounding box center [797, 14] width 47 height 15
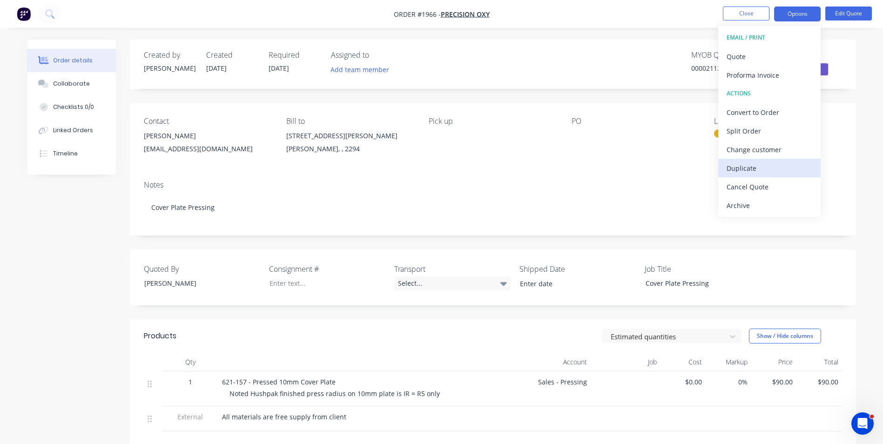
click at [747, 163] on div "Duplicate" at bounding box center [769, 167] width 86 height 13
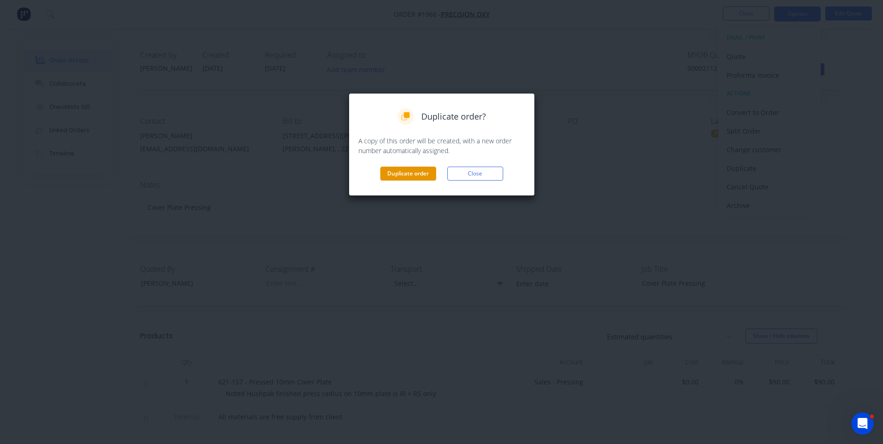
click at [401, 172] on button "Duplicate order" at bounding box center [408, 174] width 56 height 14
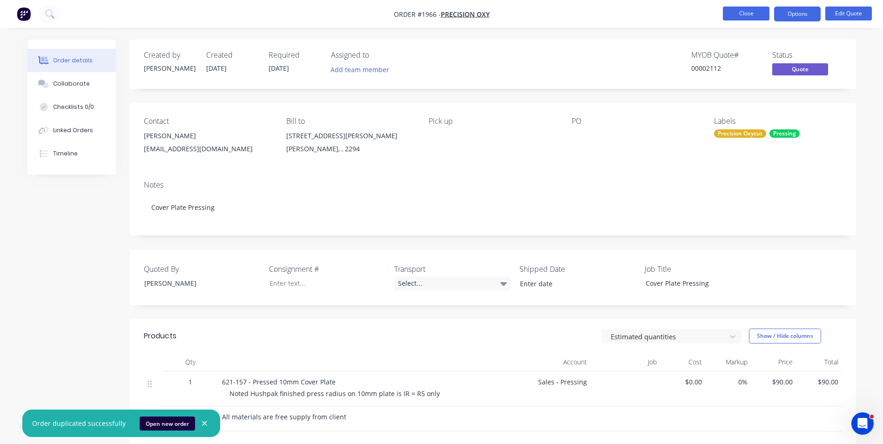
click at [740, 14] on button "Close" at bounding box center [746, 14] width 47 height 14
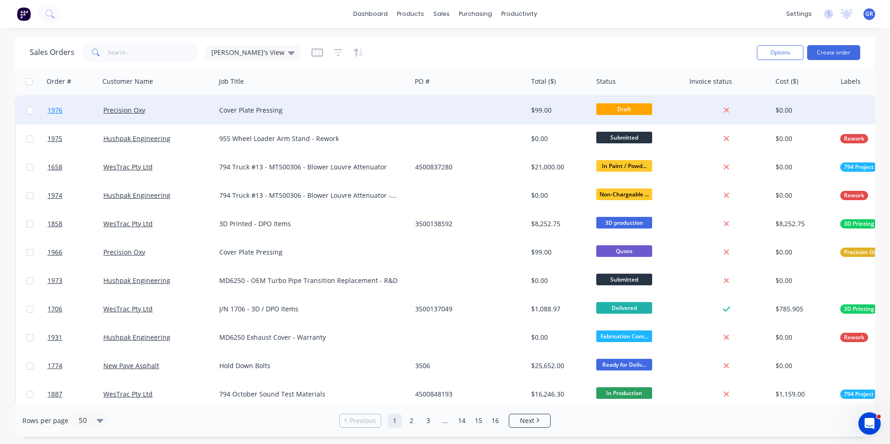
click at [56, 111] on span "1976" at bounding box center [54, 110] width 15 height 9
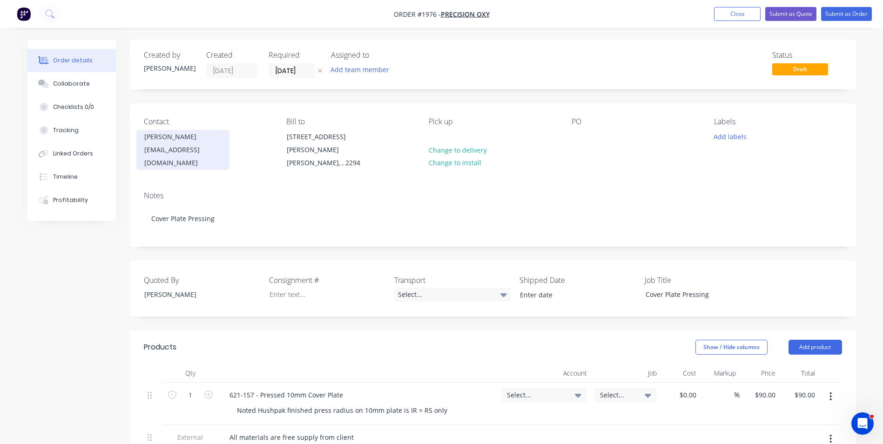
click at [166, 137] on div "Jodi Terrill" at bounding box center [182, 136] width 77 height 13
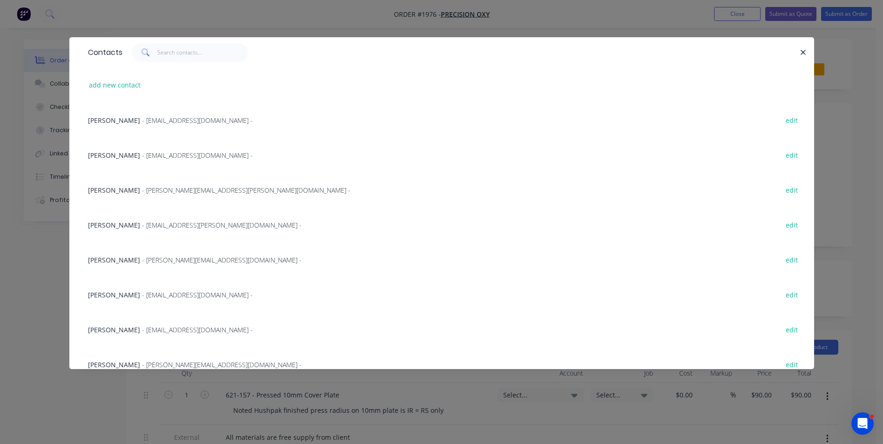
click at [118, 329] on span "Robert Frendo" at bounding box center [114, 329] width 52 height 9
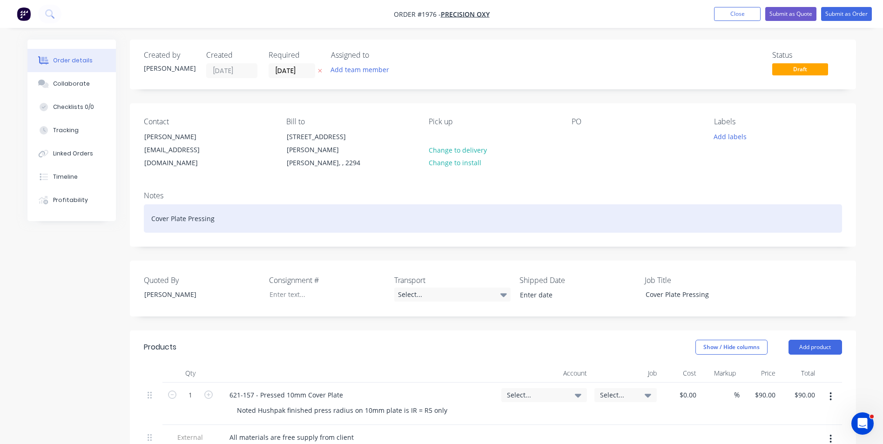
click at [174, 213] on div "Cover Plate Pressing" at bounding box center [493, 218] width 698 height 28
drag, startPoint x: 169, startPoint y: 210, endPoint x: 109, endPoint y: 211, distance: 59.6
click at [109, 211] on div "Order details Collaborate Checklists 0/0 Tracking Linked Orders Timeline Profit…" at bounding box center [441, 381] width 847 height 682
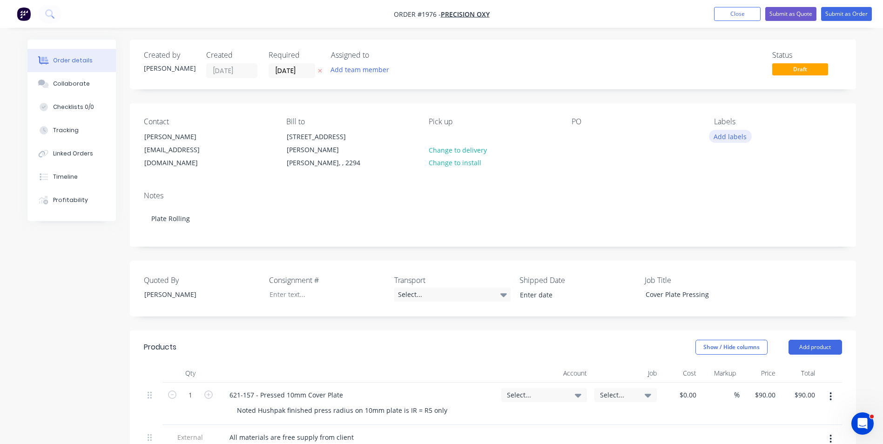
click at [724, 138] on button "Add labels" at bounding box center [730, 136] width 43 height 13
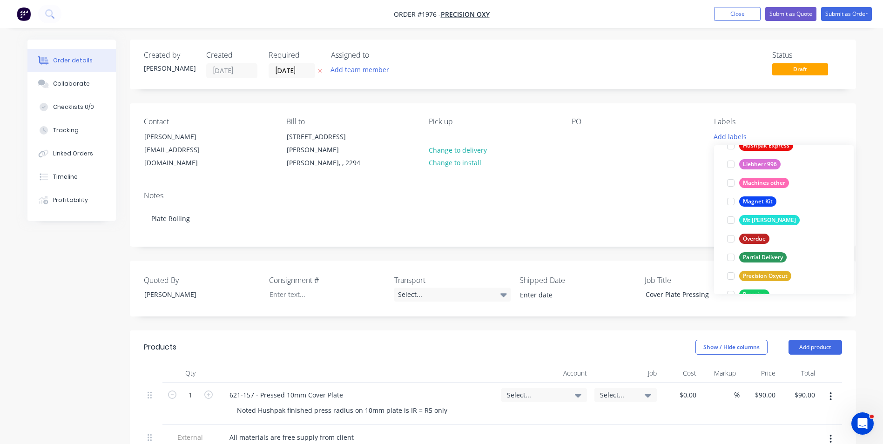
scroll to position [633, 0]
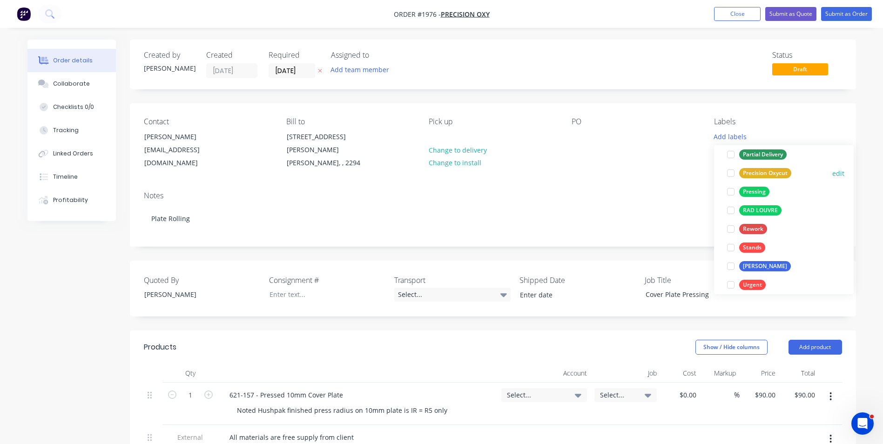
click at [766, 171] on div "Precision Oxycut" at bounding box center [765, 173] width 52 height 10
click at [757, 186] on div "Pressing" at bounding box center [754, 187] width 30 height 10
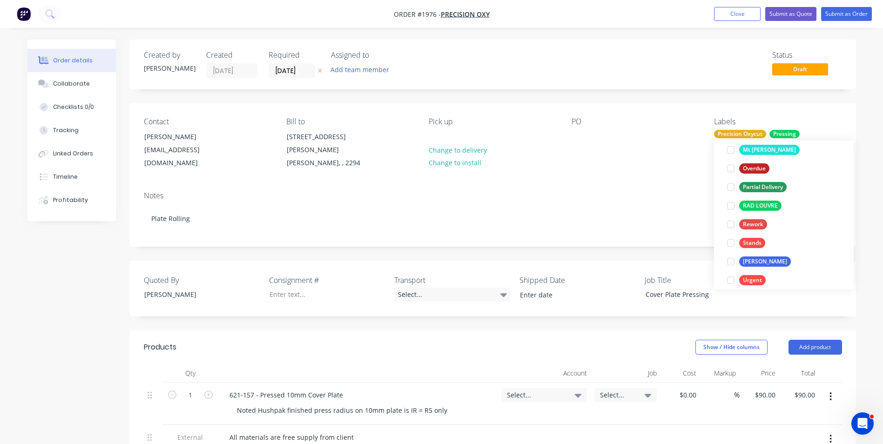
scroll to position [47, 0]
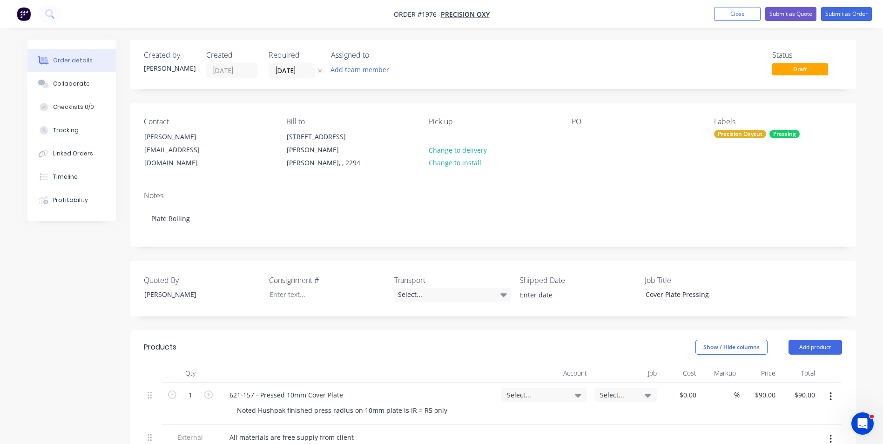
click at [623, 191] on div "Notes" at bounding box center [493, 195] width 698 height 9
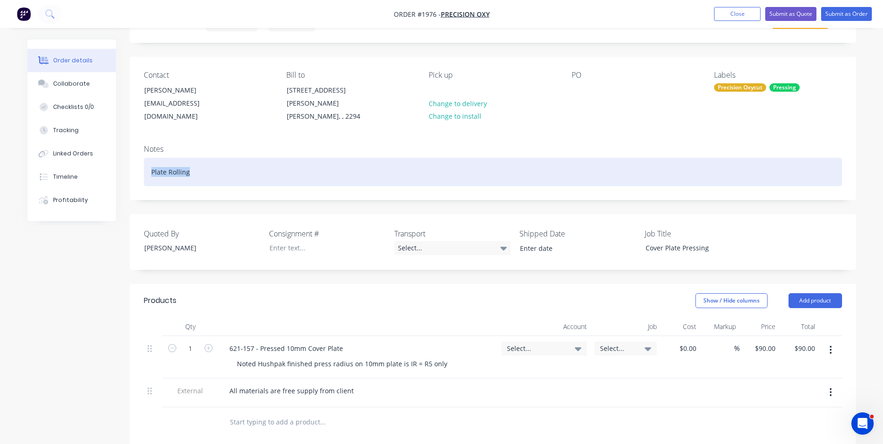
drag, startPoint x: 193, startPoint y: 161, endPoint x: 147, endPoint y: 161, distance: 45.6
click at [147, 161] on div "Plate Rolling" at bounding box center [493, 172] width 698 height 28
copy div "Plate Rolling"
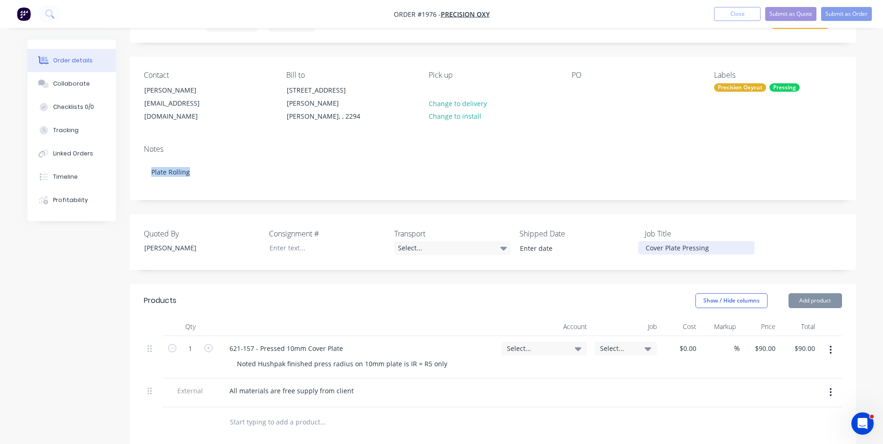
drag, startPoint x: 711, startPoint y: 238, endPoint x: 634, endPoint y: 240, distance: 77.7
click at [634, 240] on div "Quoted By Greg Rawe Consignment # Transport Select... Shipped Date Job Title Co…" at bounding box center [493, 242] width 726 height 56
paste div
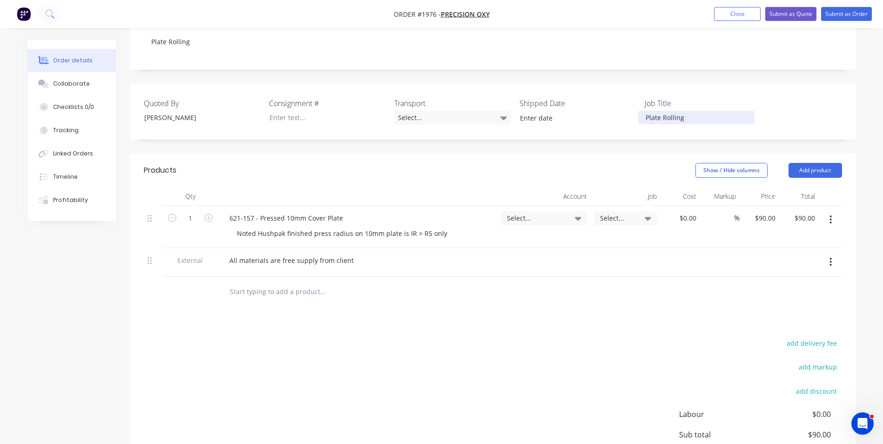
scroll to position [186, 0]
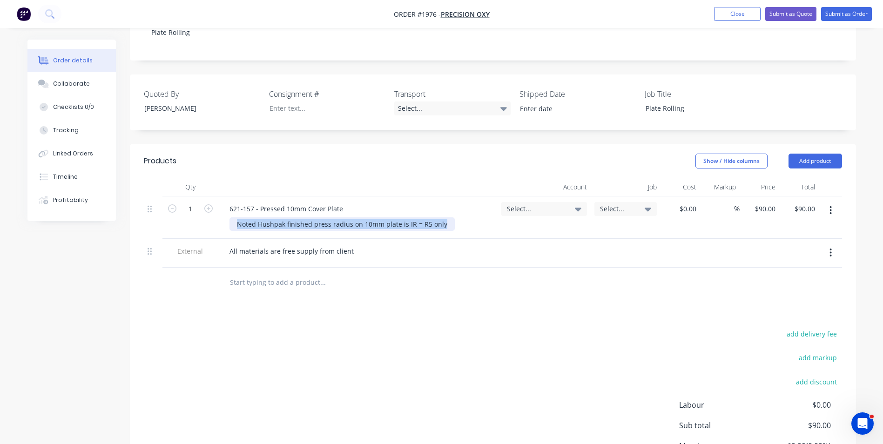
drag, startPoint x: 442, startPoint y: 214, endPoint x: 218, endPoint y: 213, distance: 223.3
click at [218, 213] on div "621-157 - Pressed 10mm Cover Plate Noted Hushpak finished press radius on 10mm …" at bounding box center [357, 217] width 279 height 42
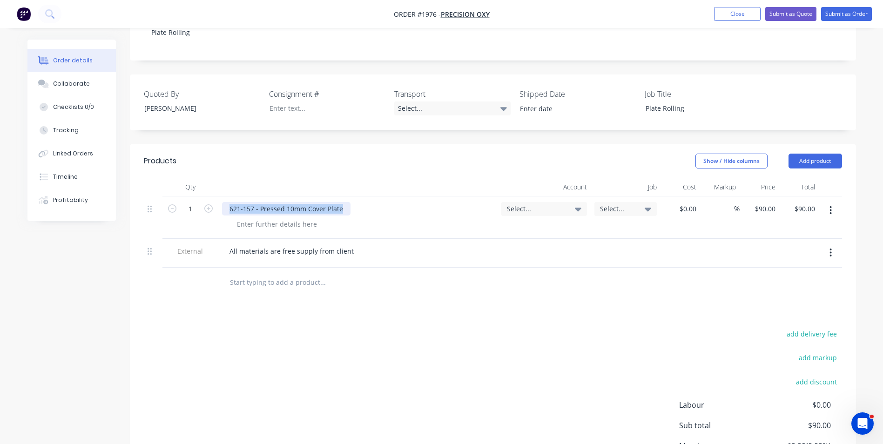
drag, startPoint x: 342, startPoint y: 199, endPoint x: 214, endPoint y: 197, distance: 128.0
click at [214, 197] on div "1 621-157 - Pressed 10mm Cover Plate Select... Select... $0.00 $0.00 % $90.00 $…" at bounding box center [493, 217] width 698 height 42
drag, startPoint x: 248, startPoint y: 199, endPoint x: 262, endPoint y: 198, distance: 13.5
click at [248, 202] on div "10mm" at bounding box center [239, 208] width 34 height 13
click at [230, 202] on div "10mm Rolled segment - R" at bounding box center [269, 208] width 95 height 13
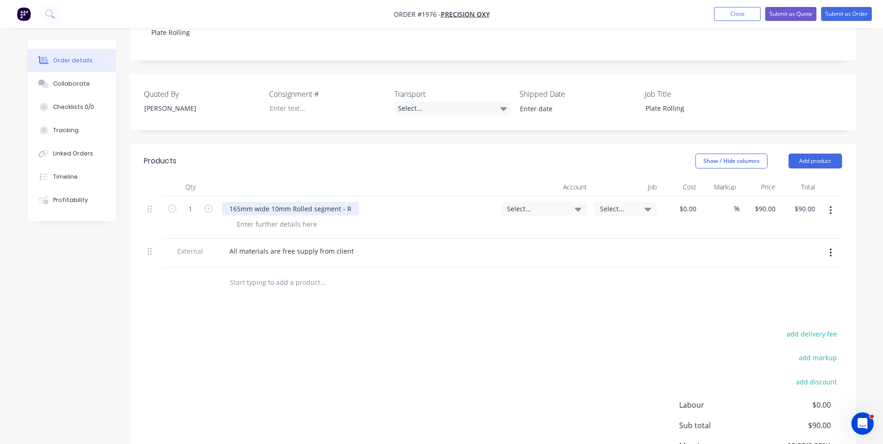
click at [339, 202] on div "165mm wide 10mm Rolled segment - R" at bounding box center [290, 208] width 137 height 13
click at [370, 202] on div "165mm wide 10mm Rolled segment 3mtrs - R" at bounding box center [300, 208] width 157 height 13
click at [264, 217] on div at bounding box center [276, 223] width 95 height 13
click at [323, 217] on div "approx. length 2765mm + 1" at bounding box center [279, 223] width 101 height 13
drag, startPoint x: 370, startPoint y: 197, endPoint x: 406, endPoint y: 206, distance: 36.9
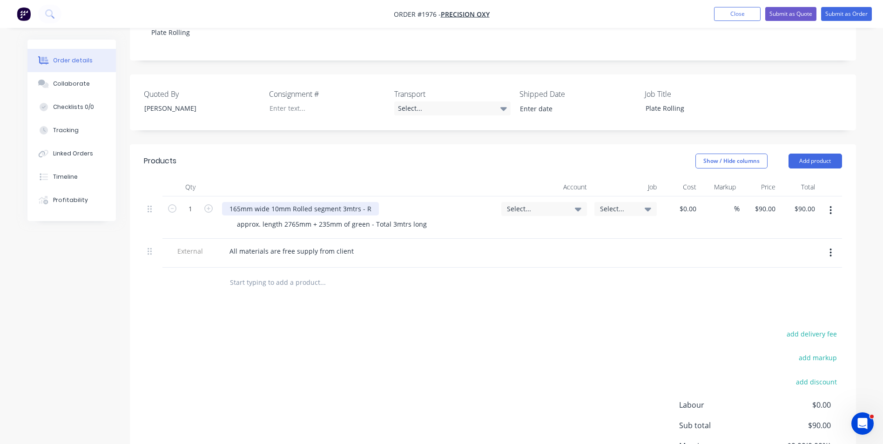
click at [370, 202] on div "165mm wide 10mm Rolled segment 3mtrs - R" at bounding box center [300, 208] width 157 height 13
click at [208, 204] on icon "button" at bounding box center [208, 208] width 8 height 8
type input "2"
type input "$180.00"
click at [208, 204] on icon "button" at bounding box center [208, 208] width 8 height 8
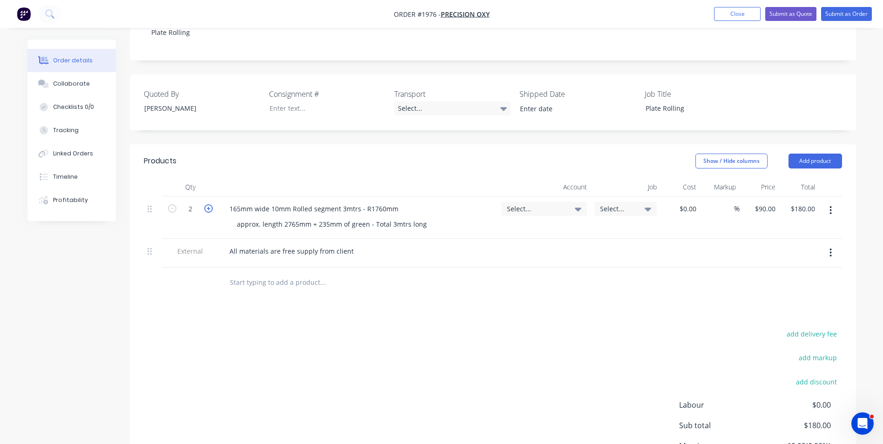
type input "3"
type input "$270.00"
click at [208, 204] on icon "button" at bounding box center [208, 208] width 8 height 8
type input "4"
type input "$360.00"
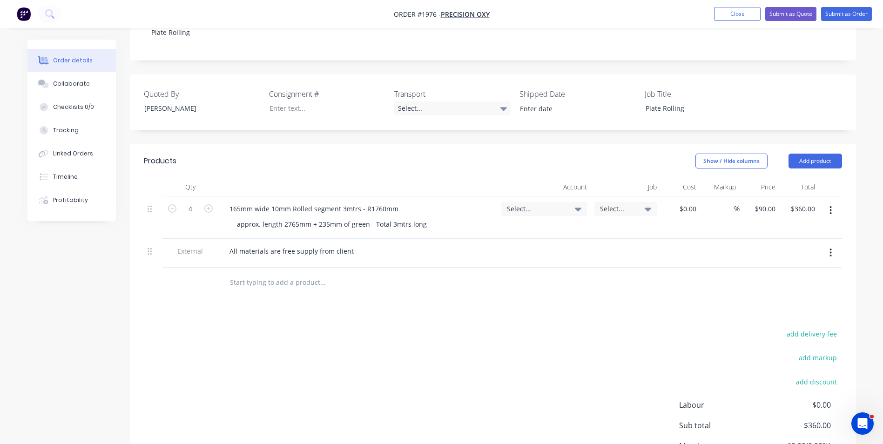
click at [522, 204] on span "Select..." at bounding box center [536, 209] width 59 height 10
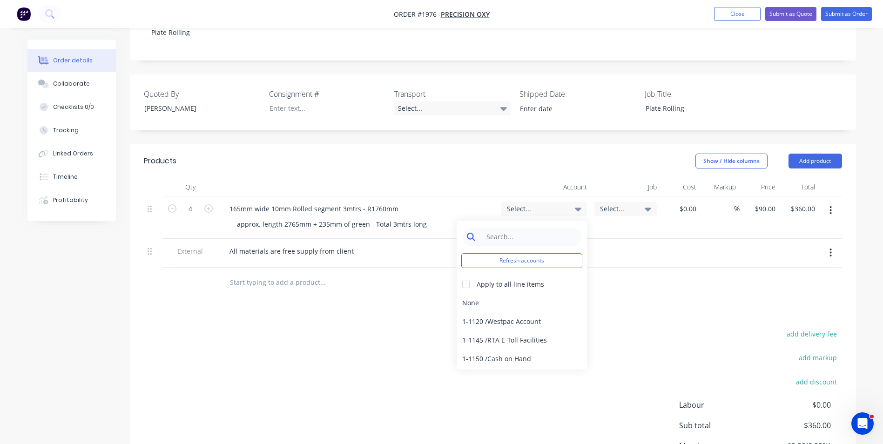
click at [498, 228] on input at bounding box center [528, 237] width 95 height 19
type input "pressing"
click at [507, 294] on div "4-1400 / Sales - Pressing" at bounding box center [521, 303] width 130 height 19
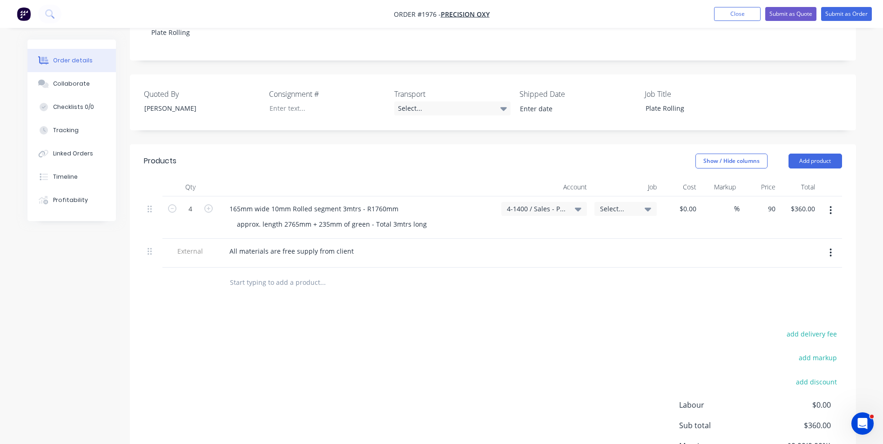
click at [760, 196] on div "90 $90.00" at bounding box center [759, 217] width 40 height 42
click at [760, 196] on div "$90.00 90" at bounding box center [759, 217] width 40 height 42
click at [771, 202] on input "90" at bounding box center [773, 208] width 12 height 13
type input "$120.00"
type input "$480.00"
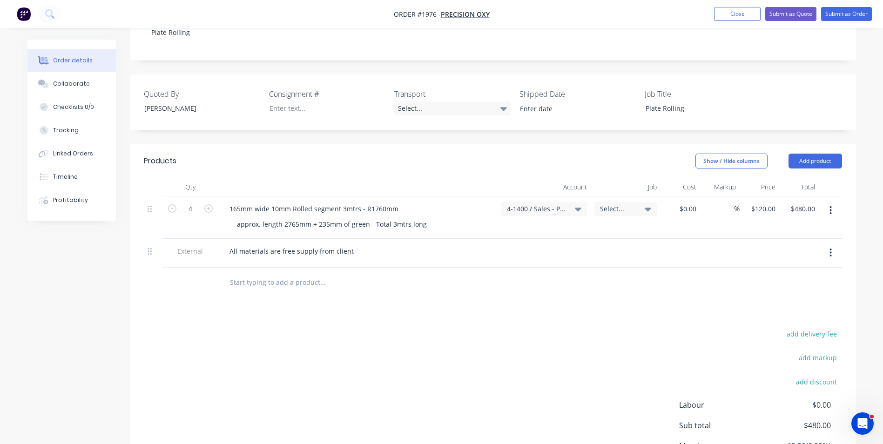
click at [762, 215] on div "$120.00 $120.00" at bounding box center [759, 217] width 40 height 42
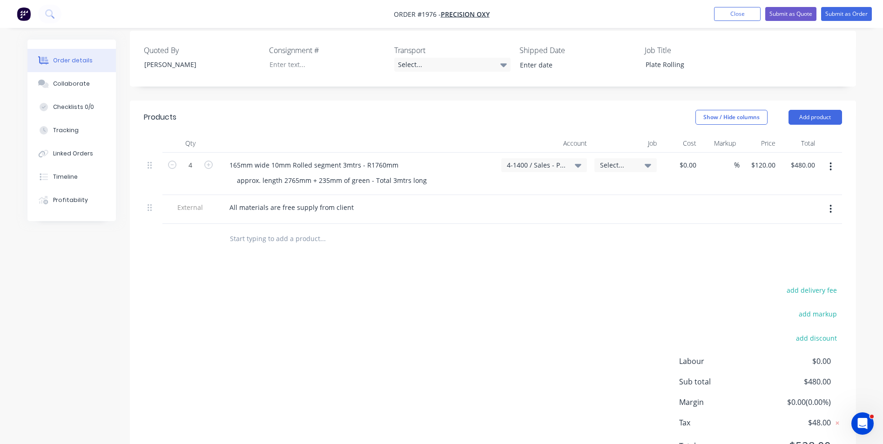
scroll to position [233, 0]
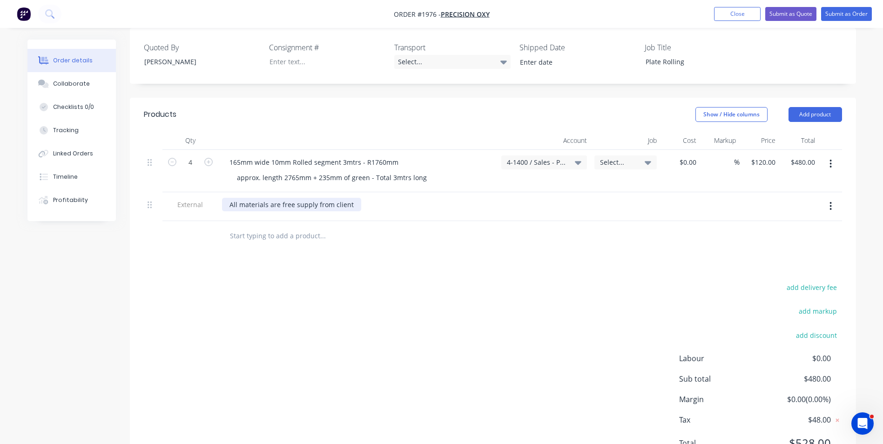
click at [352, 198] on div "All materials are free supply from client" at bounding box center [291, 204] width 139 height 13
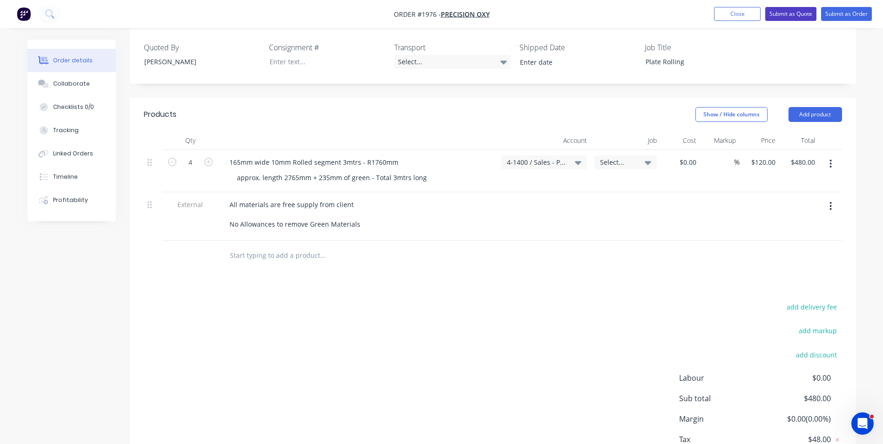
click at [789, 16] on button "Submit as Quote" at bounding box center [790, 14] width 51 height 14
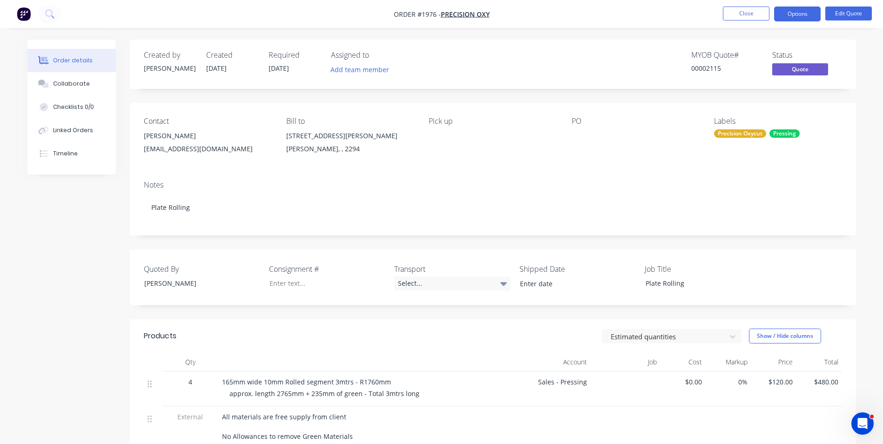
click at [776, 382] on span "$120.00" at bounding box center [774, 382] width 38 height 10
click at [852, 13] on button "Edit Quote" at bounding box center [848, 14] width 47 height 14
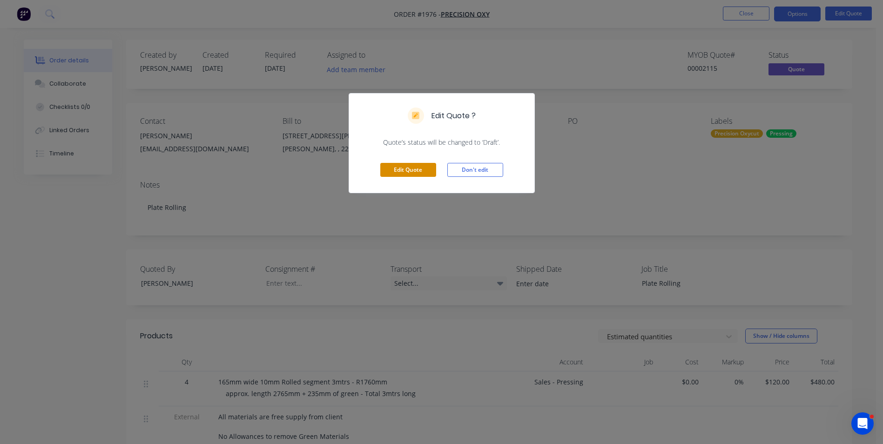
click at [395, 174] on button "Edit Quote" at bounding box center [408, 170] width 56 height 14
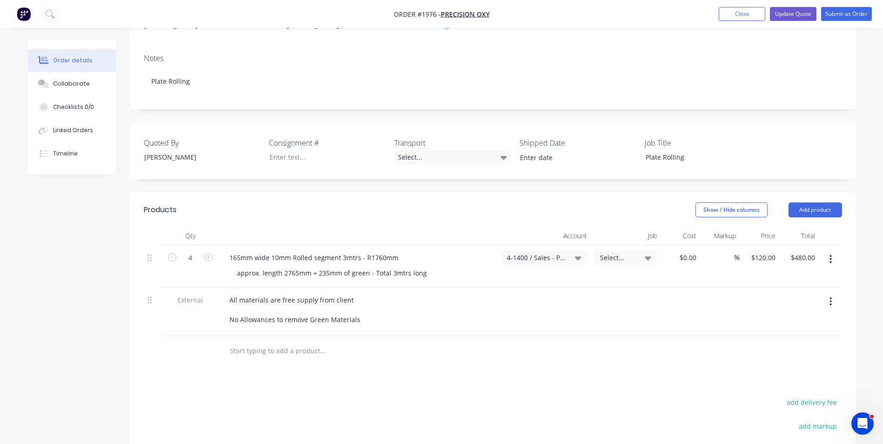
scroll to position [140, 0]
click at [766, 248] on input "120" at bounding box center [764, 254] width 29 height 13
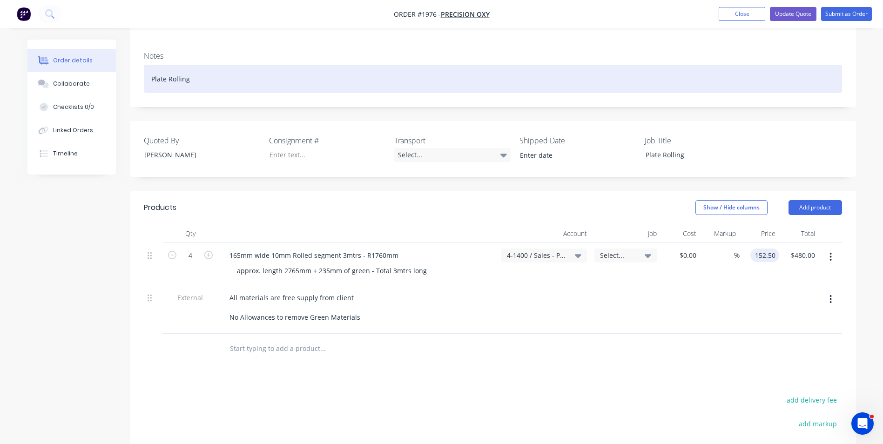
type input "$152.50"
type input "$610.00"
click at [811, 76] on div "Plate Rolling" at bounding box center [493, 79] width 698 height 28
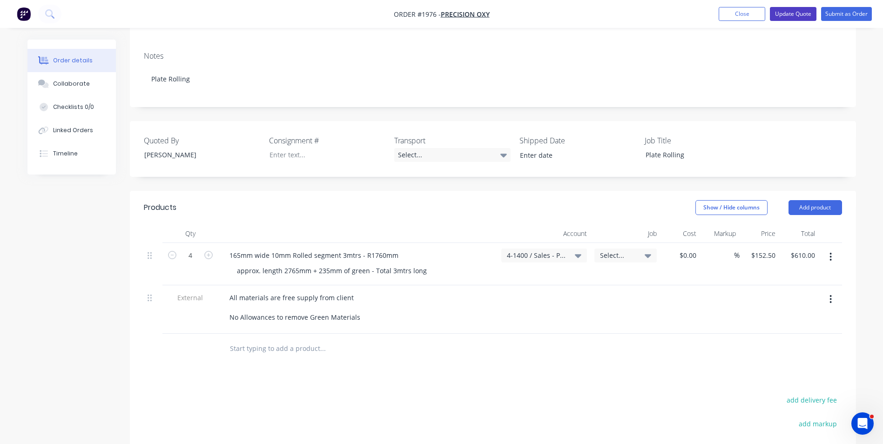
click at [794, 18] on button "Update Quote" at bounding box center [793, 14] width 47 height 14
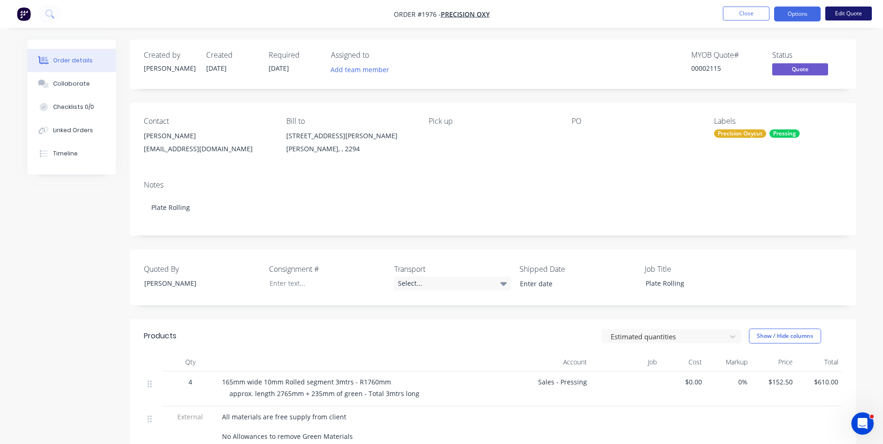
click at [850, 13] on button "Edit Quote" at bounding box center [848, 14] width 47 height 14
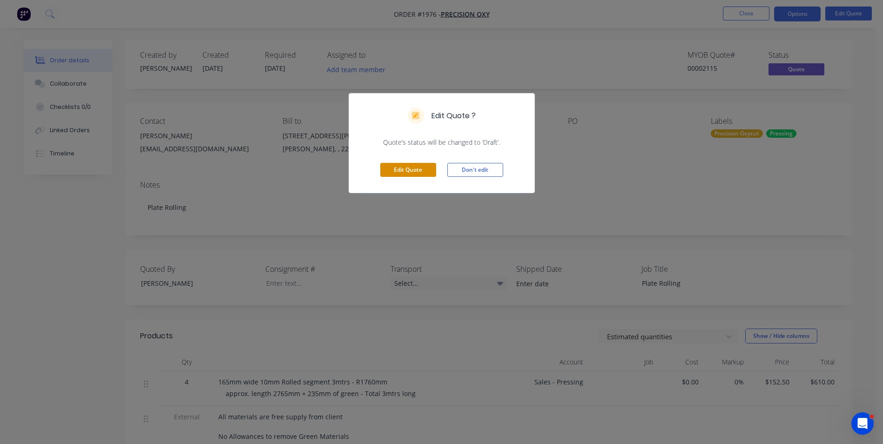
click at [410, 171] on button "Edit Quote" at bounding box center [408, 170] width 56 height 14
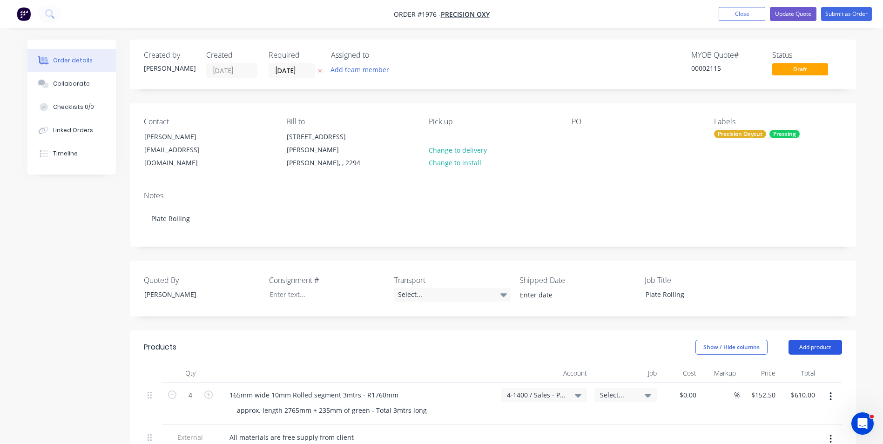
click at [803, 340] on button "Add product" at bounding box center [815, 347] width 54 height 15
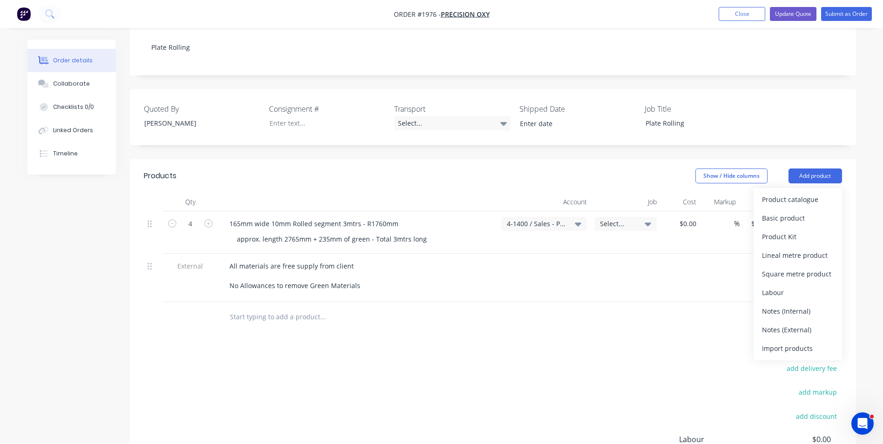
scroll to position [186, 0]
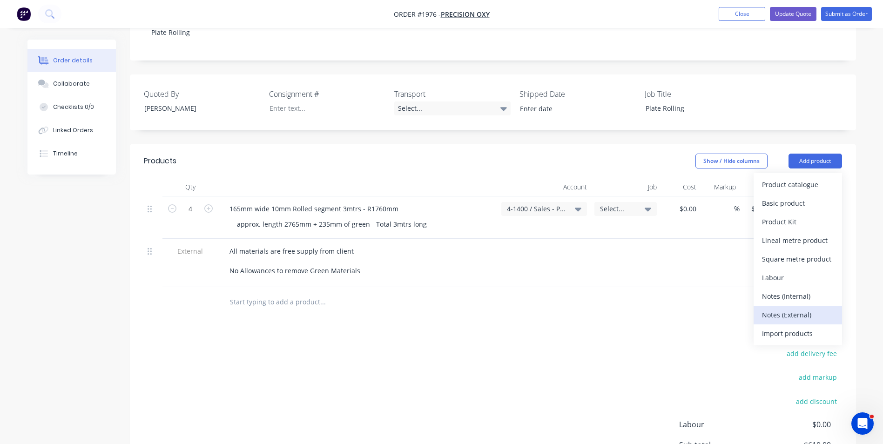
click at [779, 308] on div "Notes (External)" at bounding box center [798, 314] width 72 height 13
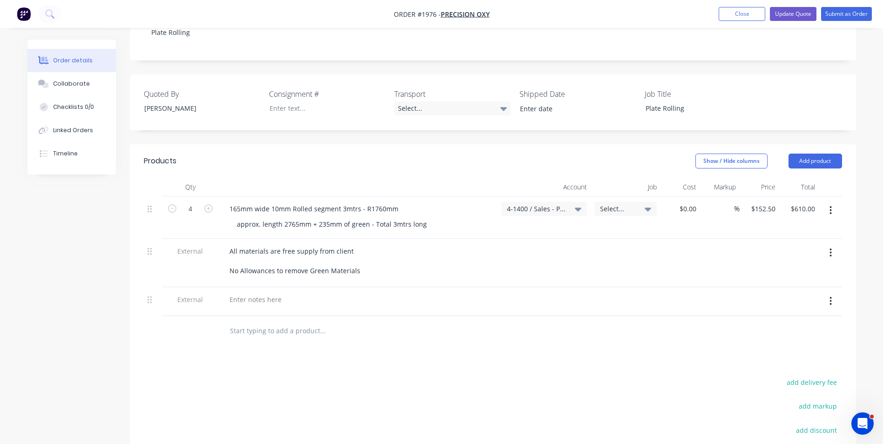
click at [831, 297] on icon "button" at bounding box center [831, 301] width 2 height 8
click at [784, 337] on div "Delete" at bounding box center [798, 343] width 72 height 13
click at [820, 154] on button "Add product" at bounding box center [815, 161] width 54 height 15
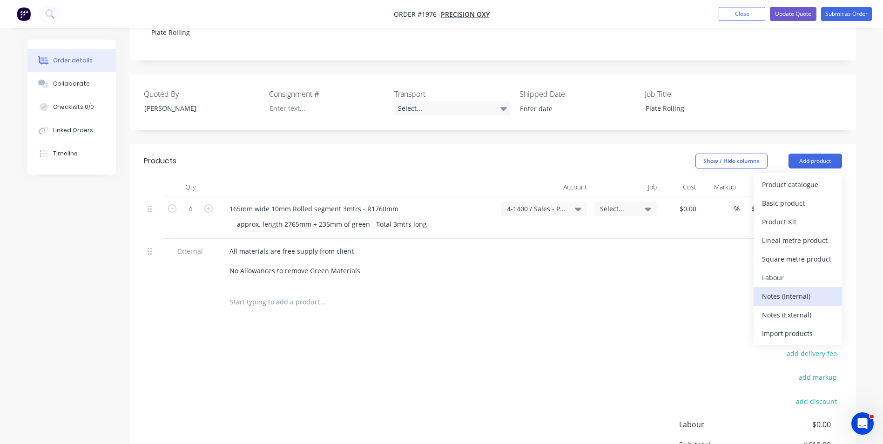
click at [801, 289] on div "Notes (Internal)" at bounding box center [798, 295] width 72 height 13
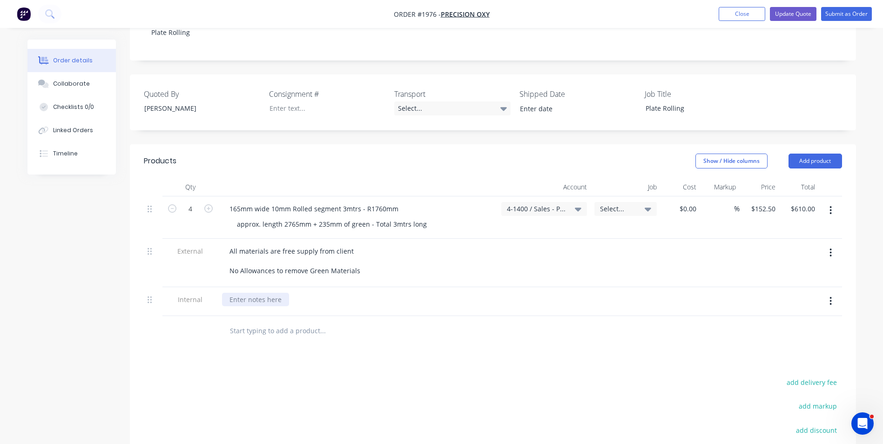
click at [243, 293] on div at bounding box center [255, 299] width 67 height 13
drag, startPoint x: 319, startPoint y: 289, endPoint x: 312, endPoint y: 289, distance: 7.0
click at [312, 293] on div "2 man Rolling allowance - 1/2 hour each segment + set up" at bounding box center [320, 299] width 196 height 13
click at [798, 11] on button "Update Quote" at bounding box center [793, 14] width 47 height 14
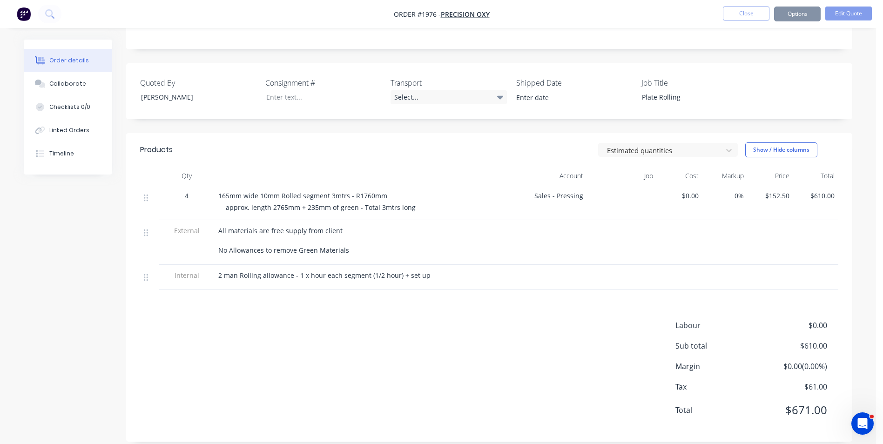
scroll to position [0, 0]
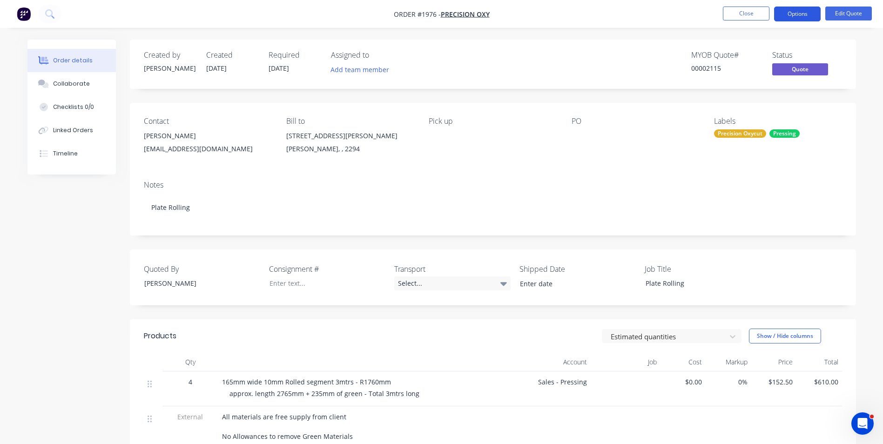
click at [805, 13] on button "Options" at bounding box center [797, 14] width 47 height 15
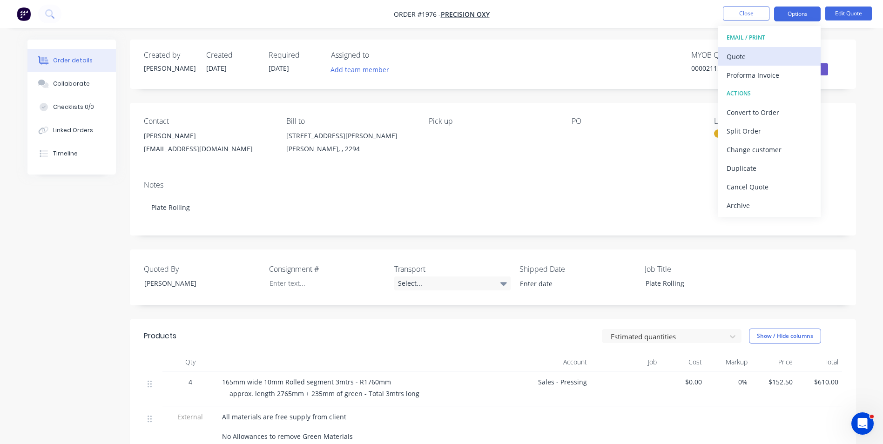
click at [741, 56] on div "Quote" at bounding box center [769, 56] width 86 height 13
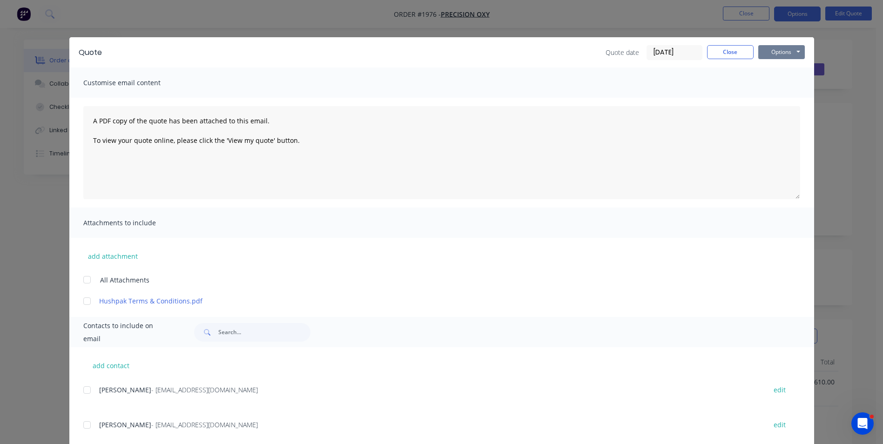
click at [785, 53] on button "Options" at bounding box center [781, 52] width 47 height 14
click at [780, 84] on button "Print" at bounding box center [788, 83] width 60 height 15
click at [733, 51] on button "Close" at bounding box center [730, 52] width 47 height 14
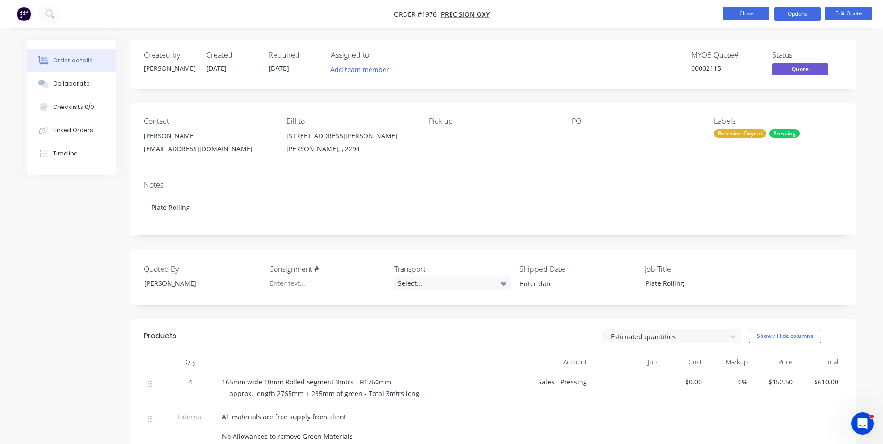
click at [761, 9] on button "Close" at bounding box center [746, 14] width 47 height 14
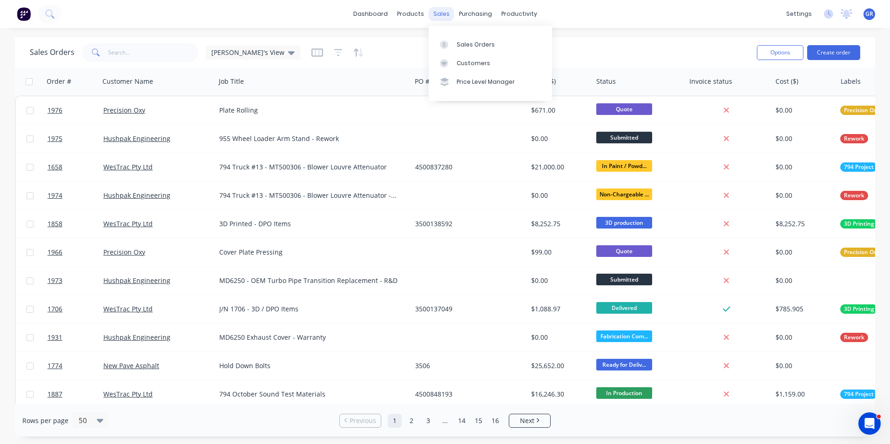
click at [442, 16] on div "sales" at bounding box center [442, 14] width 26 height 14
click at [456, 42] on div "Sales Orders" at bounding box center [475, 44] width 38 height 8
click at [837, 51] on button "Create order" at bounding box center [833, 52] width 53 height 15
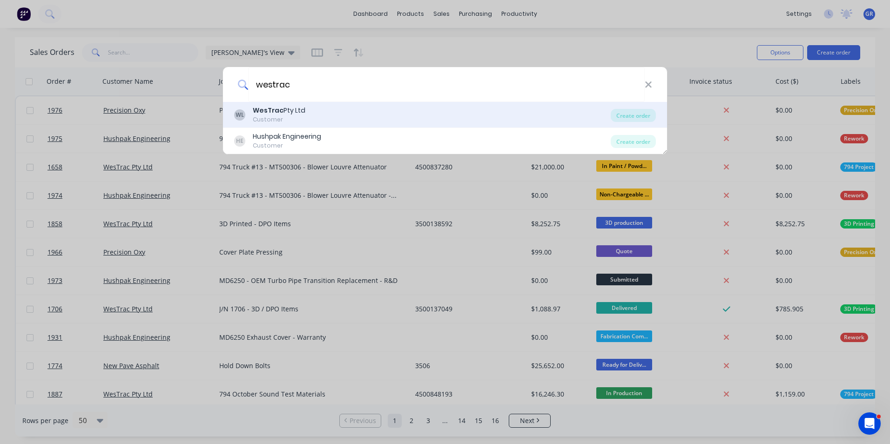
type input "westrac"
click at [275, 111] on b "WesTrac" at bounding box center [268, 110] width 31 height 9
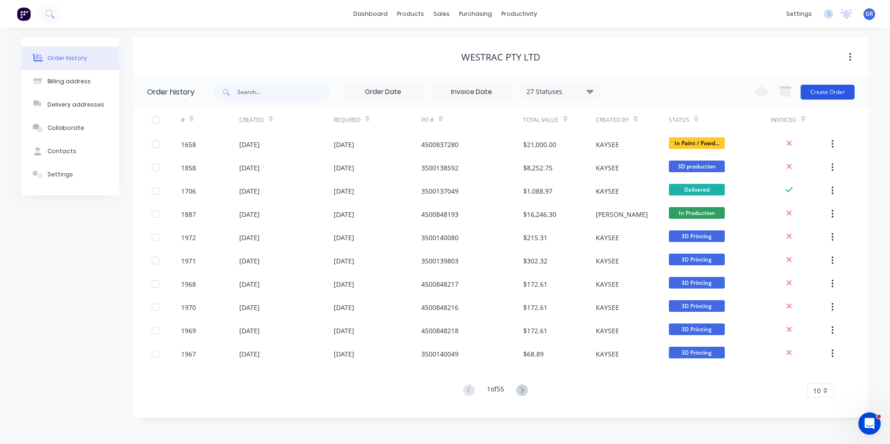
click at [839, 90] on button "Create Order" at bounding box center [827, 92] width 54 height 15
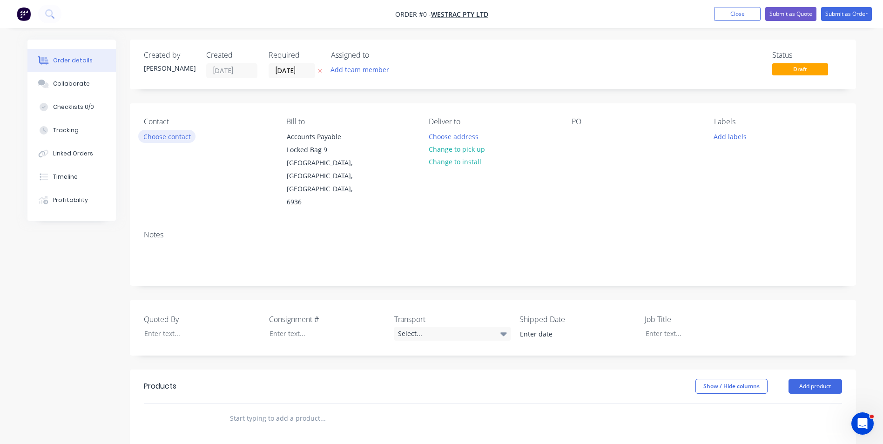
click at [150, 137] on button "Choose contact" at bounding box center [166, 136] width 57 height 13
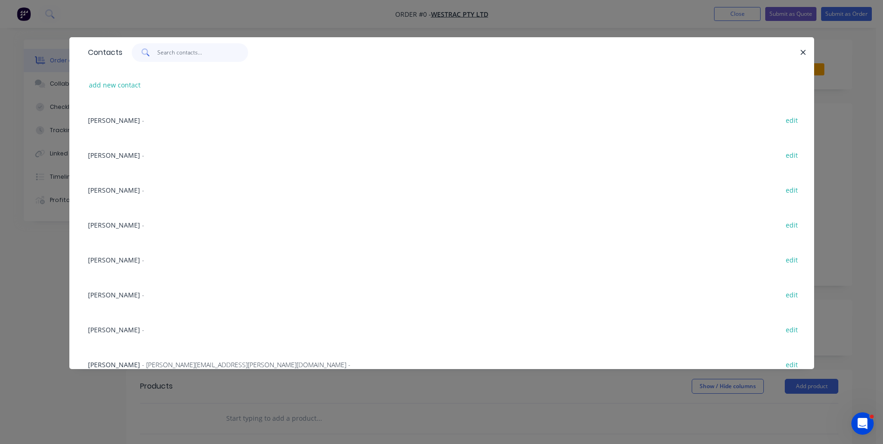
click at [170, 54] on input "text" at bounding box center [202, 52] width 91 height 19
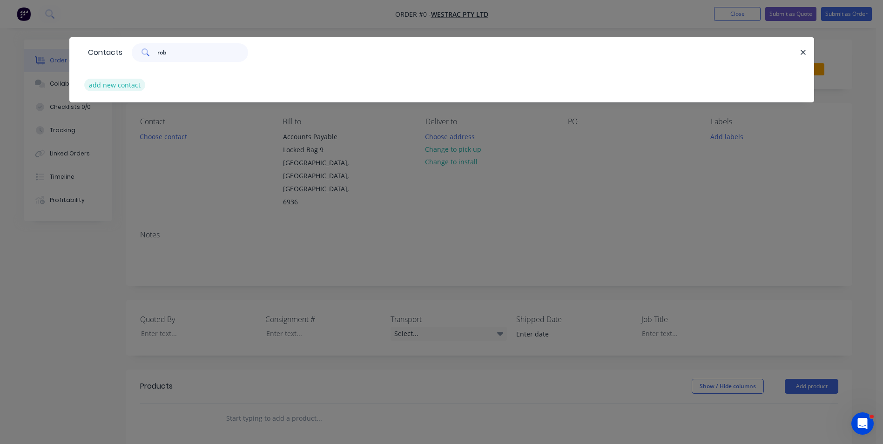
type input "rob"
click at [99, 86] on button "add new contact" at bounding box center [114, 85] width 61 height 13
select select "AU"
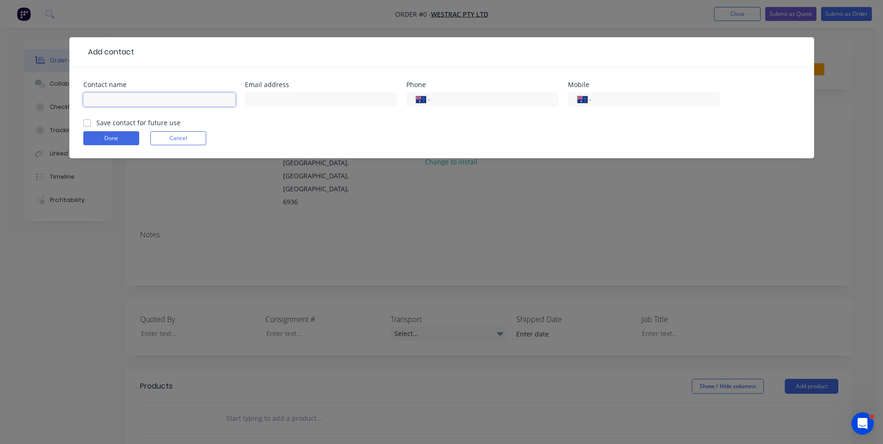
click at [120, 94] on input "text" at bounding box center [159, 100] width 152 height 14
type input "Rob Leiss"
click at [269, 98] on input "text" at bounding box center [321, 100] width 152 height 14
paste input "Rob Leiss <Rob.Leiss@westrac.com.au>"
drag, startPoint x: 284, startPoint y: 100, endPoint x: 222, endPoint y: 104, distance: 61.6
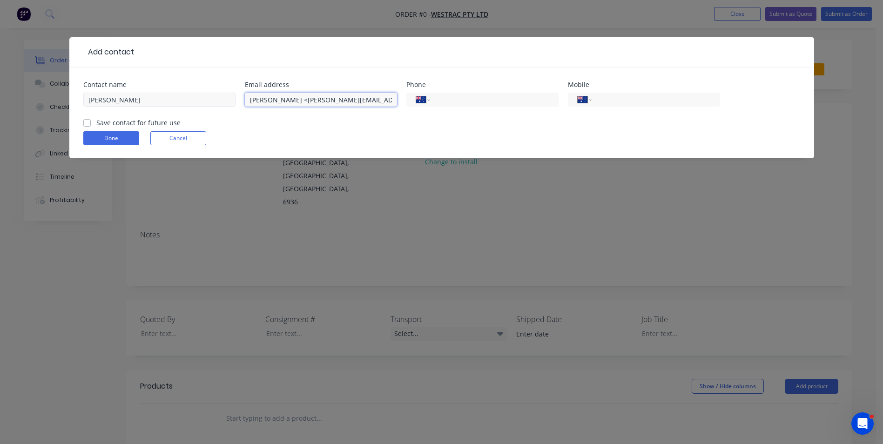
click at [222, 104] on div "Contact name Rob Leiss Email address Rob Leiss <Rob.Leiss@westrac.com.au Phone …" at bounding box center [441, 99] width 717 height 36
type input "Rob.Leiss@westrac.com.au"
click at [450, 101] on input "tel" at bounding box center [492, 99] width 112 height 11
click at [606, 99] on input "tel" at bounding box center [654, 99] width 112 height 11
paste input "0437 391 753"
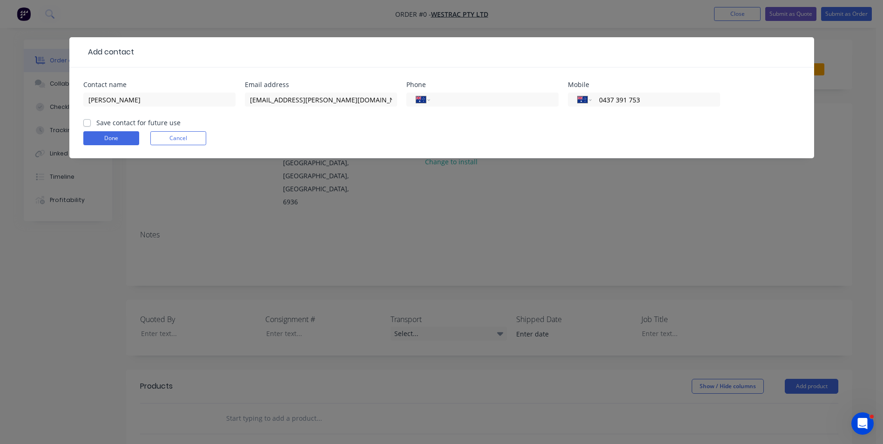
type input "0437 391 753"
click at [96, 120] on label "Save contact for future use" at bounding box center [138, 123] width 84 height 10
click at [88, 120] on input "Save contact for future use" at bounding box center [86, 122] width 7 height 9
checkbox input "true"
click at [107, 136] on button "Done" at bounding box center [111, 138] width 56 height 14
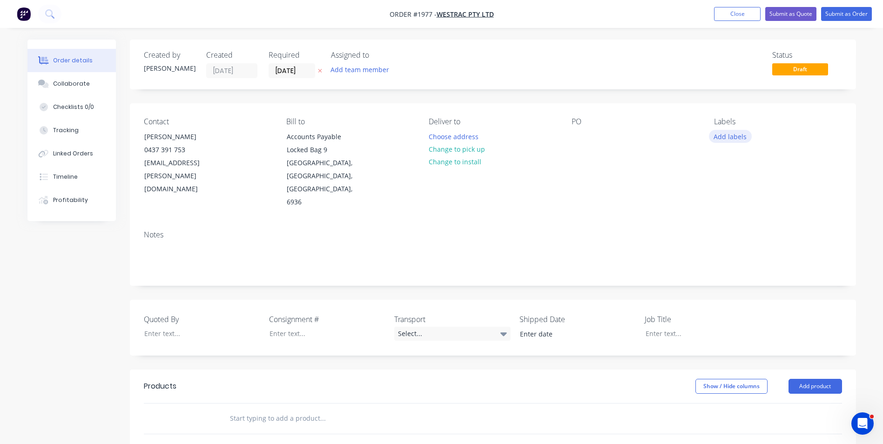
click at [724, 135] on button "Add labels" at bounding box center [730, 136] width 43 height 13
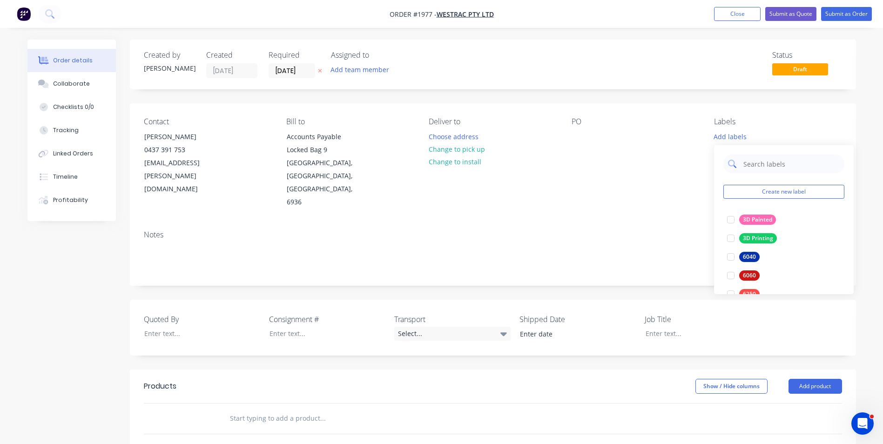
click at [752, 165] on input "text" at bounding box center [790, 163] width 97 height 19
type input "stand"
click at [756, 218] on div "Stands" at bounding box center [752, 219] width 26 height 10
drag, startPoint x: 764, startPoint y: 158, endPoint x: 729, endPoint y: 157, distance: 35.4
click at [729, 157] on div "stand" at bounding box center [783, 159] width 121 height 19
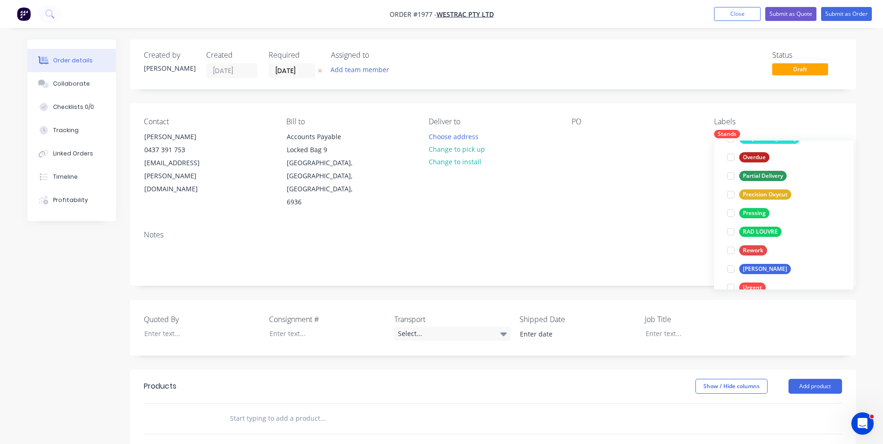
scroll to position [633, 0]
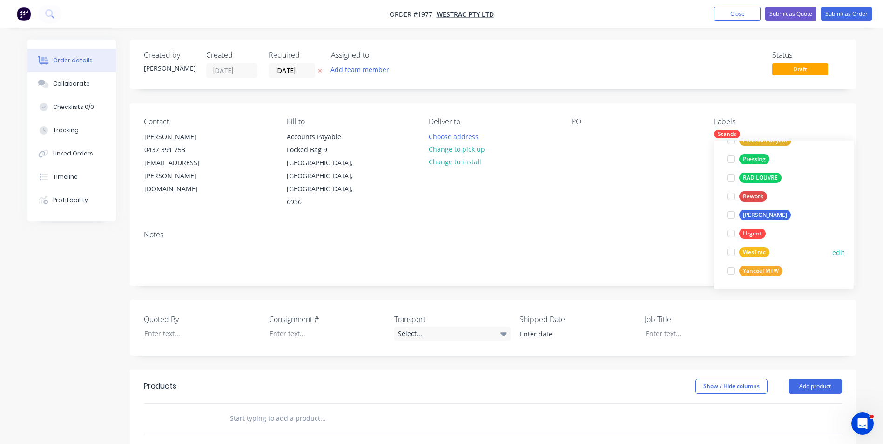
click at [752, 250] on div "WesTrac" at bounding box center [754, 252] width 30 height 10
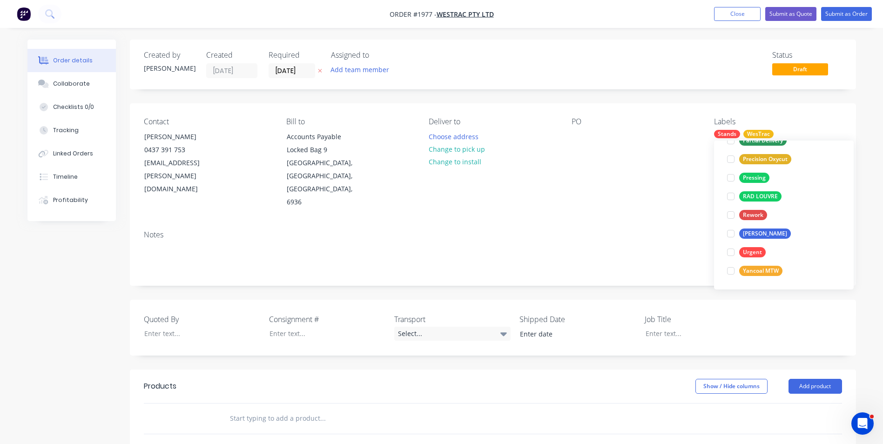
scroll to position [0, 0]
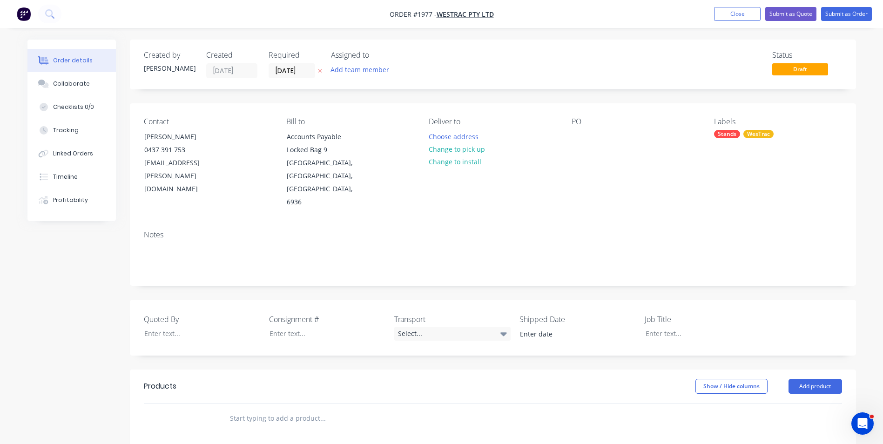
click at [595, 166] on div "PO" at bounding box center [634, 163] width 127 height 92
click at [461, 137] on button "Choose address" at bounding box center [453, 136] width 60 height 13
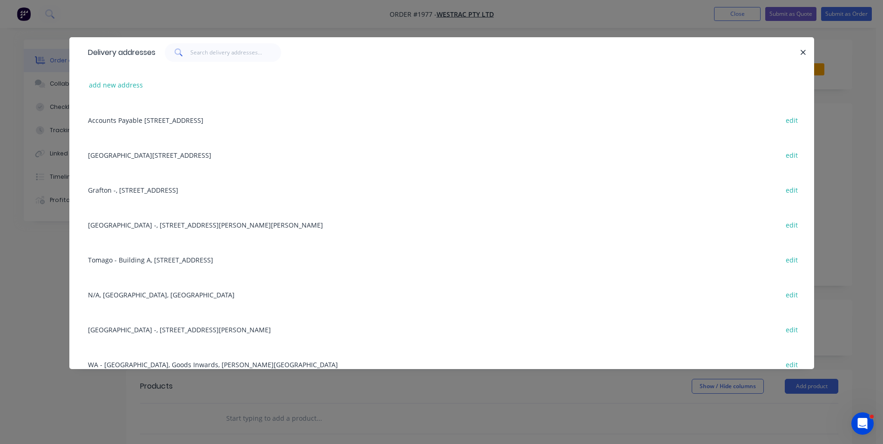
click at [136, 157] on div "Tomago - Building L, 1 Westrac Drive, Tomago, New South Wales, Australia, 2322 …" at bounding box center [441, 154] width 717 height 35
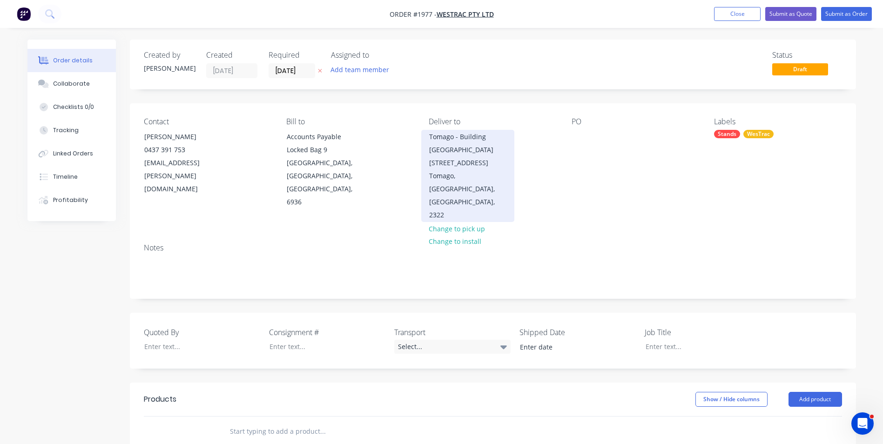
click at [478, 139] on div "Tomago - Building L 1 Westrac Drive" at bounding box center [467, 149] width 77 height 39
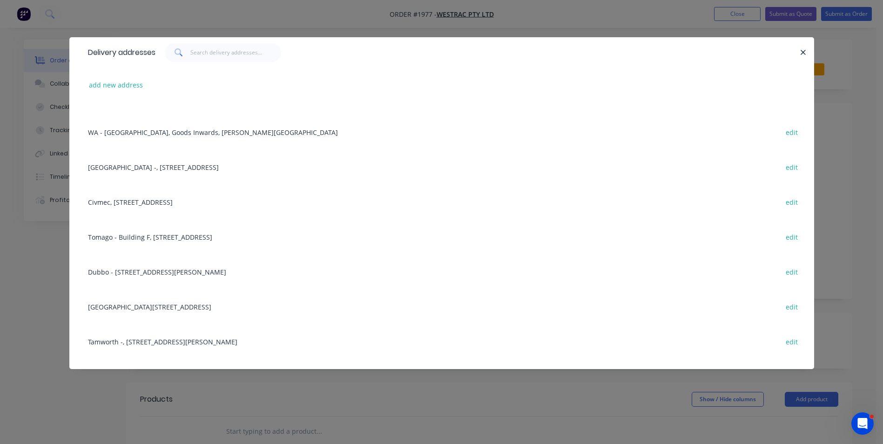
scroll to position [233, 0]
click at [165, 236] on div "Tomago - Building F, 1 WesTrac Drive, Tomago, New South Wales, Australia, 2322 …" at bounding box center [441, 236] width 717 height 35
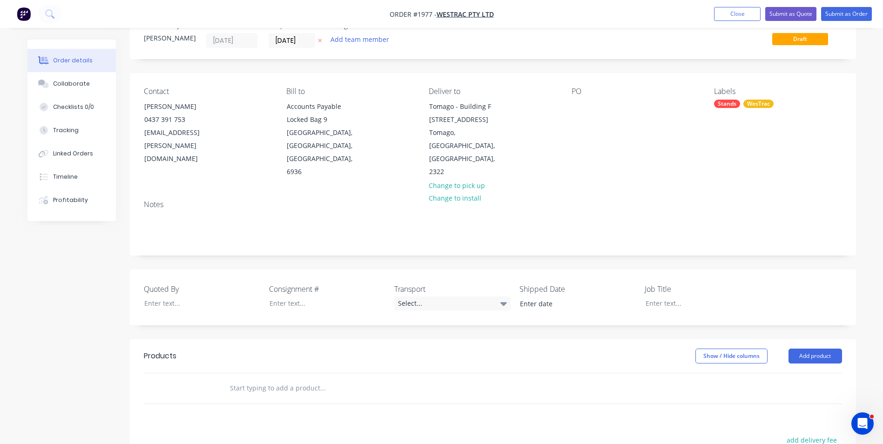
scroll to position [47, 0]
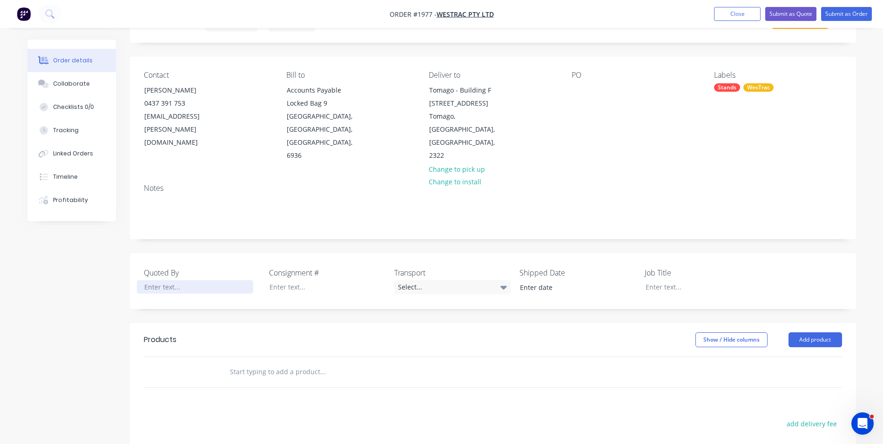
click at [168, 280] on div at bounding box center [195, 286] width 116 height 13
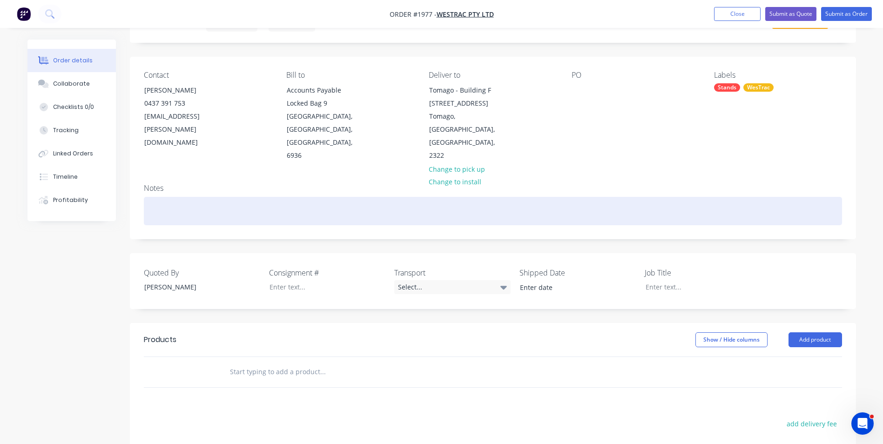
click at [161, 197] on div at bounding box center [493, 211] width 698 height 28
drag, startPoint x: 237, startPoint y: 185, endPoint x: 147, endPoint y: 187, distance: 89.4
click at [147, 197] on div "Hydraulic Hose Frame/Stand" at bounding box center [493, 211] width 698 height 28
copy div "Hydraulic Hose Frame/Stand"
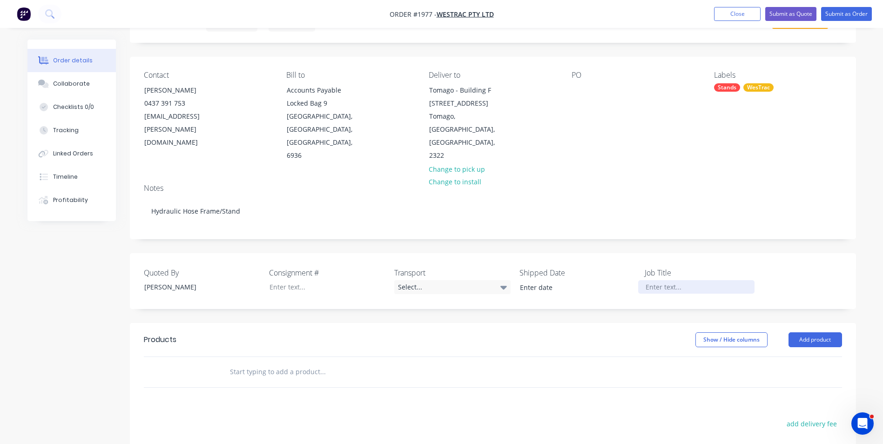
click at [661, 280] on div at bounding box center [696, 286] width 116 height 13
paste div
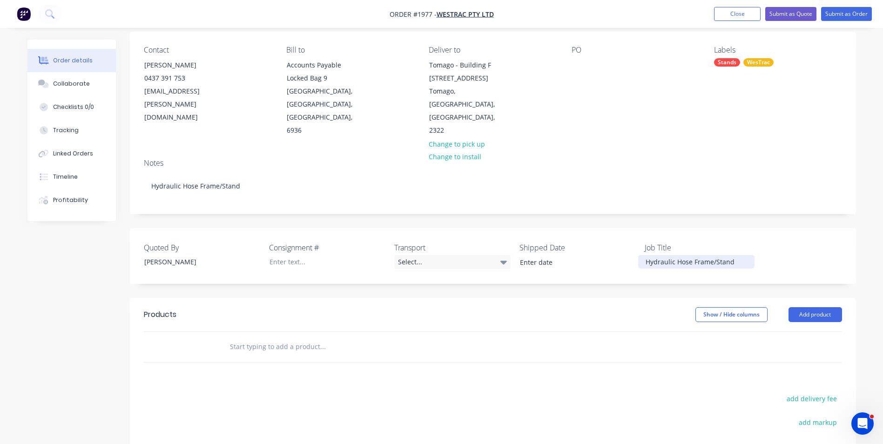
scroll to position [93, 0]
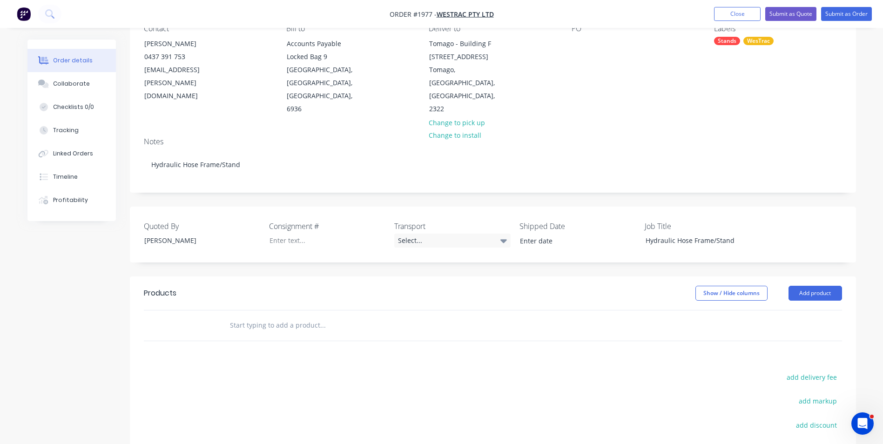
click at [278, 316] on input "text" at bounding box center [322, 325] width 186 height 19
paste input "Hydraulic Hose Frame/Stand"
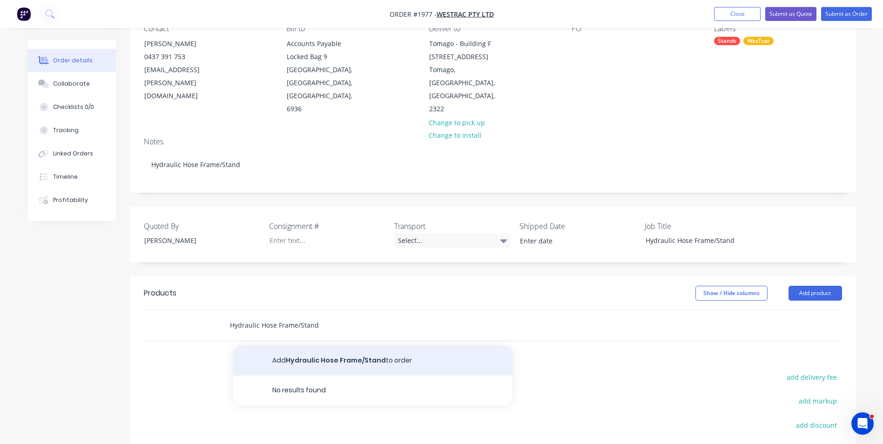
type input "Hydraulic Hose Frame/Stand"
click at [321, 346] on button "Add Hydraulic Hose Frame/Stand to order" at bounding box center [372, 361] width 279 height 30
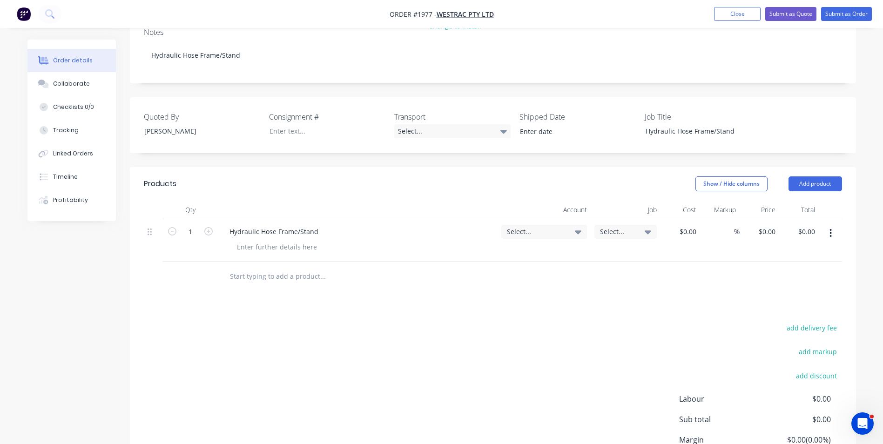
scroll to position [186, 0]
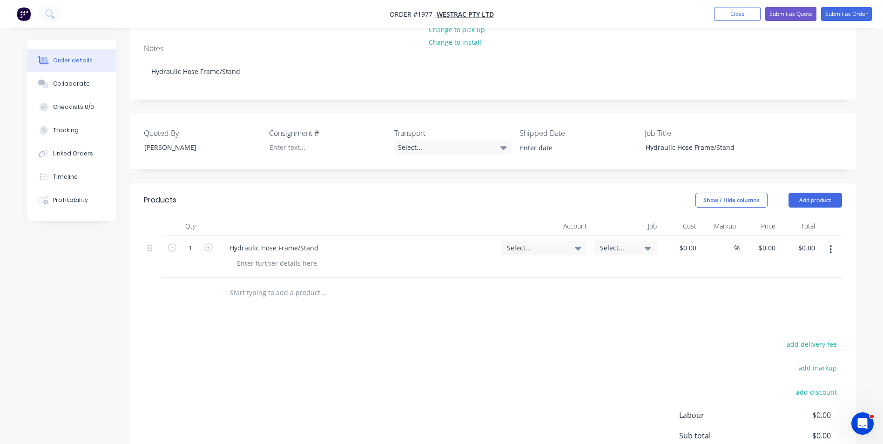
click at [520, 243] on span "Select..." at bounding box center [536, 248] width 59 height 10
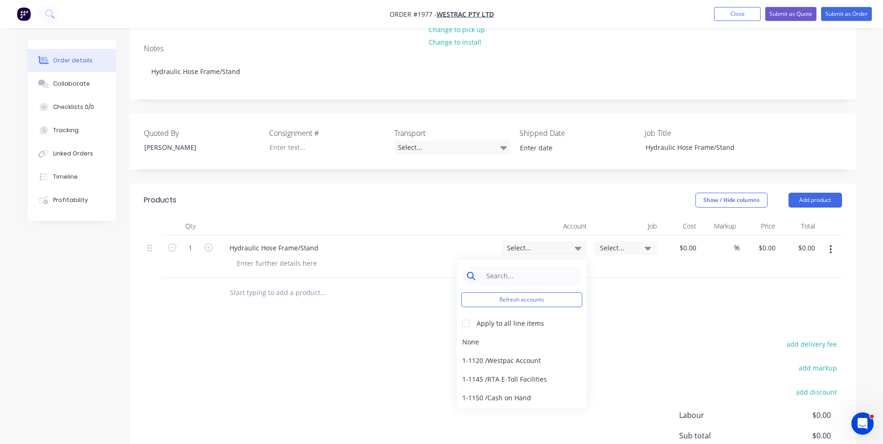
click at [501, 267] on input at bounding box center [528, 276] width 95 height 19
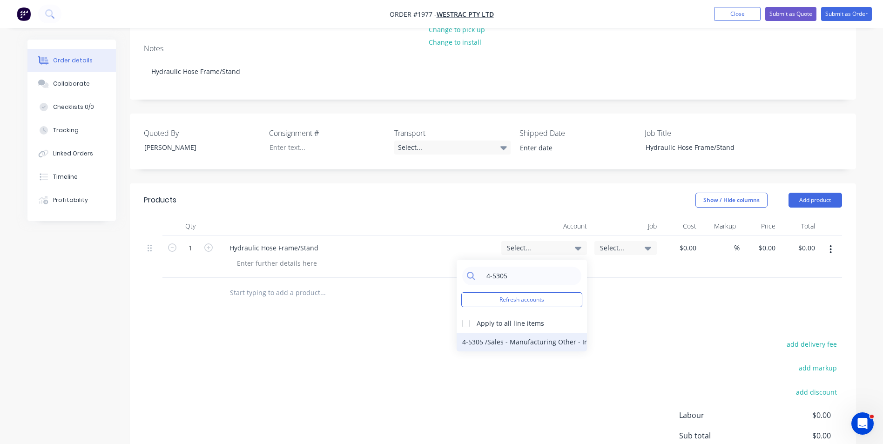
type input "4-5305"
click at [556, 333] on div "4-5305 / Sales - Manufacturing Other - Interco" at bounding box center [521, 342] width 130 height 19
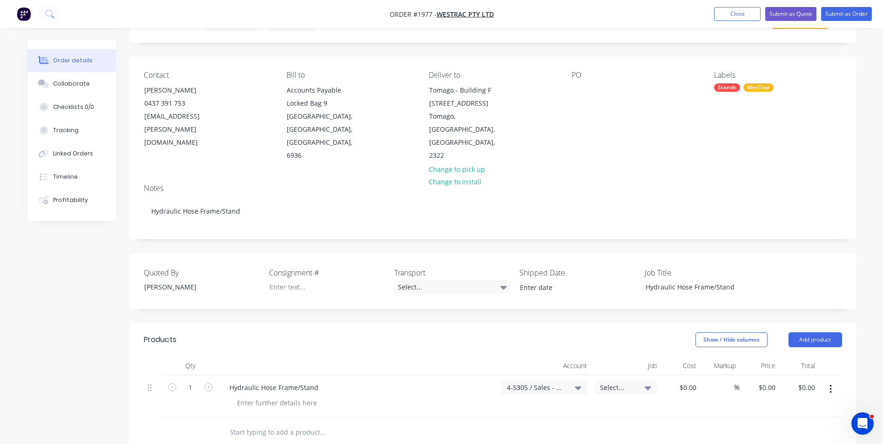
scroll to position [0, 0]
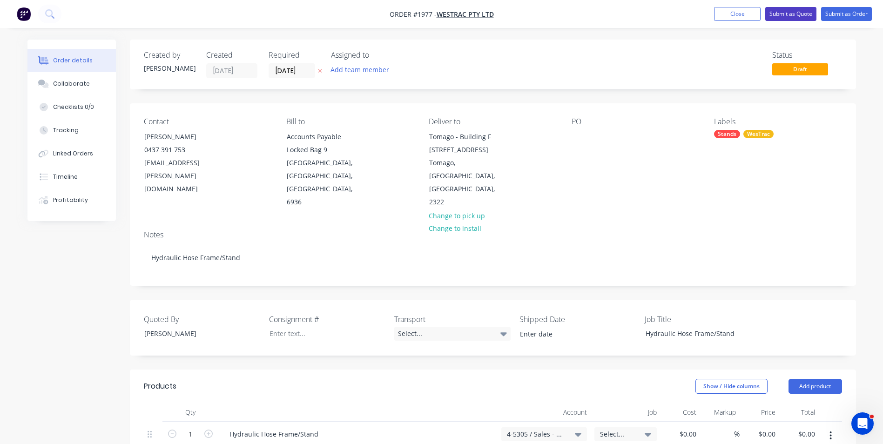
click at [788, 13] on button "Submit as Quote" at bounding box center [790, 14] width 51 height 14
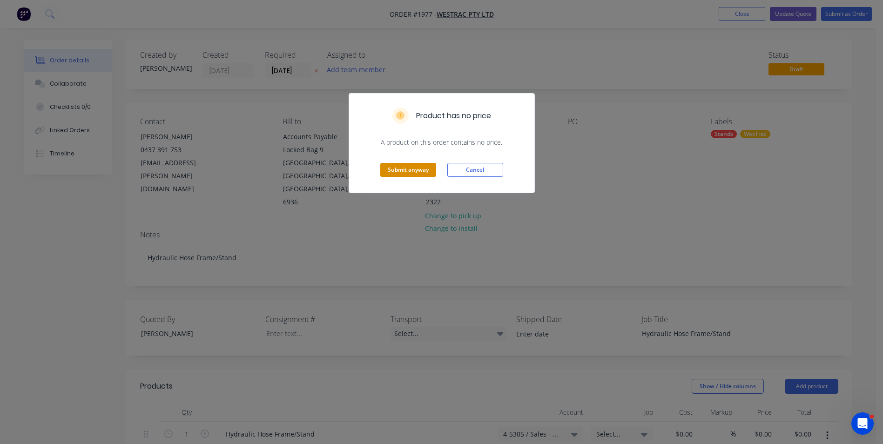
click at [424, 165] on button "Submit anyway" at bounding box center [408, 170] width 56 height 14
